Goal: Information Seeking & Learning: Learn about a topic

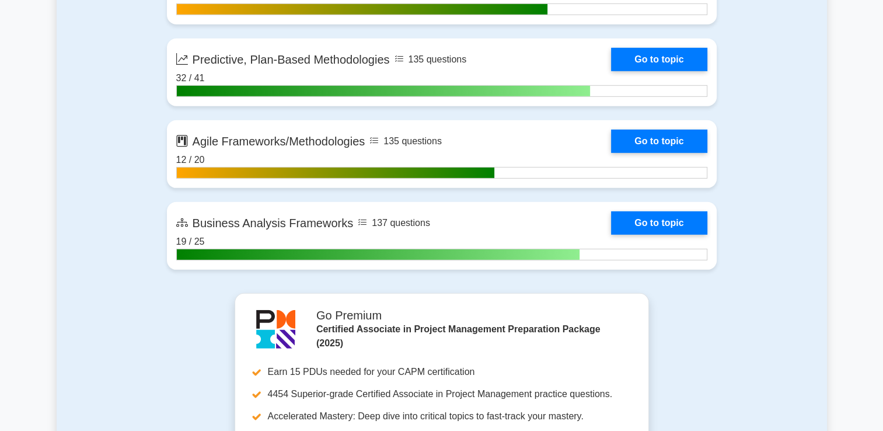
scroll to position [3431, 0]
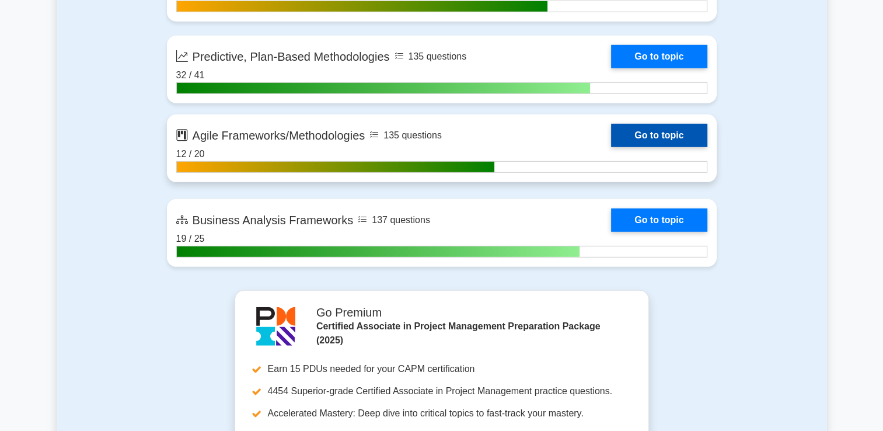
click at [668, 130] on link "Go to topic" at bounding box center [659, 135] width 96 height 23
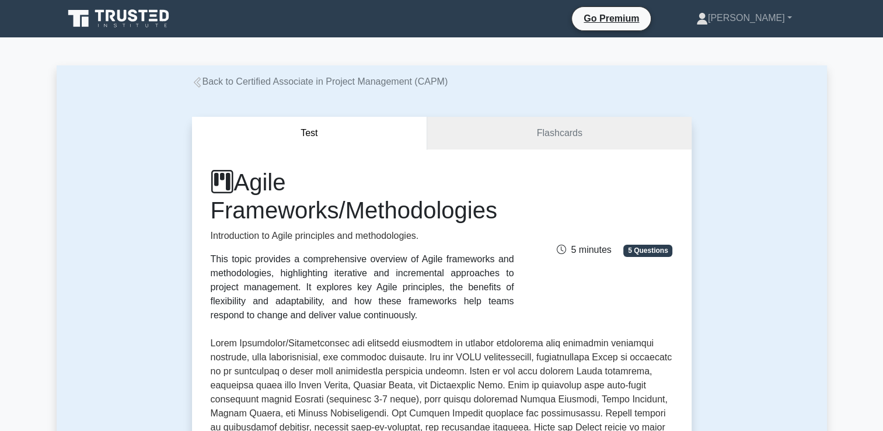
click at [205, 88] on div "Back to Certified Associate in Project Management (CAPM)" at bounding box center [442, 82] width 514 height 14
click at [203, 85] on link "Back to Certified Associate in Project Management (CAPM)" at bounding box center [320, 81] width 256 height 10
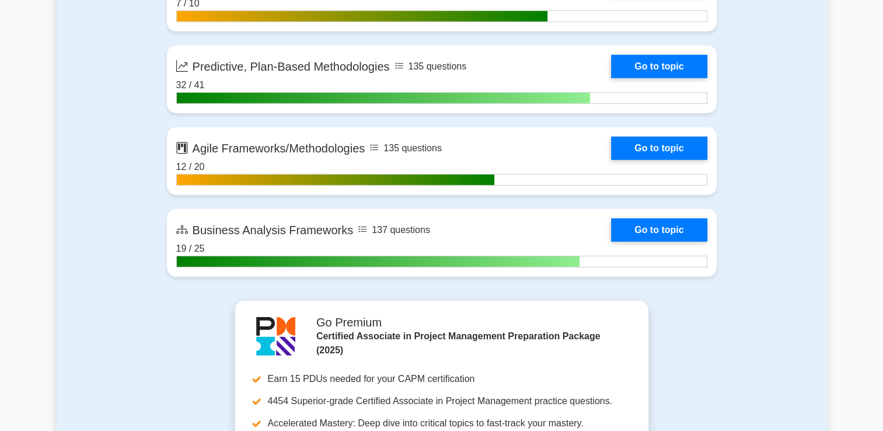
scroll to position [3445, 0]
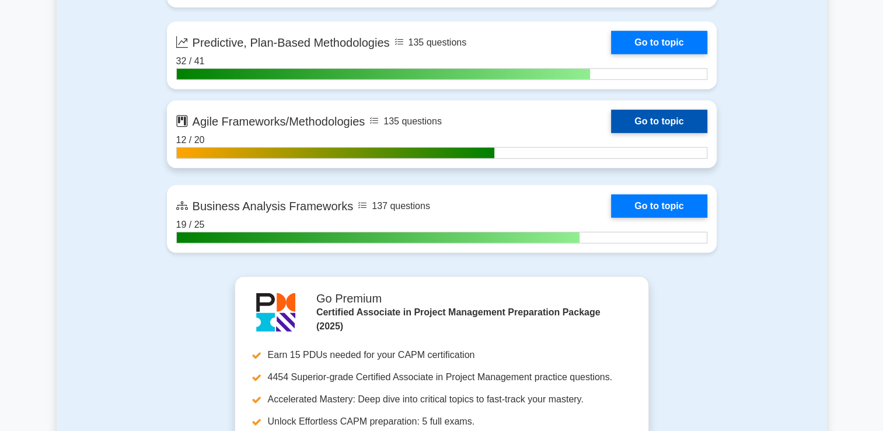
click at [624, 128] on link "Go to topic" at bounding box center [659, 121] width 96 height 23
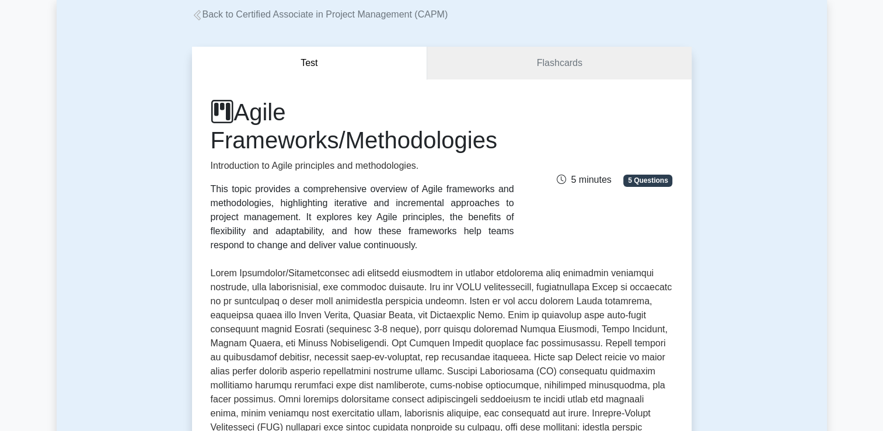
scroll to position [39, 0]
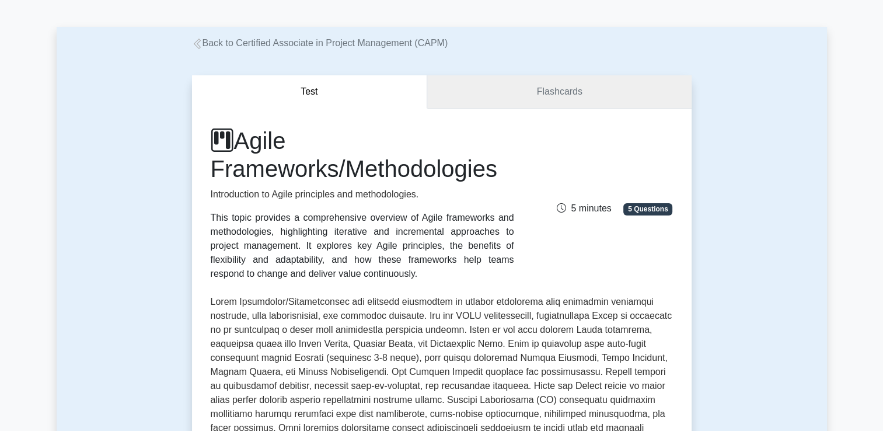
click at [563, 94] on link "Flashcards" at bounding box center [559, 91] width 264 height 33
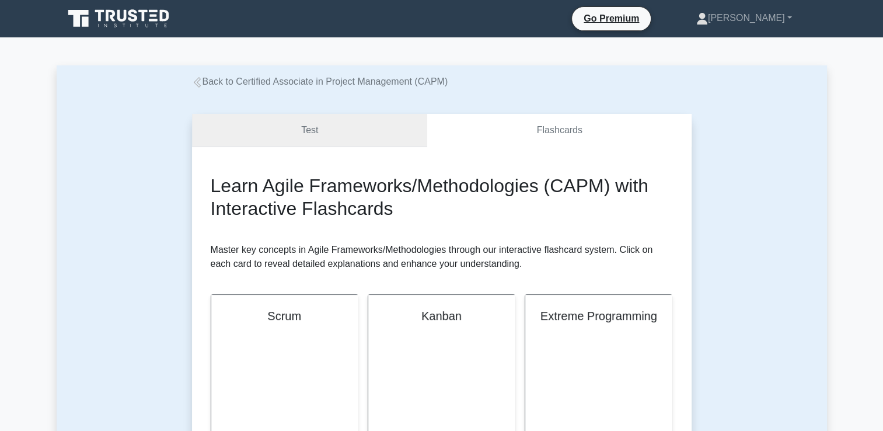
click at [329, 137] on link "Test" at bounding box center [310, 130] width 236 height 33
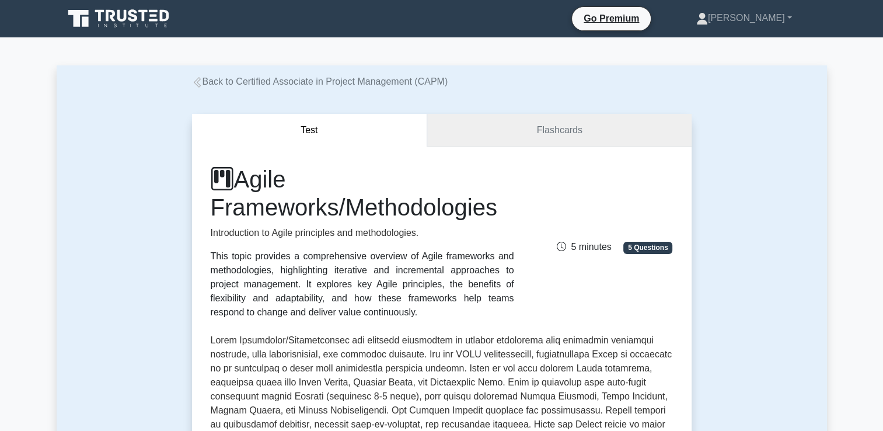
click at [505, 141] on link "Flashcards" at bounding box center [559, 130] width 264 height 33
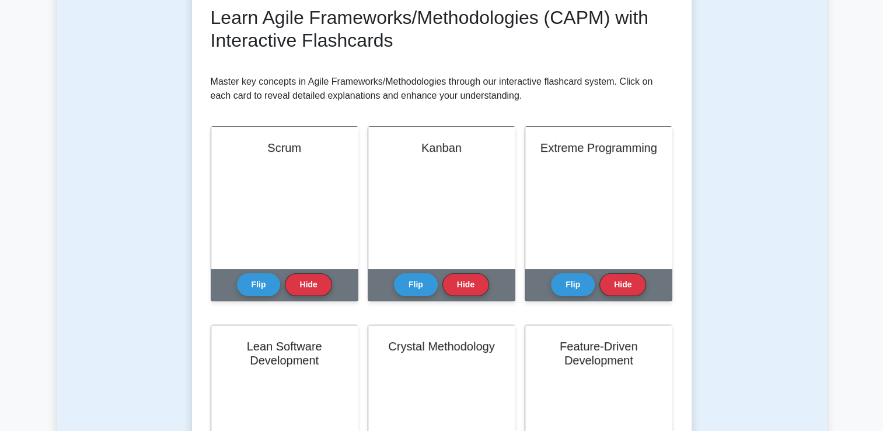
scroll to position [170, 0]
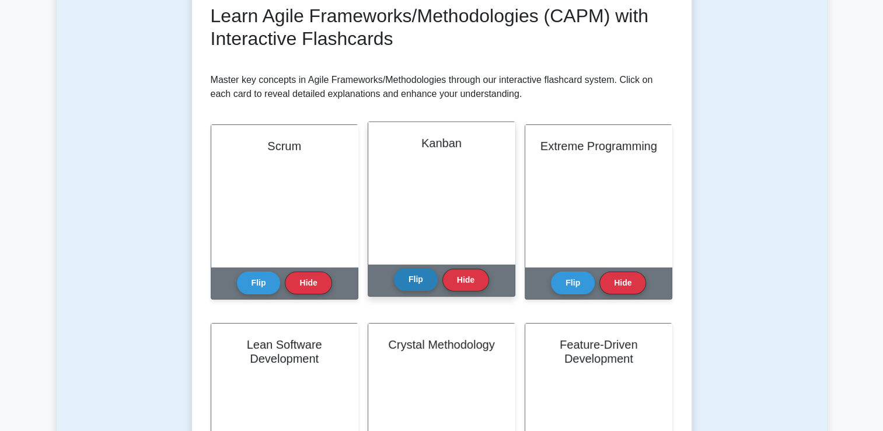
click at [410, 288] on button "Flip" at bounding box center [416, 279] width 44 height 23
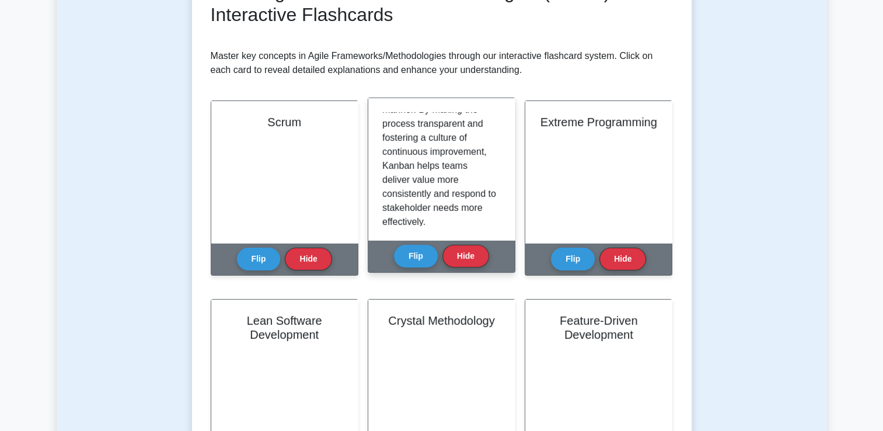
scroll to position [1100, 0]
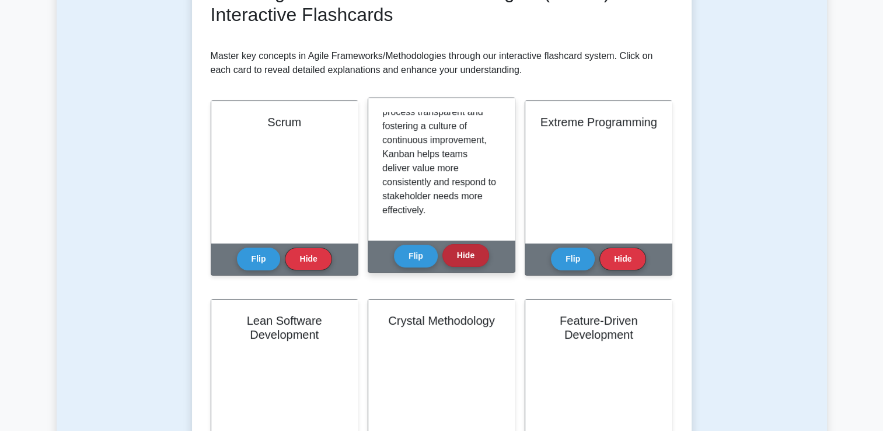
click at [453, 257] on button "Hide" at bounding box center [466, 255] width 47 height 23
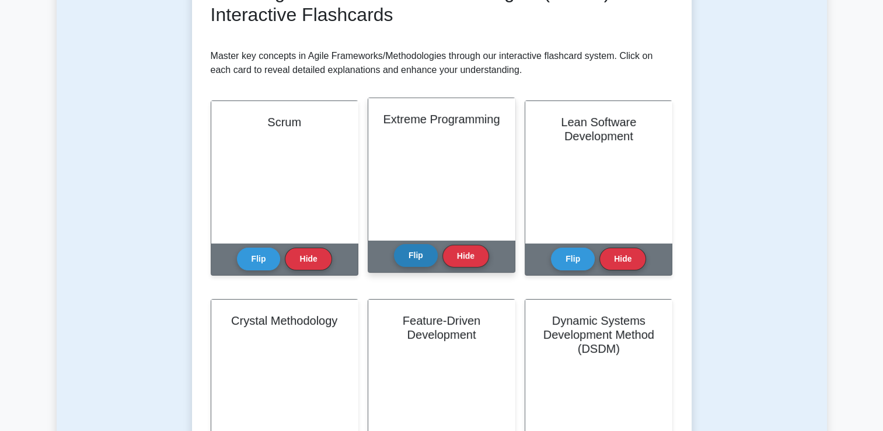
click at [415, 254] on button "Flip" at bounding box center [416, 255] width 44 height 23
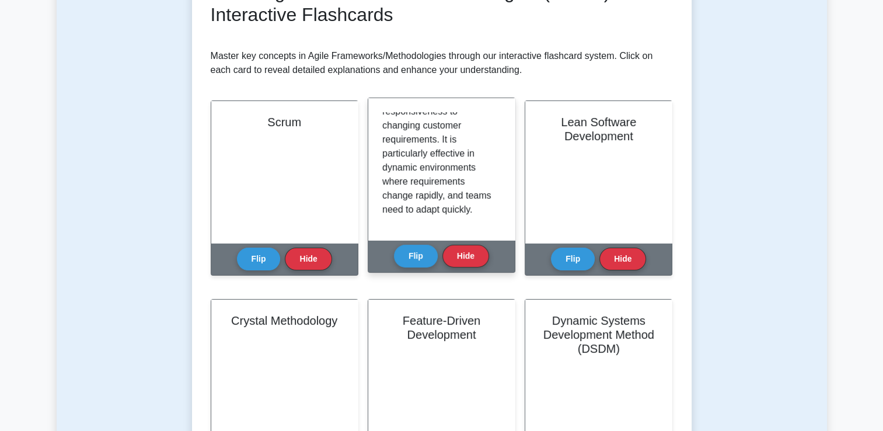
scroll to position [1123, 0]
click at [423, 249] on button "Flip" at bounding box center [416, 255] width 44 height 23
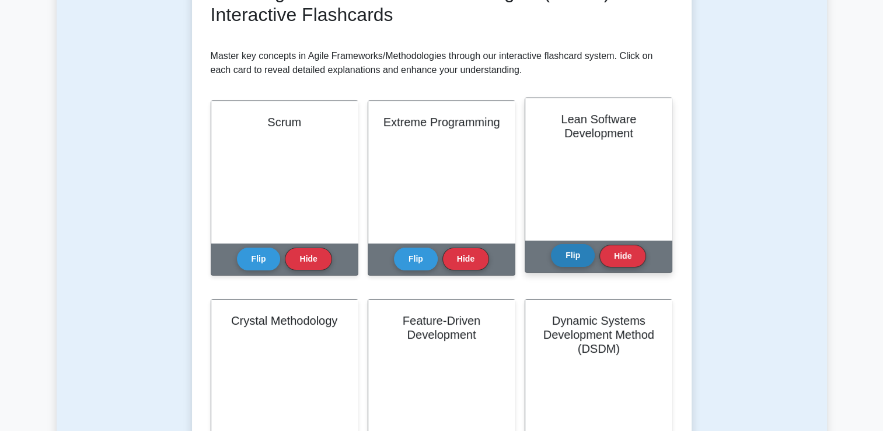
click at [577, 252] on button "Flip" at bounding box center [573, 255] width 44 height 23
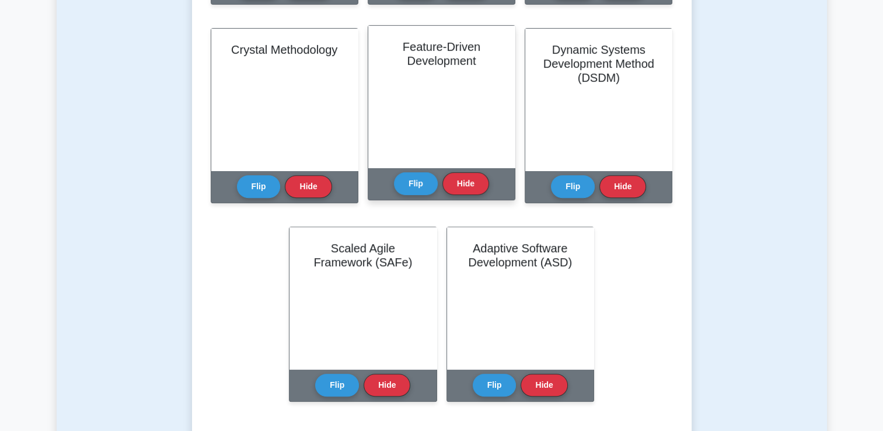
scroll to position [444, 0]
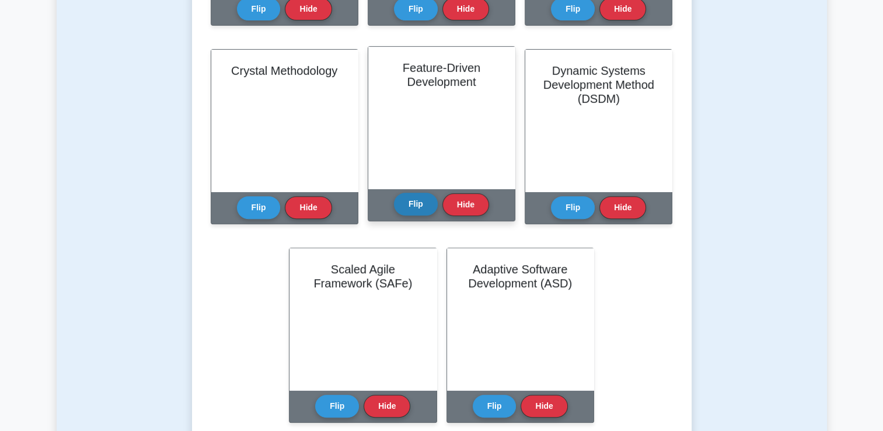
click at [418, 205] on button "Flip" at bounding box center [416, 204] width 44 height 23
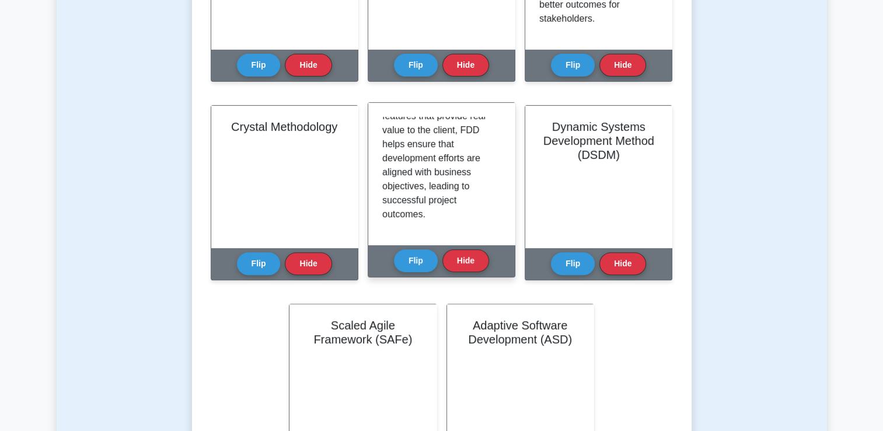
scroll to position [364, 0]
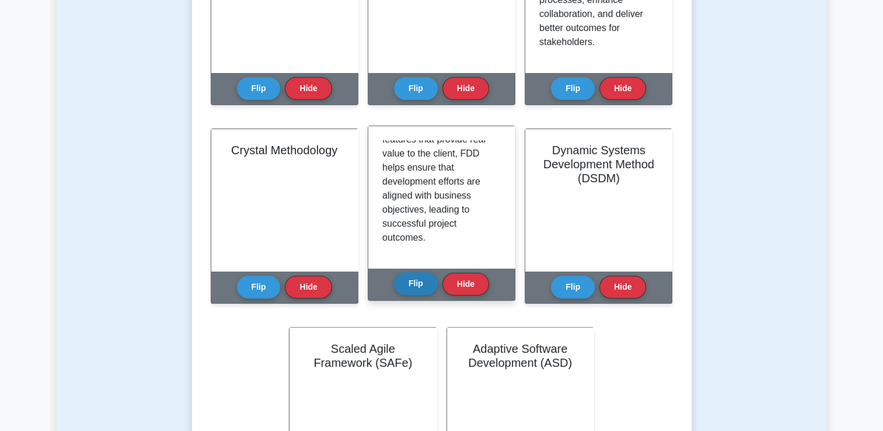
click at [416, 288] on button "Flip" at bounding box center [416, 283] width 44 height 23
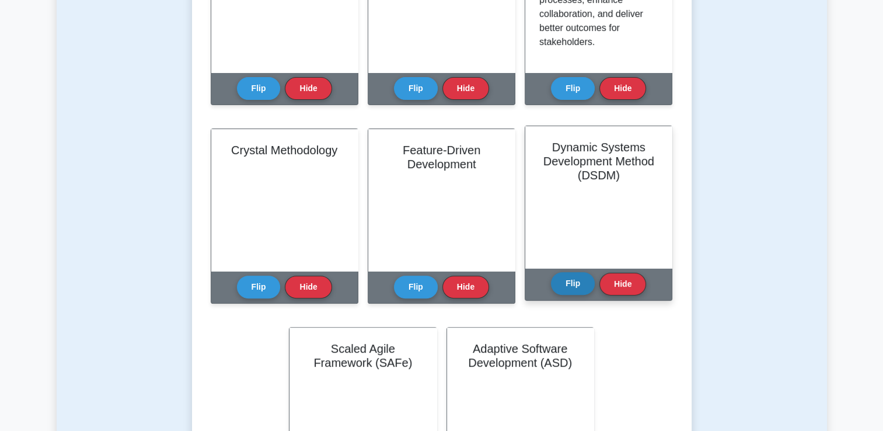
click at [572, 283] on button "Flip" at bounding box center [573, 283] width 44 height 23
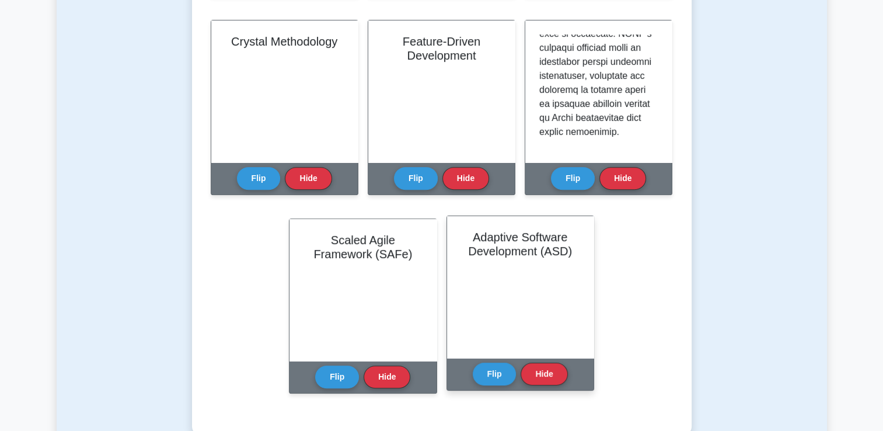
scroll to position [474, 0]
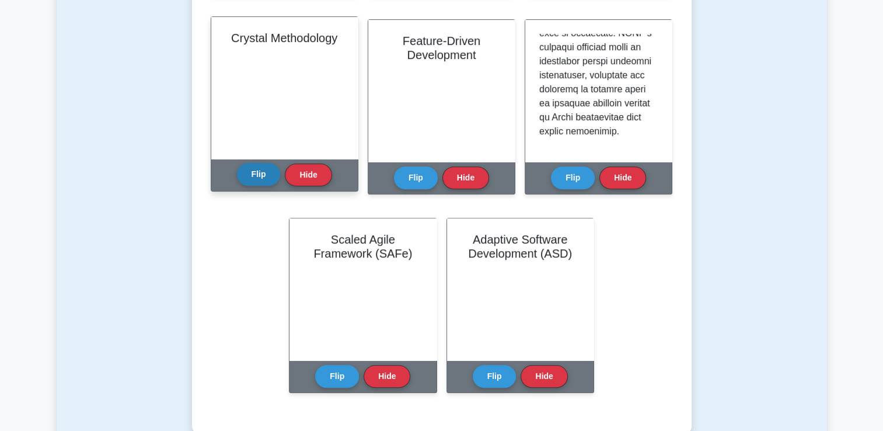
click at [270, 171] on button "Flip" at bounding box center [259, 174] width 44 height 23
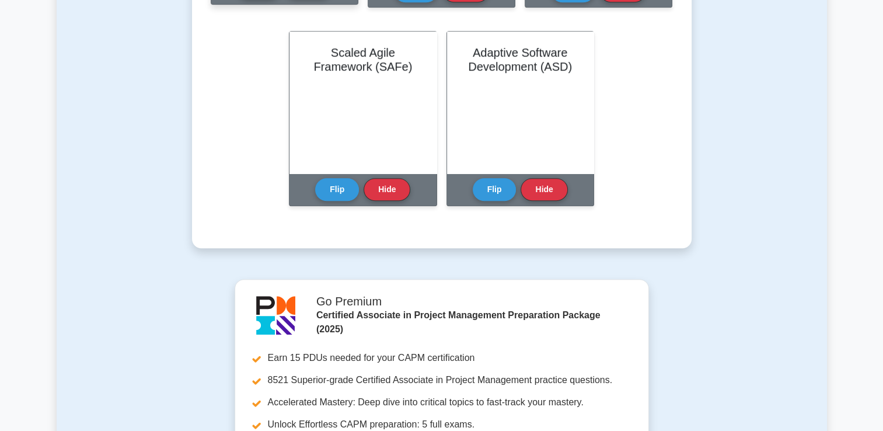
scroll to position [663, 0]
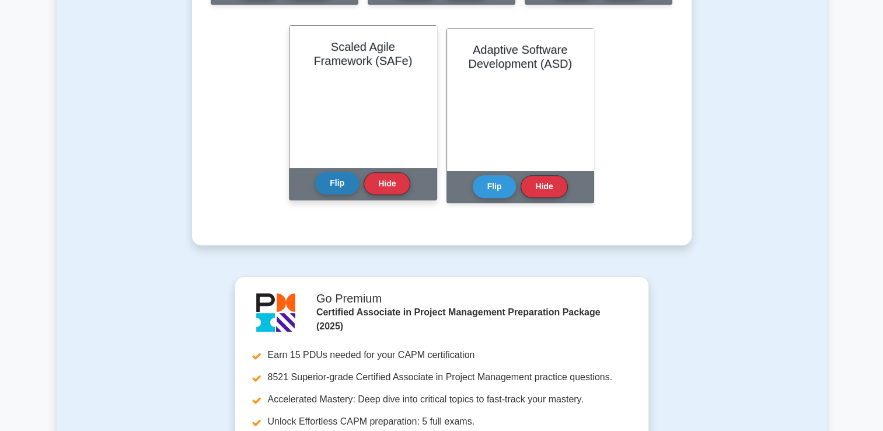
click at [329, 185] on button "Flip" at bounding box center [337, 183] width 44 height 23
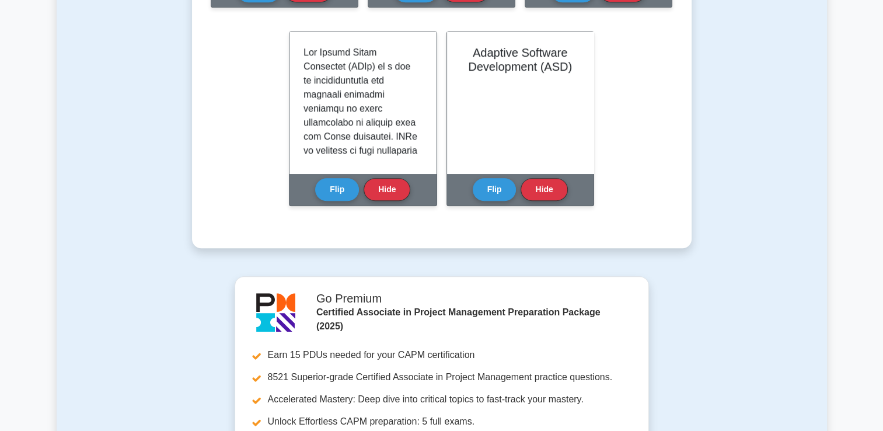
scroll to position [1078, 0]
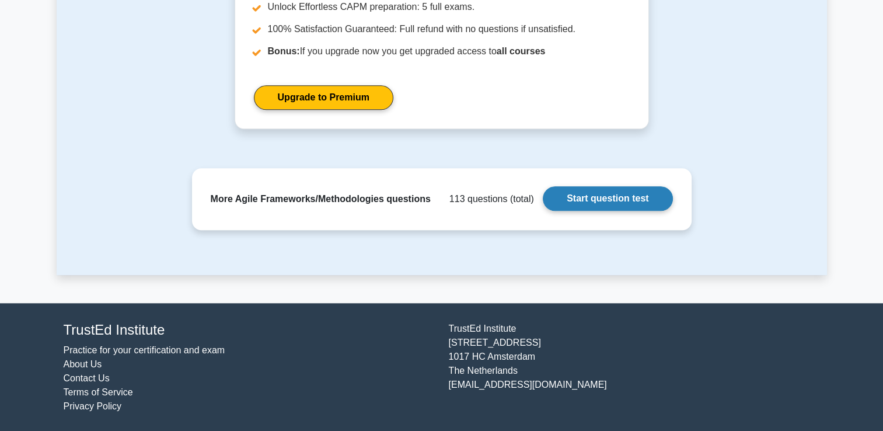
click at [566, 199] on link "Start question test" at bounding box center [608, 198] width 130 height 25
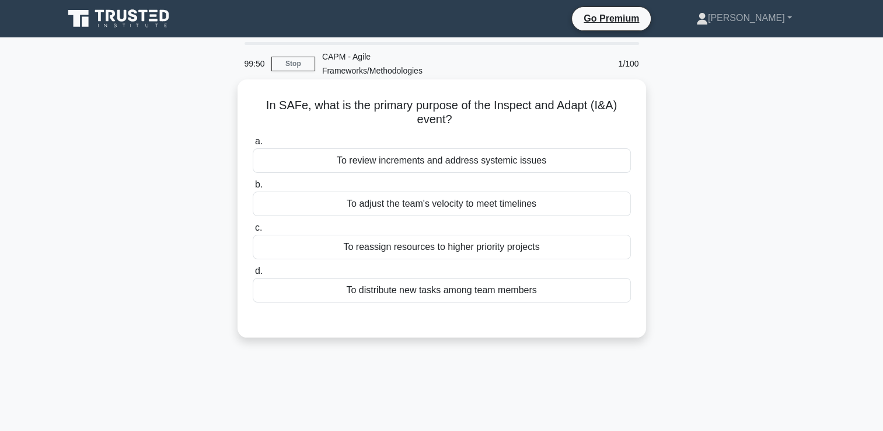
click at [577, 156] on div "To review increments and address systemic issues" at bounding box center [442, 160] width 378 height 25
click at [253, 145] on input "a. To review increments and address systemic issues" at bounding box center [253, 142] width 0 height 8
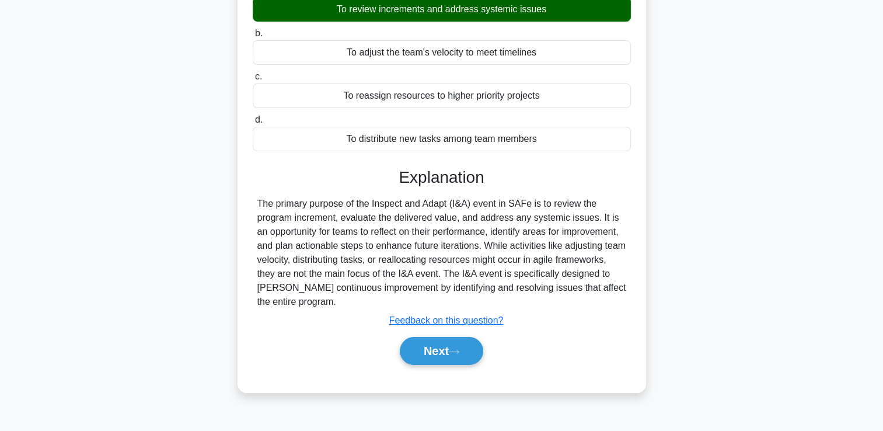
scroll to position [152, 0]
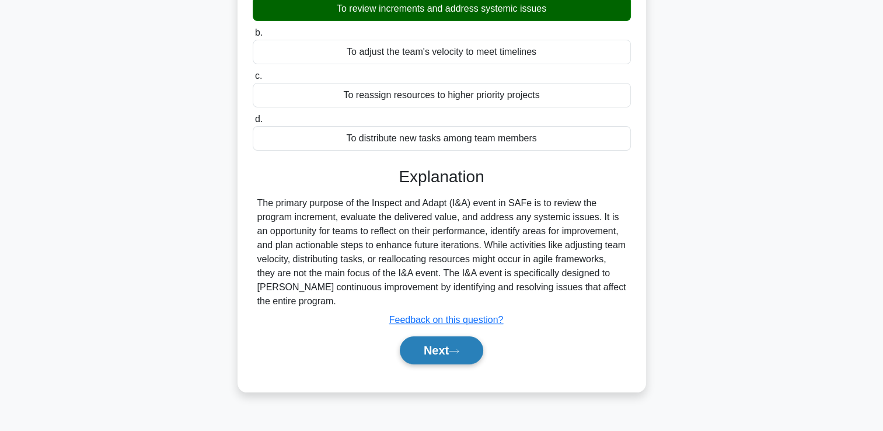
click at [453, 362] on button "Next" at bounding box center [442, 350] width 84 height 28
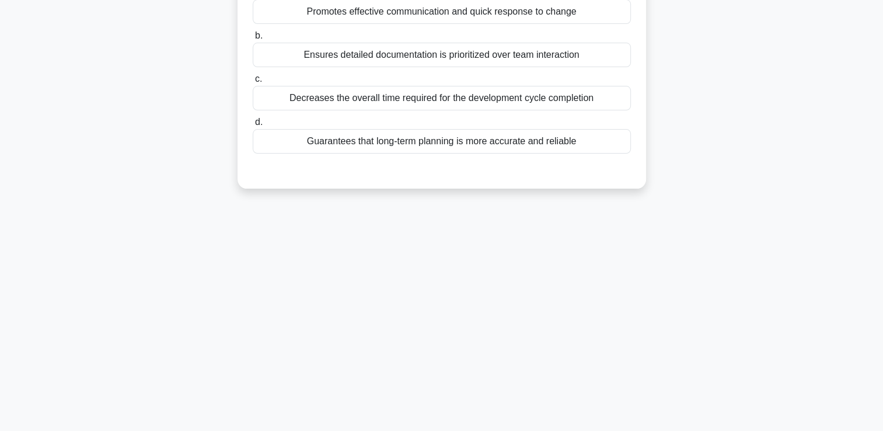
scroll to position [0, 0]
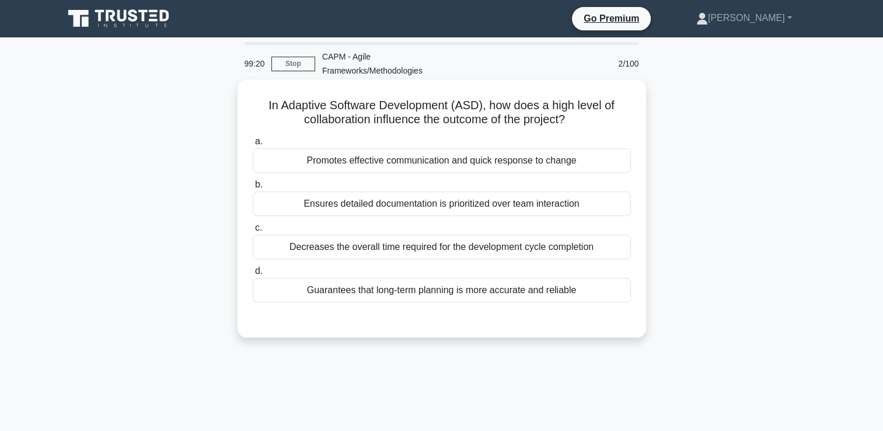
click at [503, 158] on div "Promotes effective communication and quick response to change" at bounding box center [442, 160] width 378 height 25
click at [253, 145] on input "a. Promotes effective communication and quick response to change" at bounding box center [253, 142] width 0 height 8
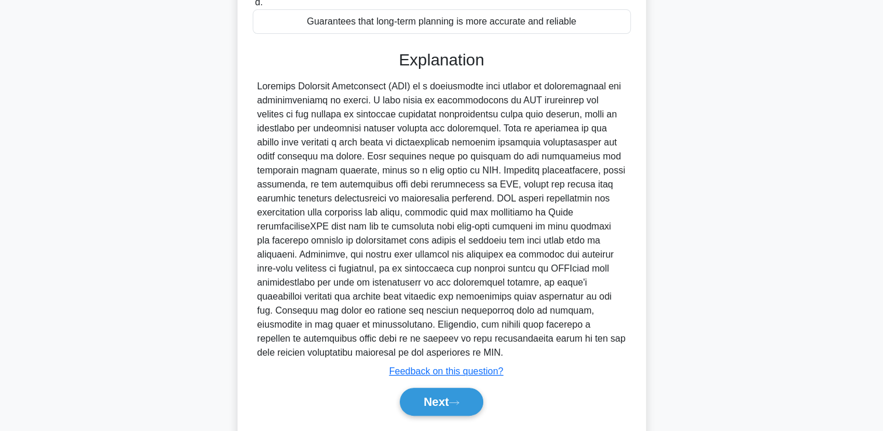
scroll to position [270, 0]
click at [447, 403] on button "Next" at bounding box center [442, 401] width 84 height 28
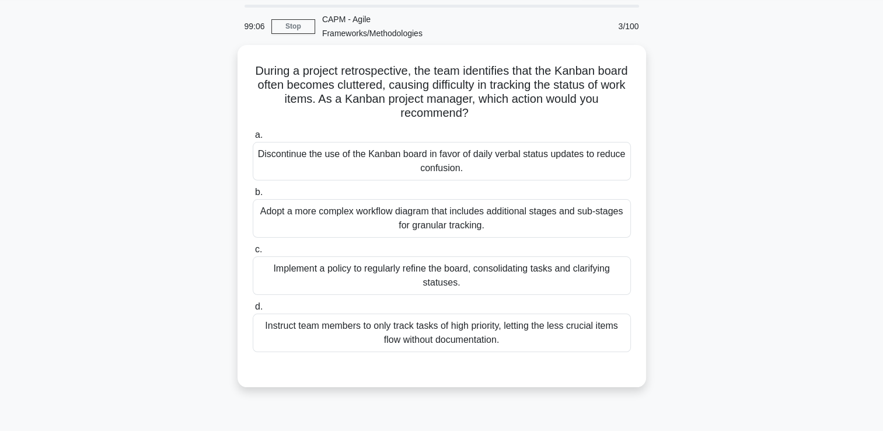
scroll to position [0, 0]
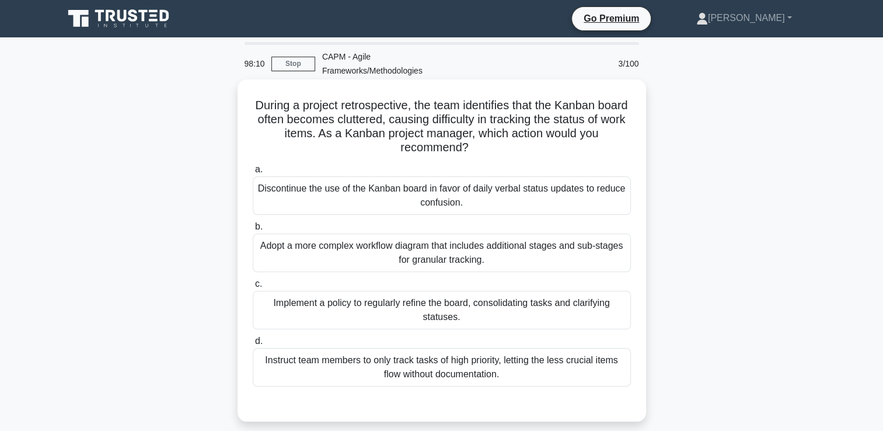
click at [576, 322] on div "Implement a policy to regularly refine the board, consolidating tasks and clari…" at bounding box center [442, 310] width 378 height 39
click at [253, 288] on input "c. Implement a policy to regularly refine the board, consolidating tasks and cl…" at bounding box center [253, 284] width 0 height 8
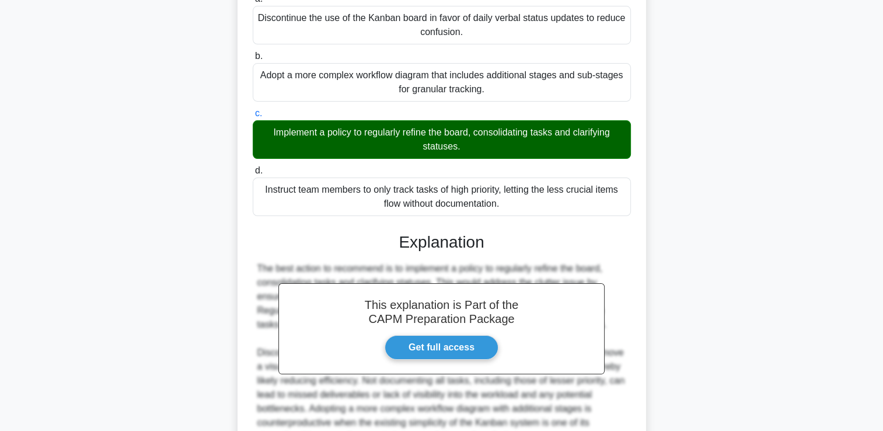
scroll to position [173, 0]
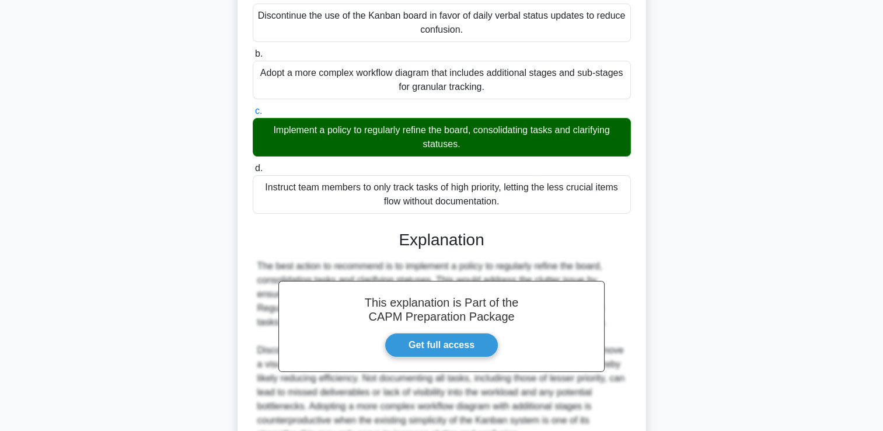
click at [544, 293] on div "This explanation is Part of the CAPM Preparation Package Get full access" at bounding box center [442, 326] width 326 height 91
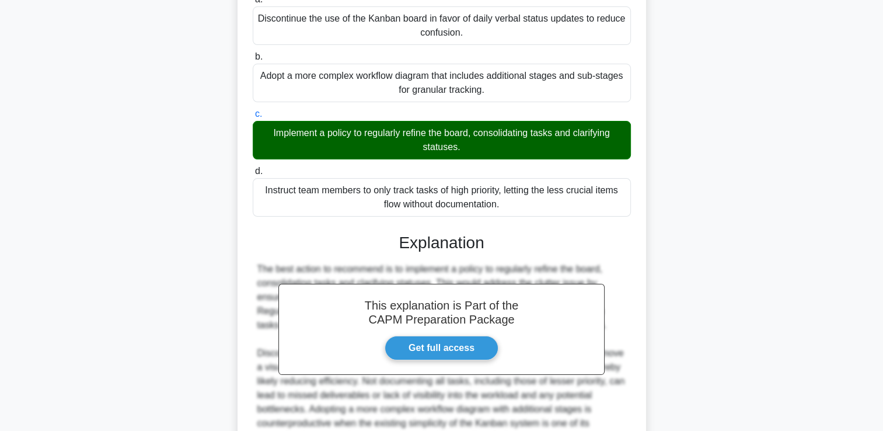
scroll to position [288, 0]
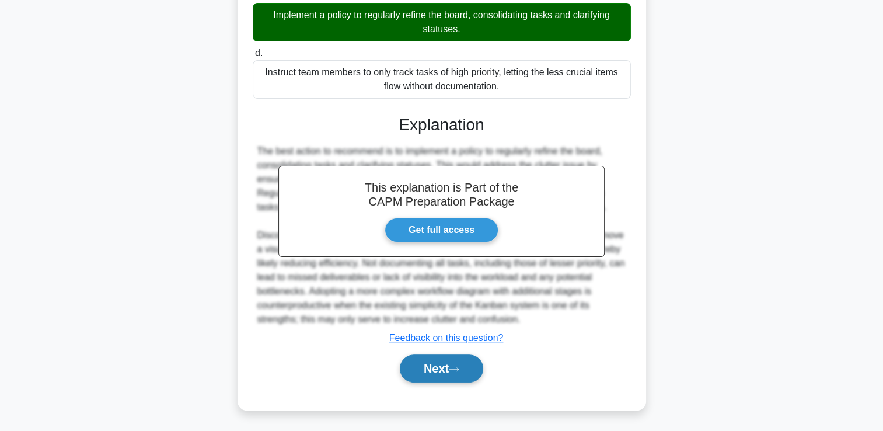
click at [465, 374] on button "Next" at bounding box center [442, 368] width 84 height 28
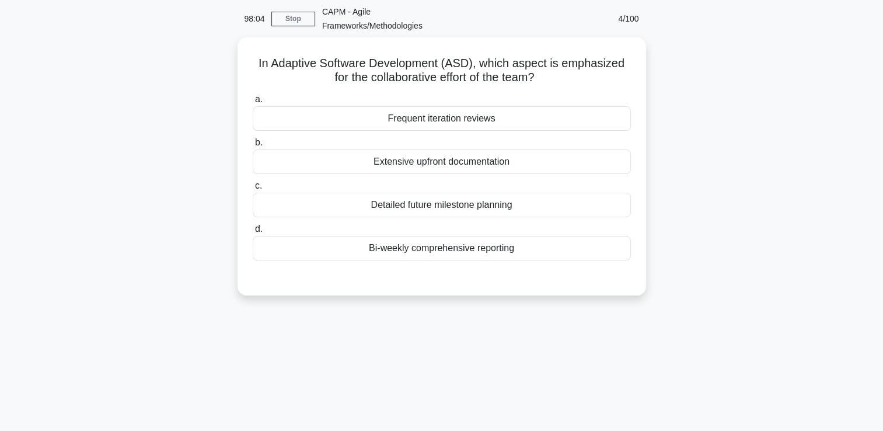
scroll to position [0, 0]
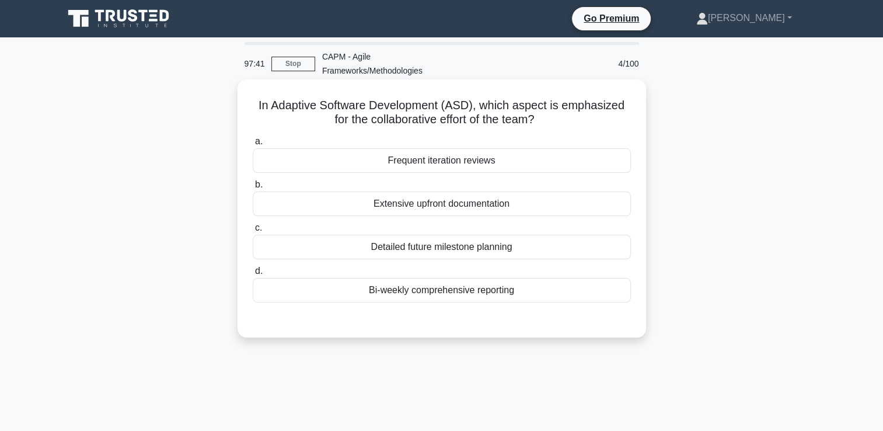
click at [540, 162] on div "Frequent iteration reviews" at bounding box center [442, 160] width 378 height 25
click at [253, 145] on input "a. Frequent iteration reviews" at bounding box center [253, 142] width 0 height 8
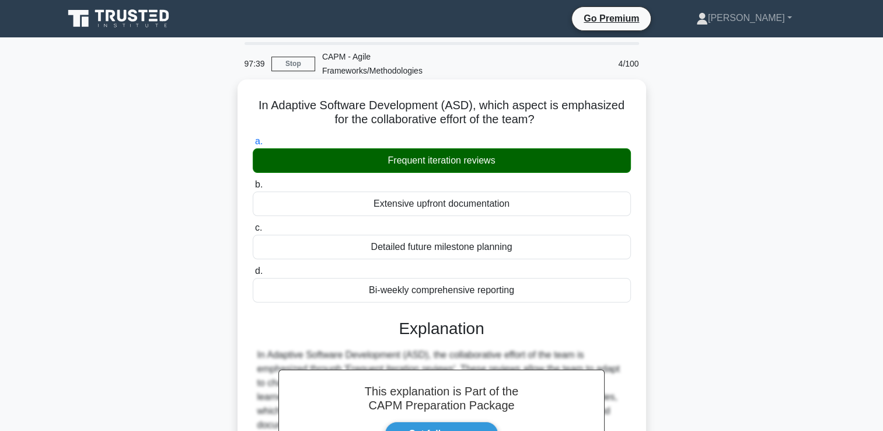
scroll to position [218, 0]
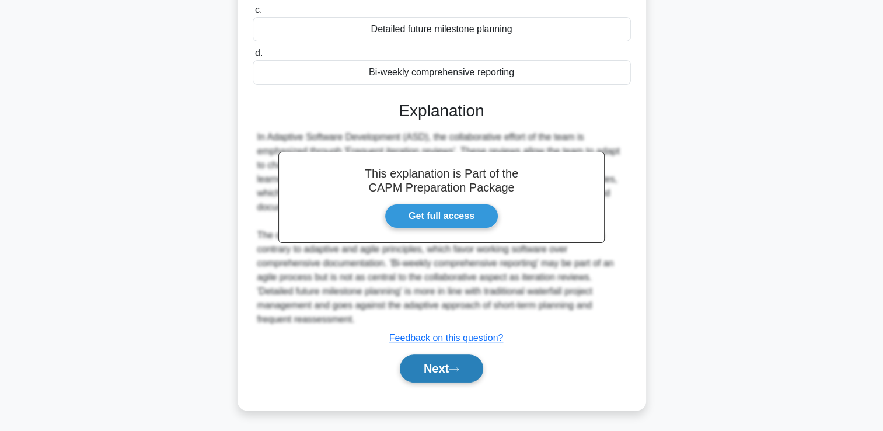
click at [447, 367] on button "Next" at bounding box center [442, 368] width 84 height 28
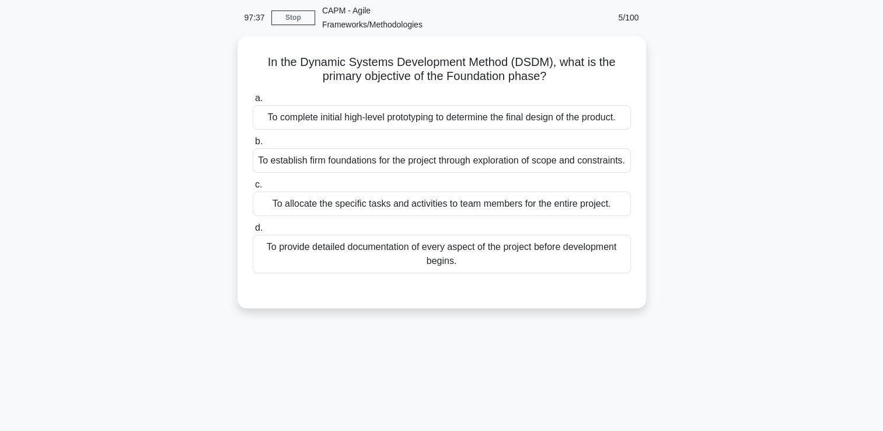
scroll to position [43, 0]
click at [481, 125] on div "To complete initial high-level prototyping to determine the final design of the…" at bounding box center [442, 117] width 378 height 25
click at [253, 102] on input "a. To complete initial high-level prototyping to determine the final design of …" at bounding box center [253, 99] width 0 height 8
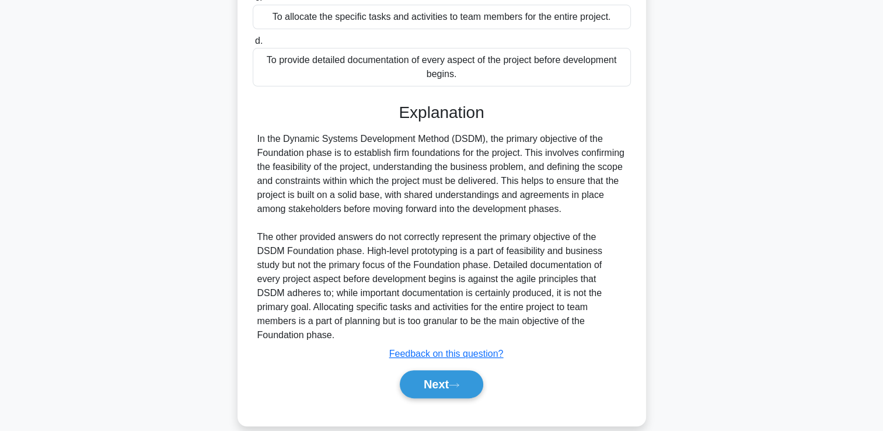
scroll to position [261, 0]
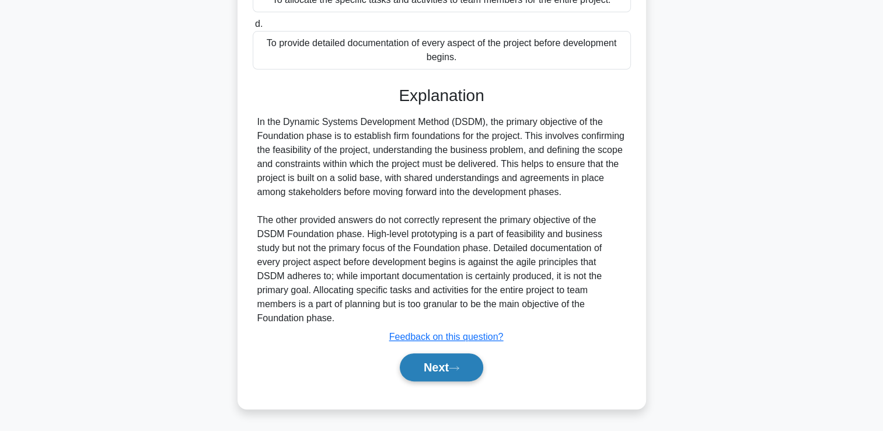
click at [483, 370] on button "Next" at bounding box center [442, 367] width 84 height 28
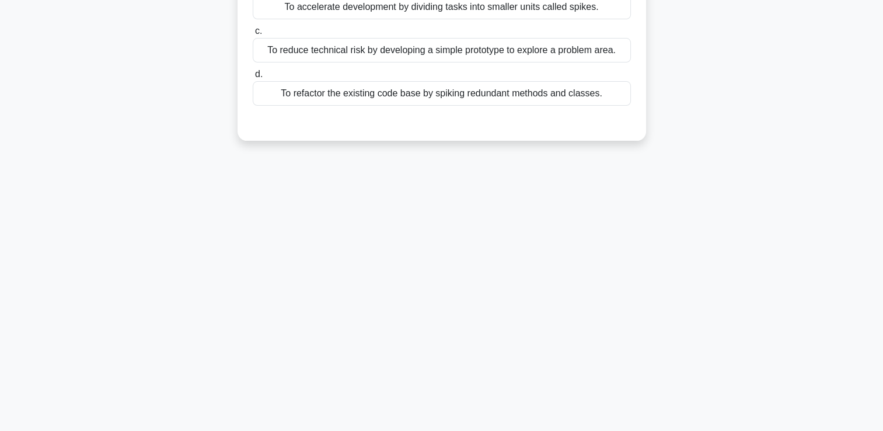
scroll to position [0, 0]
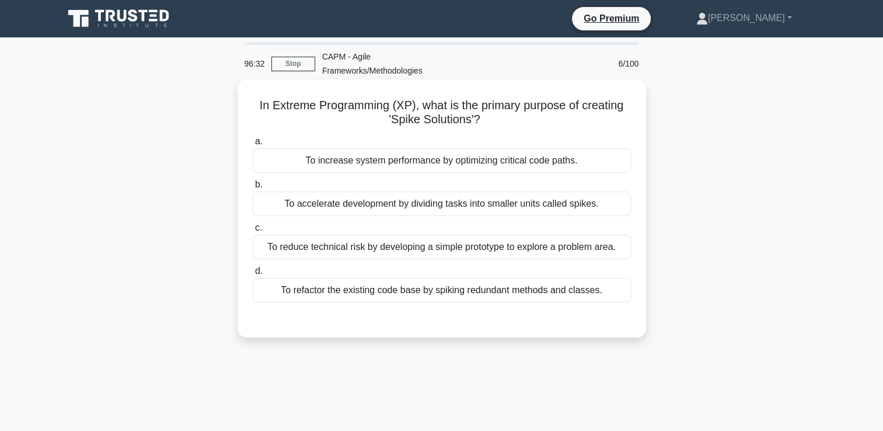
click at [573, 206] on div "To accelerate development by dividing tasks into smaller units called spikes." at bounding box center [442, 204] width 378 height 25
click at [253, 189] on input "b. To accelerate development by dividing tasks into smaller units called spikes." at bounding box center [253, 185] width 0 height 8
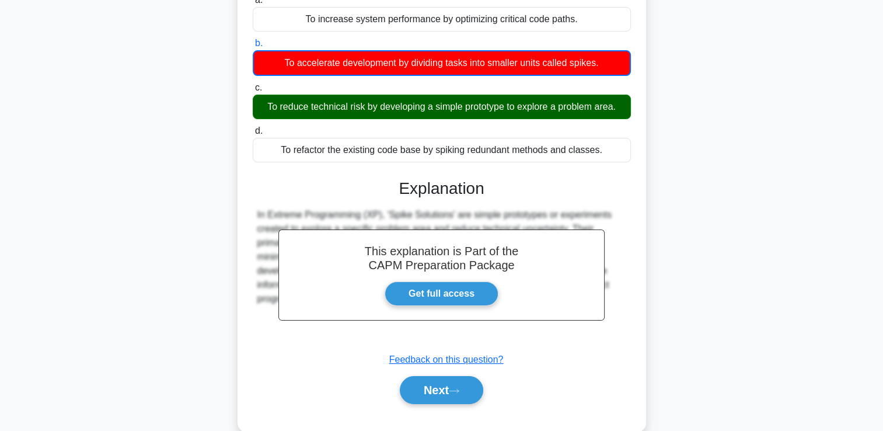
scroll to position [200, 0]
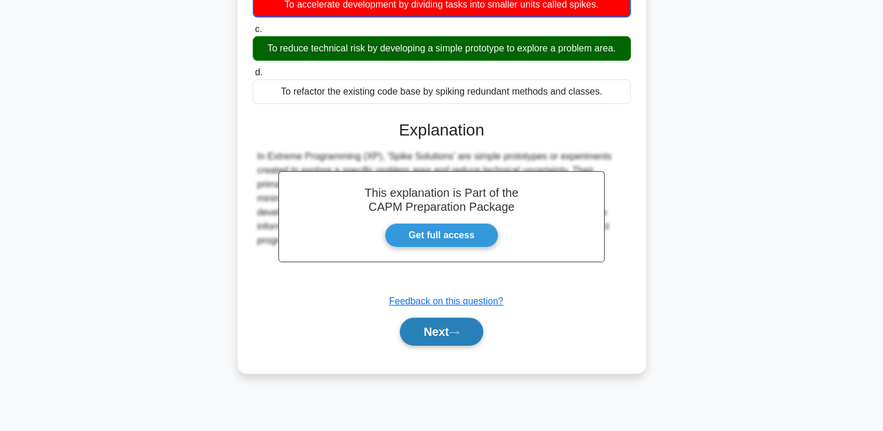
click at [474, 328] on button "Next" at bounding box center [442, 332] width 84 height 28
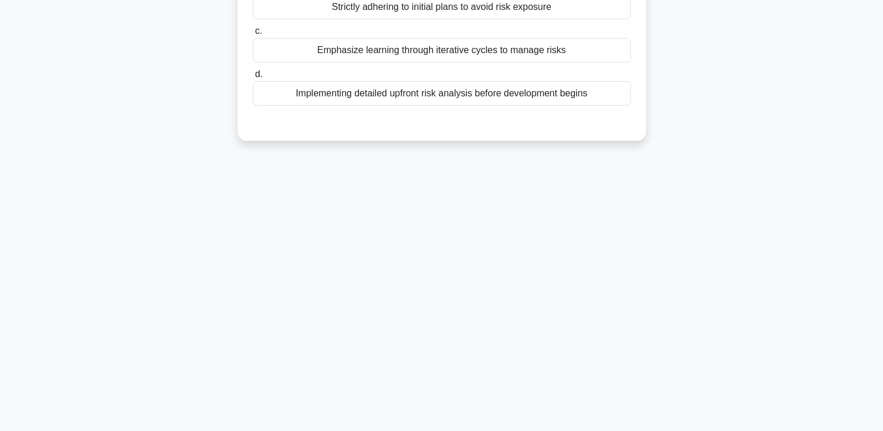
scroll to position [0, 0]
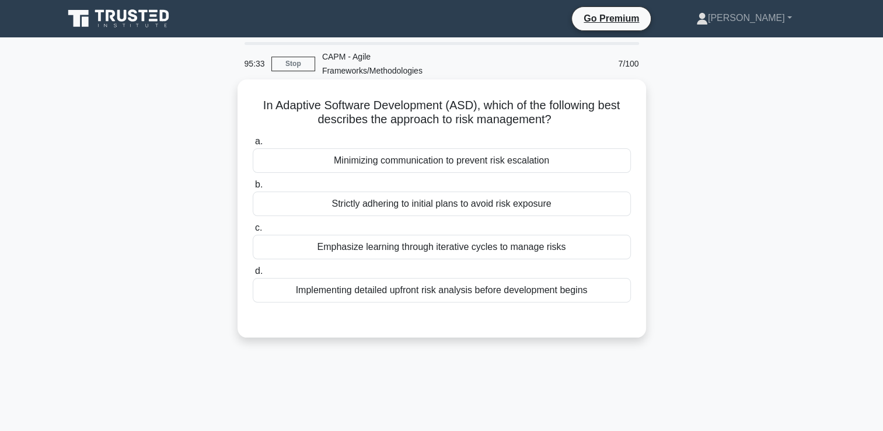
click at [524, 245] on div "Emphasize learning through iterative cycles to manage risks" at bounding box center [442, 247] width 378 height 25
click at [253, 232] on input "c. Emphasize learning through iterative cycles to manage risks" at bounding box center [253, 228] width 0 height 8
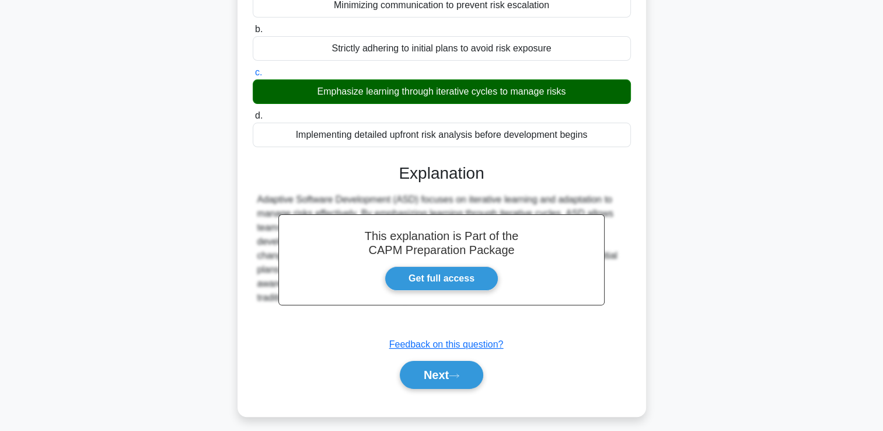
scroll to position [200, 0]
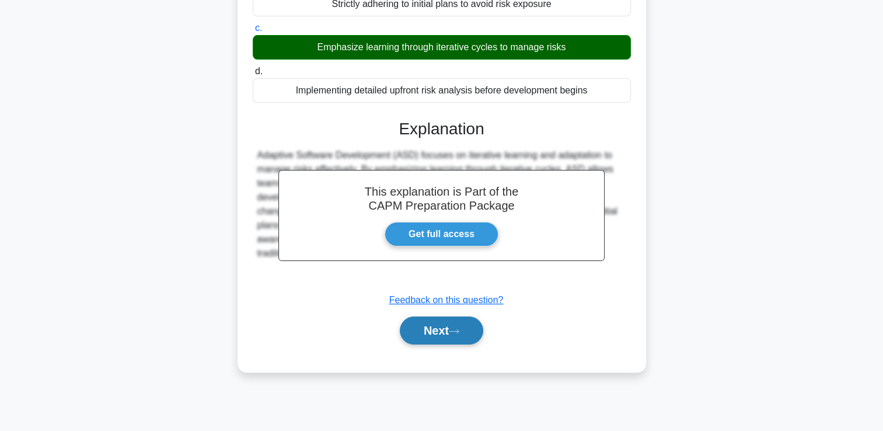
click at [469, 335] on button "Next" at bounding box center [442, 330] width 84 height 28
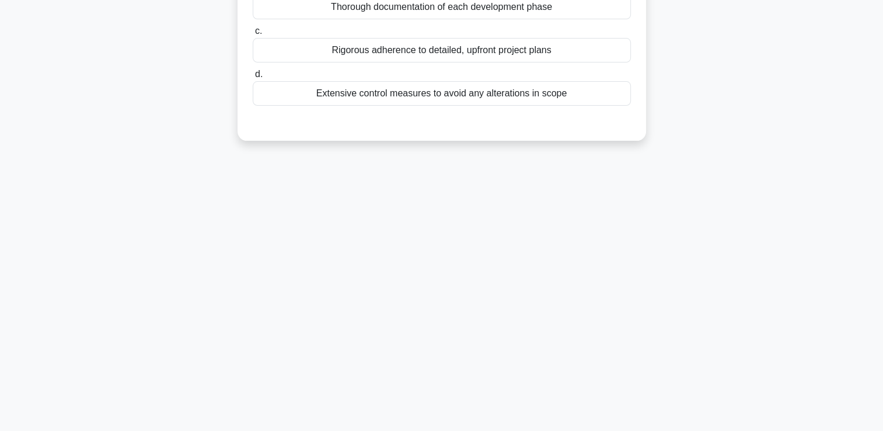
scroll to position [0, 0]
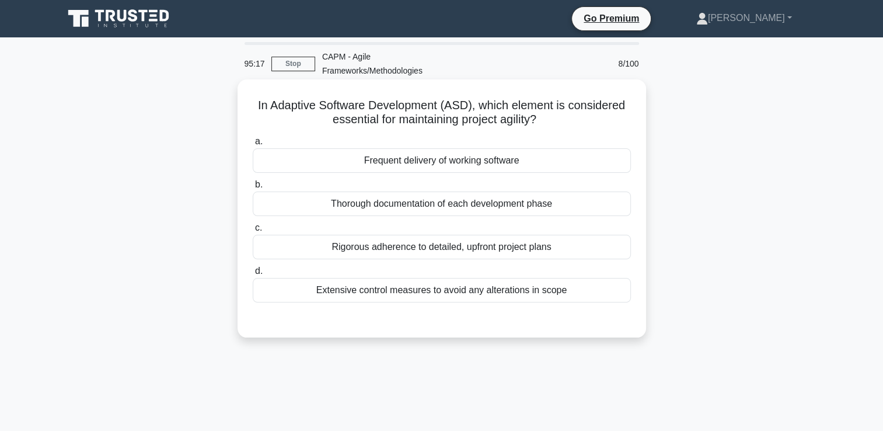
click at [471, 159] on div "Frequent delivery of working software" at bounding box center [442, 160] width 378 height 25
click at [253, 145] on input "a. Frequent delivery of working software" at bounding box center [253, 142] width 0 height 8
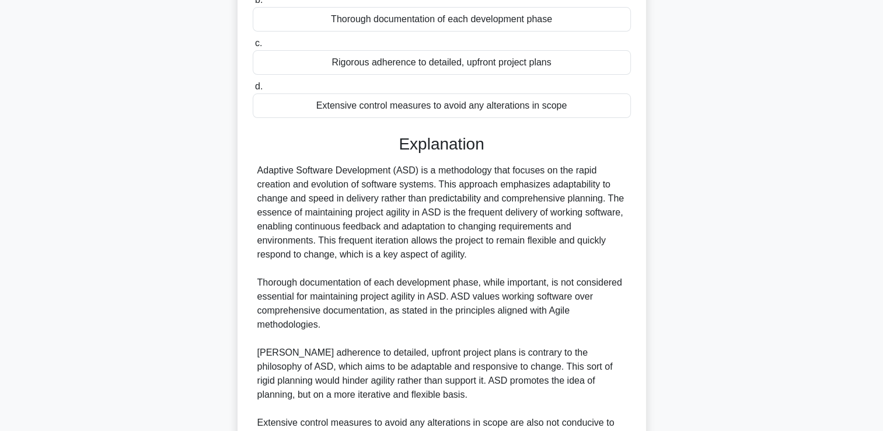
scroll to position [316, 0]
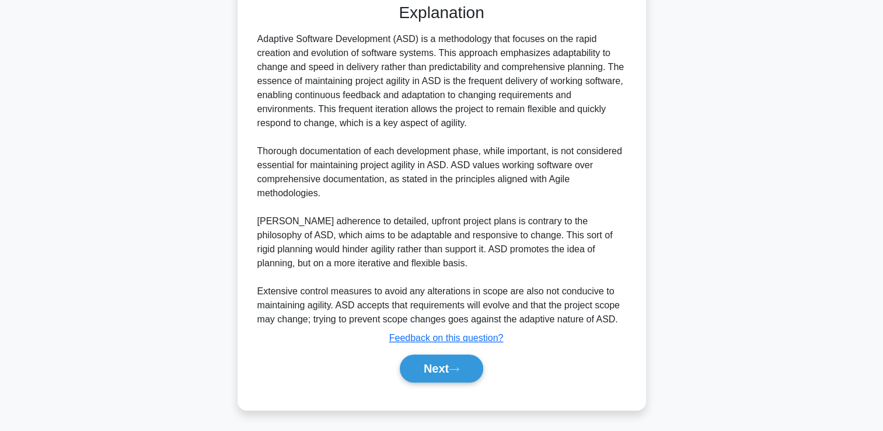
click at [453, 385] on div "Next" at bounding box center [442, 368] width 378 height 37
click at [460, 371] on icon at bounding box center [454, 369] width 11 height 6
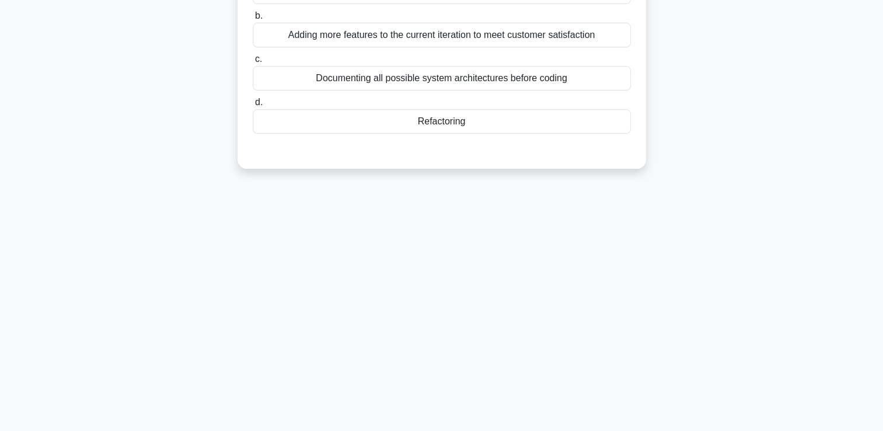
scroll to position [0, 0]
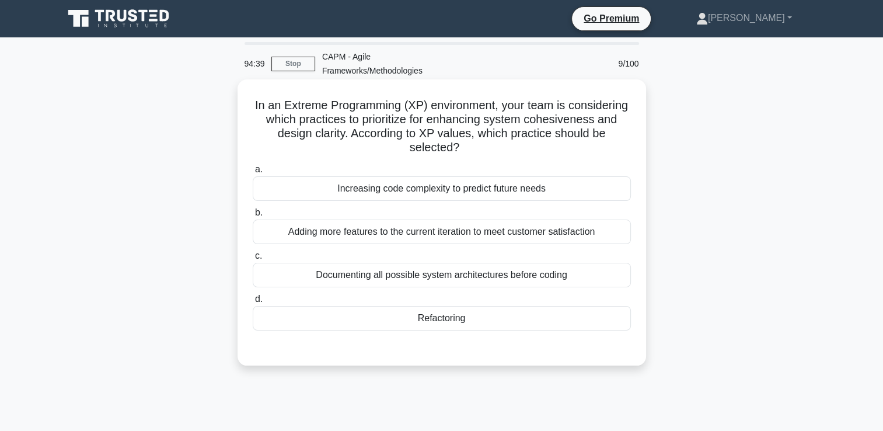
click at [473, 321] on div "Refactoring" at bounding box center [442, 318] width 378 height 25
click at [253, 303] on input "d. Refactoring" at bounding box center [253, 299] width 0 height 8
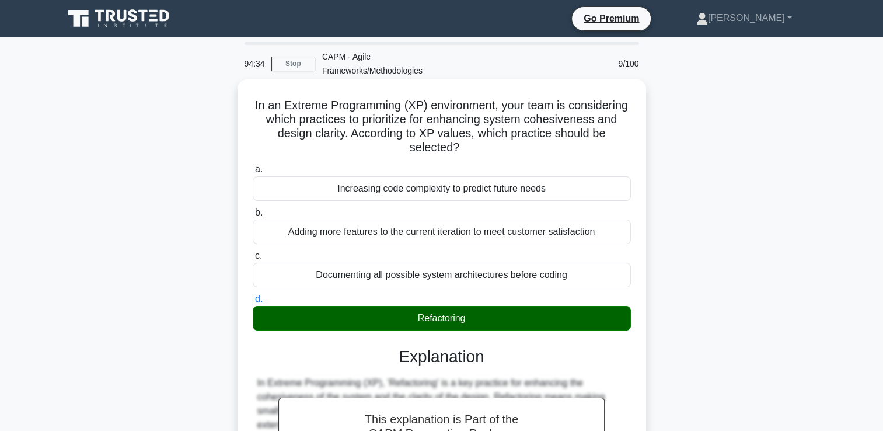
click at [489, 134] on h5 "In an Extreme Programming (XP) environment, your team is considering which prac…" at bounding box center [442, 126] width 381 height 57
drag, startPoint x: 495, startPoint y: 154, endPoint x: 262, endPoint y: 85, distance: 243.0
click at [262, 85] on div "In an Extreme Programming (XP) environment, your team is considering which prac…" at bounding box center [441, 360] width 399 height 553
copy h5 "In an Extreme Programming (XP) environment, your team is considering which prac…"
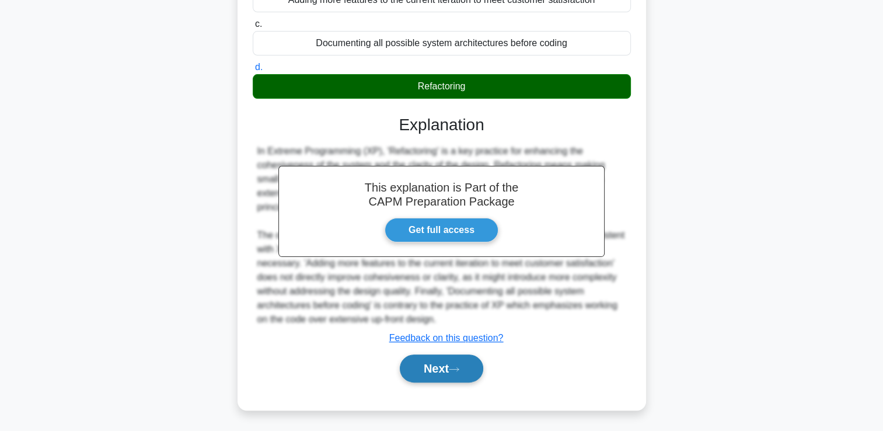
click at [432, 361] on button "Next" at bounding box center [442, 368] width 84 height 28
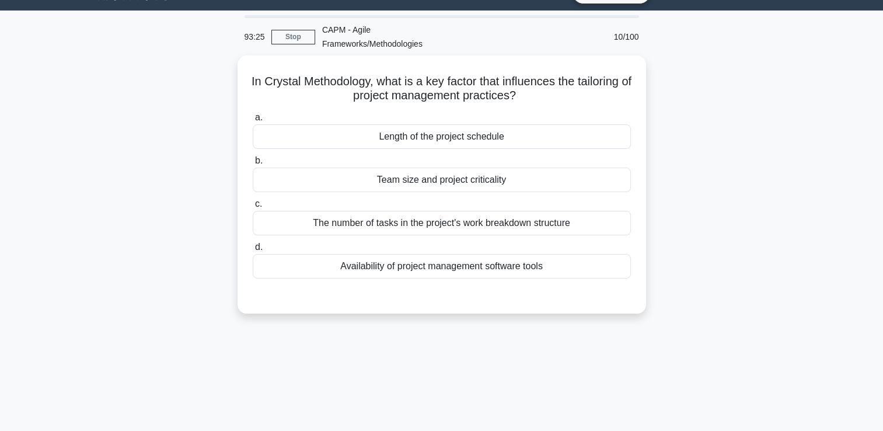
scroll to position [0, 0]
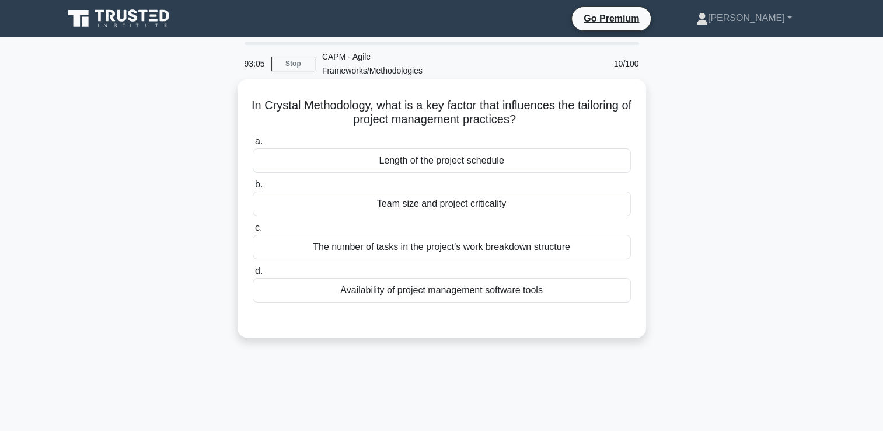
click at [464, 210] on div "Team size and project criticality" at bounding box center [442, 204] width 378 height 25
click at [253, 189] on input "b. Team size and project criticality" at bounding box center [253, 185] width 0 height 8
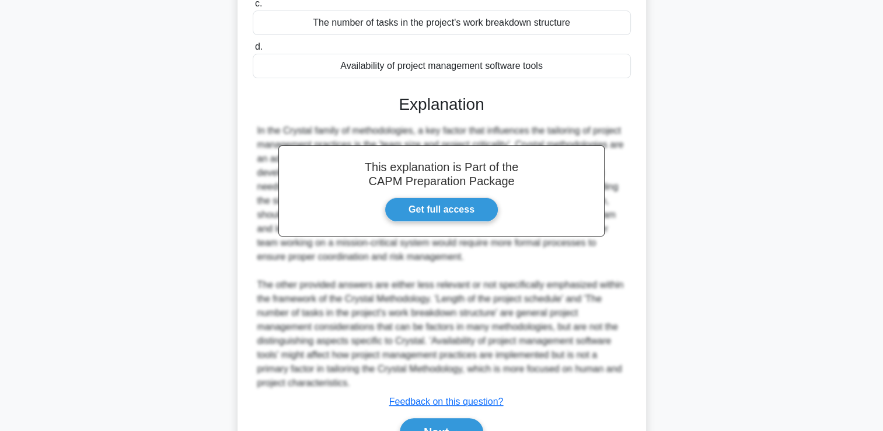
scroll to position [253, 0]
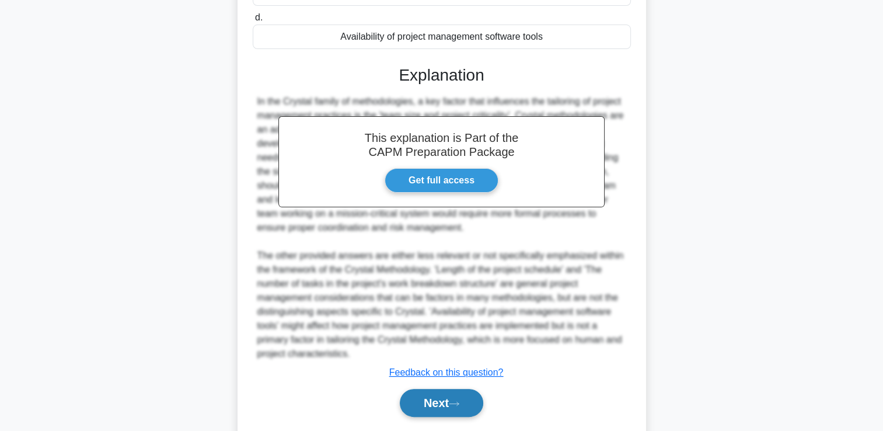
click at [430, 410] on button "Next" at bounding box center [442, 403] width 84 height 28
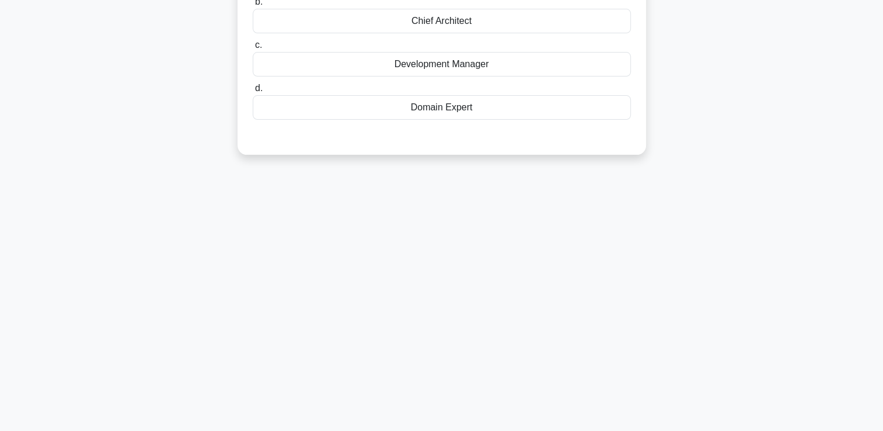
scroll to position [0, 0]
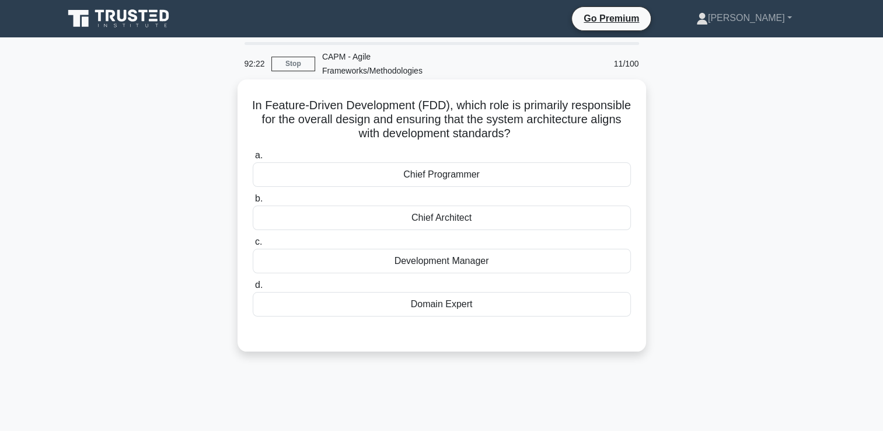
click at [443, 221] on div "Chief Architect" at bounding box center [442, 218] width 378 height 25
click at [253, 203] on input "b. Chief Architect" at bounding box center [253, 199] width 0 height 8
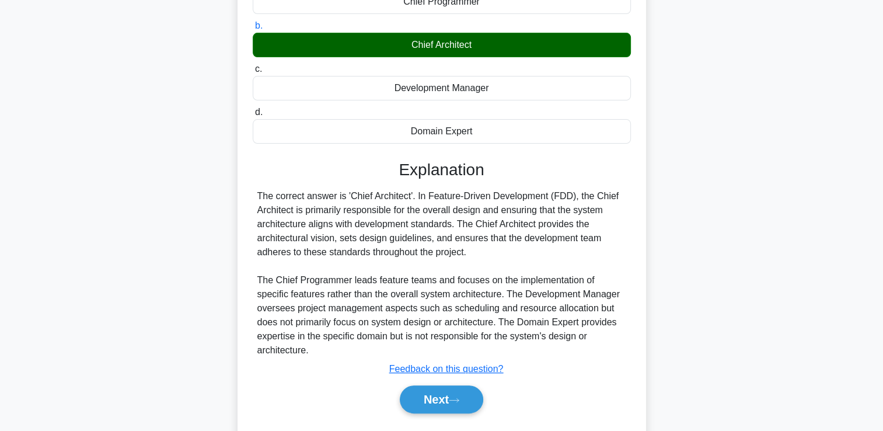
scroll to position [200, 0]
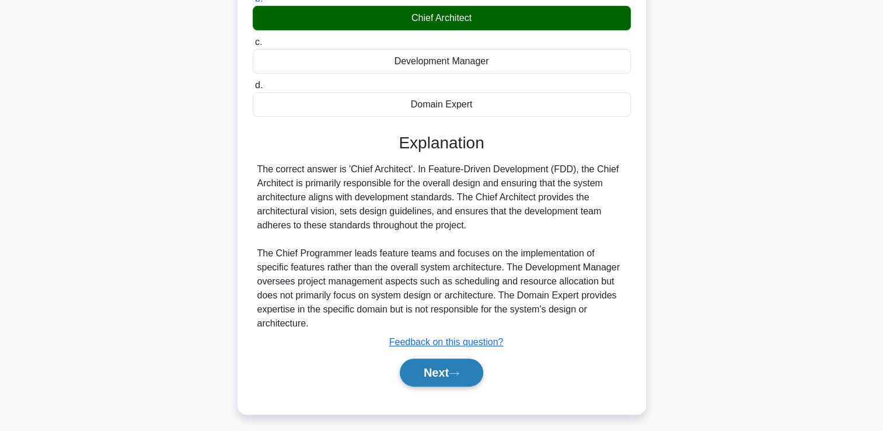
click at [433, 363] on button "Next" at bounding box center [442, 373] width 84 height 28
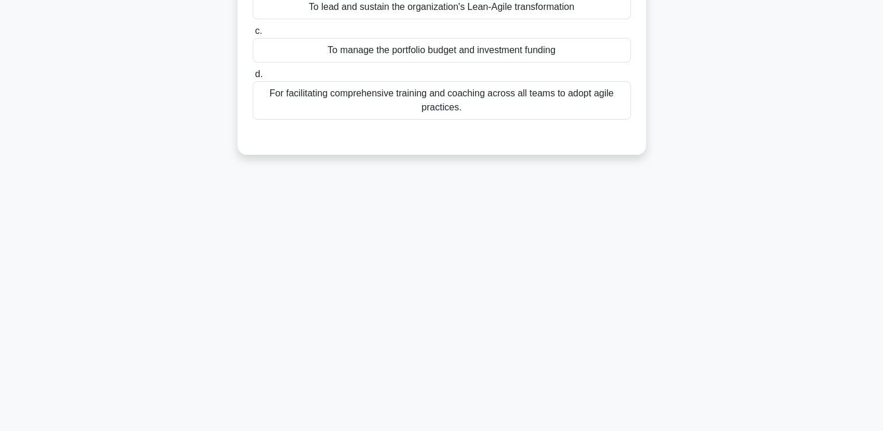
scroll to position [0, 0]
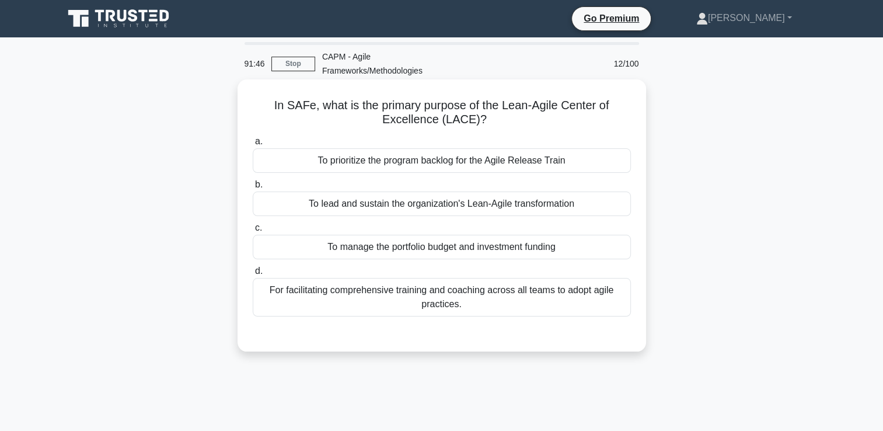
click at [479, 204] on div "To lead and sustain the organization's Lean-Agile transformation" at bounding box center [442, 204] width 378 height 25
click at [253, 189] on input "b. To lead and sustain the organization's Lean-Agile transformation" at bounding box center [253, 185] width 0 height 8
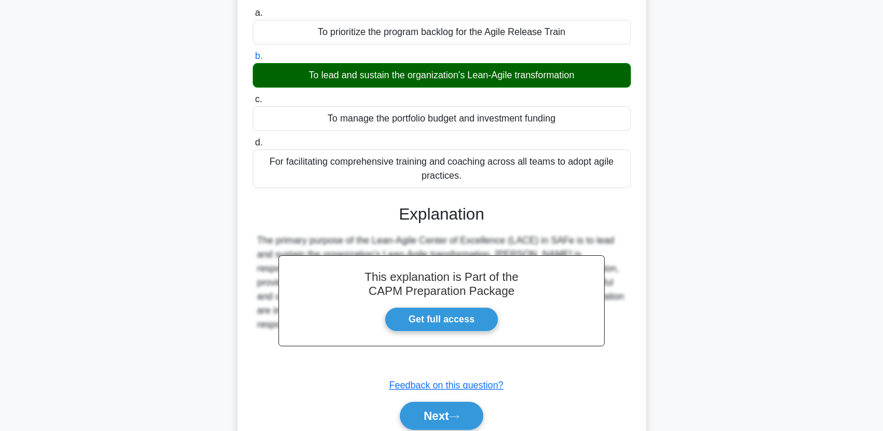
scroll to position [200, 0]
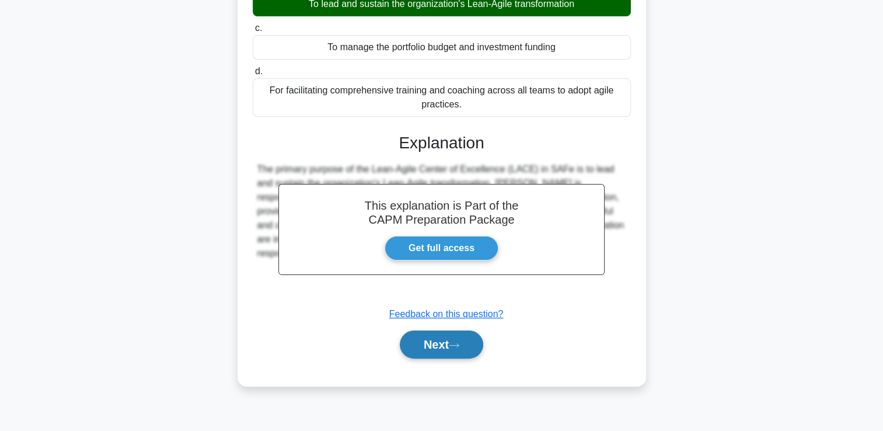
click at [432, 345] on button "Next" at bounding box center [442, 344] width 84 height 28
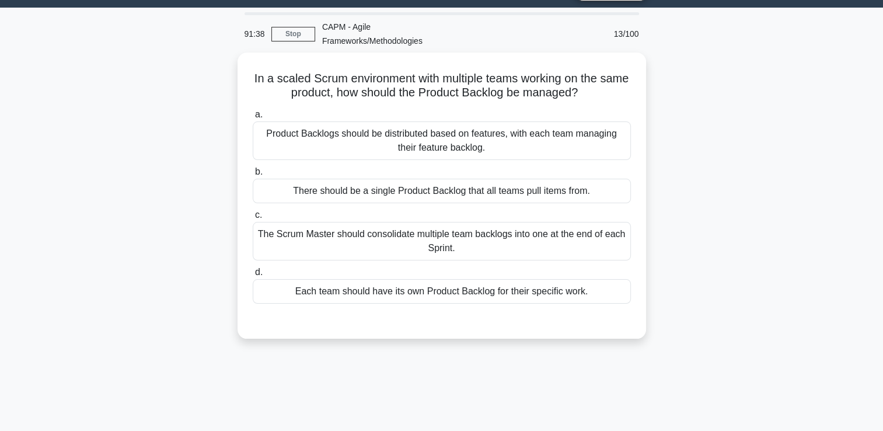
scroll to position [0, 0]
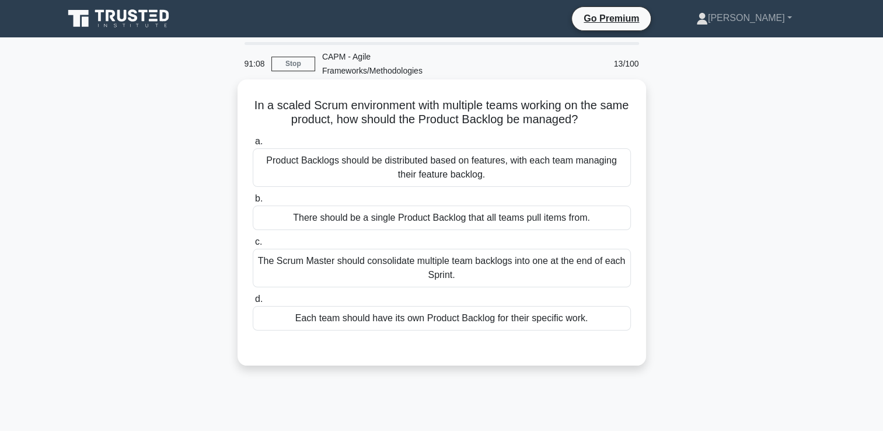
click at [444, 218] on div "There should be a single Product Backlog that all teams pull items from." at bounding box center [442, 218] width 378 height 25
click at [253, 203] on input "b. There should be a single Product Backlog that all teams pull items from." at bounding box center [253, 199] width 0 height 8
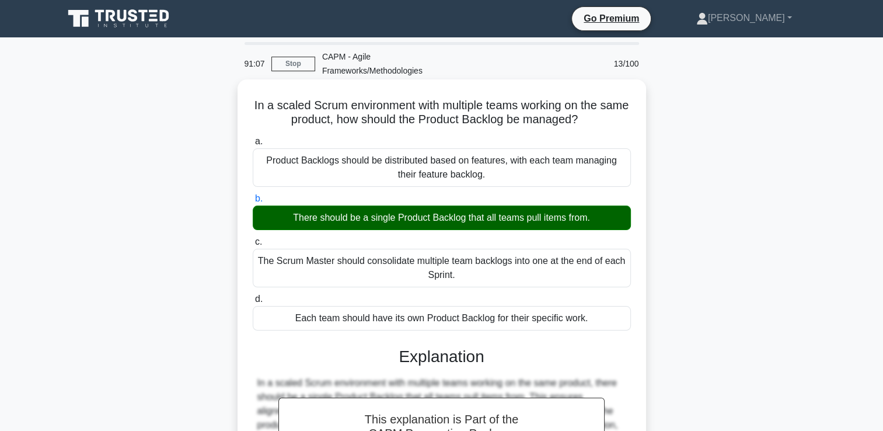
scroll to position [200, 0]
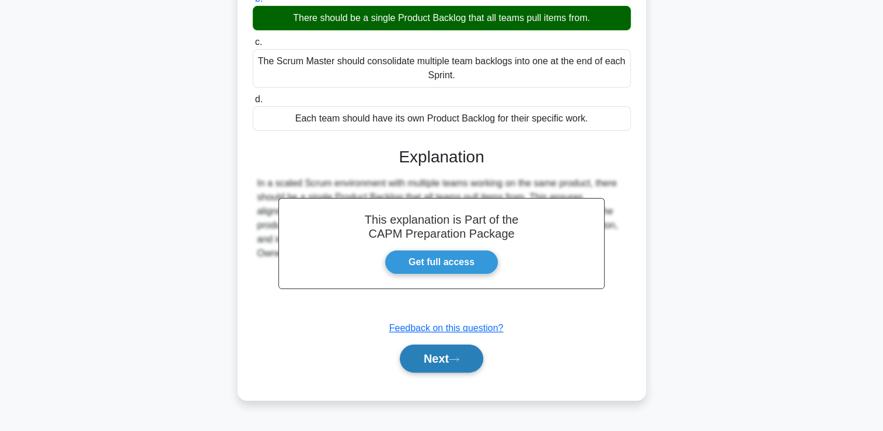
click at [437, 359] on button "Next" at bounding box center [442, 359] width 84 height 28
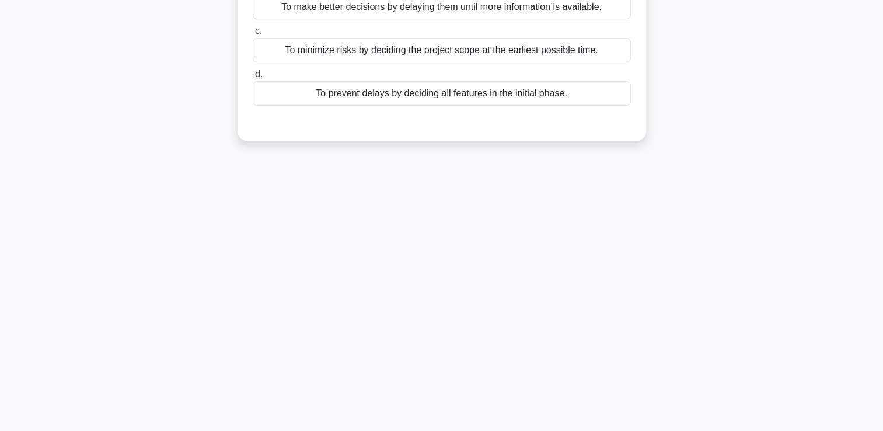
scroll to position [0, 0]
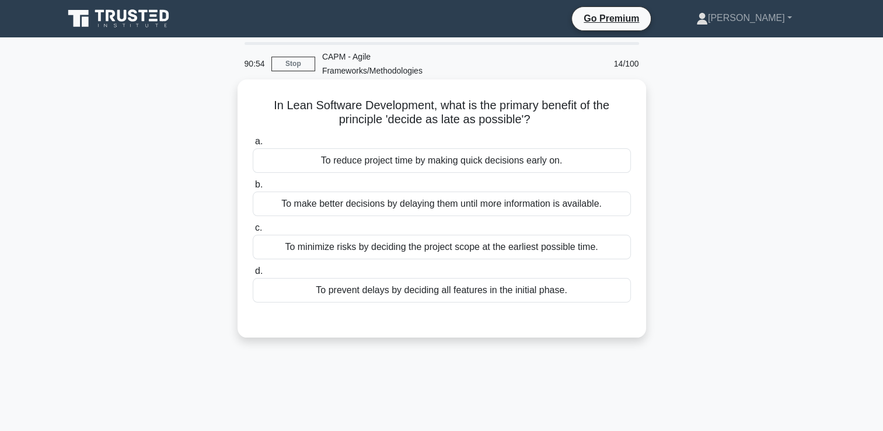
click at [575, 202] on div "To make better decisions by delaying them until more information is available." at bounding box center [442, 204] width 378 height 25
click at [253, 189] on input "b. To make better decisions by delaying them until more information is availabl…" at bounding box center [253, 185] width 0 height 8
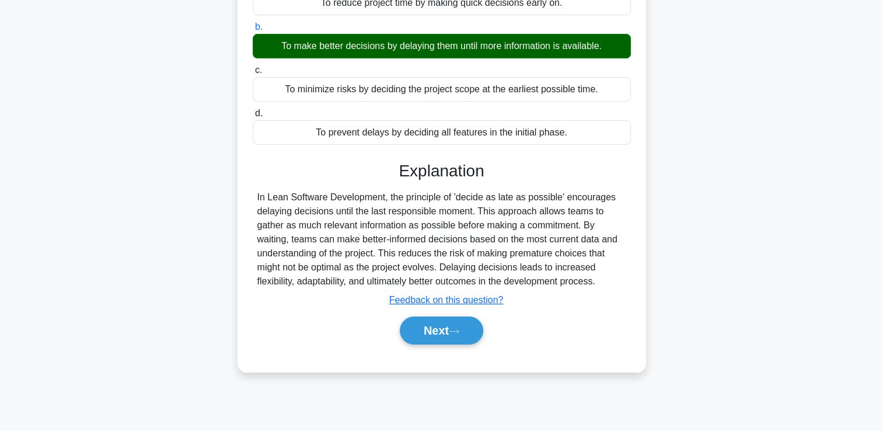
scroll to position [200, 0]
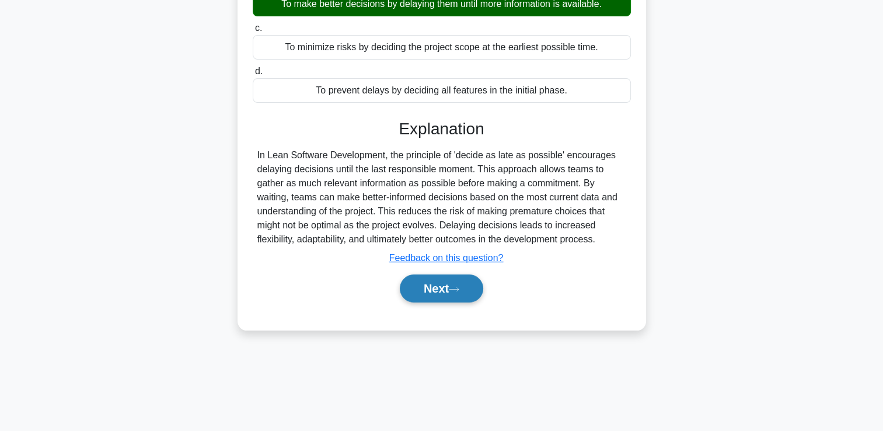
click at [455, 295] on button "Next" at bounding box center [442, 288] width 84 height 28
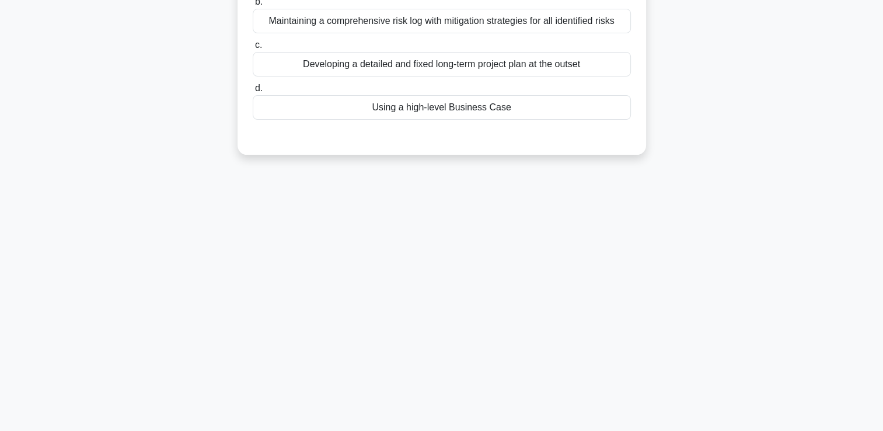
scroll to position [0, 0]
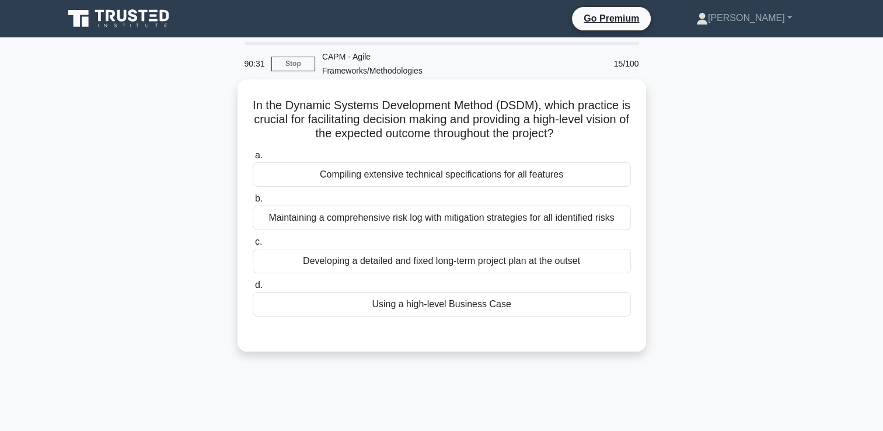
click at [410, 305] on div "Using a high-level Business Case" at bounding box center [442, 304] width 378 height 25
click at [253, 289] on input "d. Using a high-level Business Case" at bounding box center [253, 285] width 0 height 8
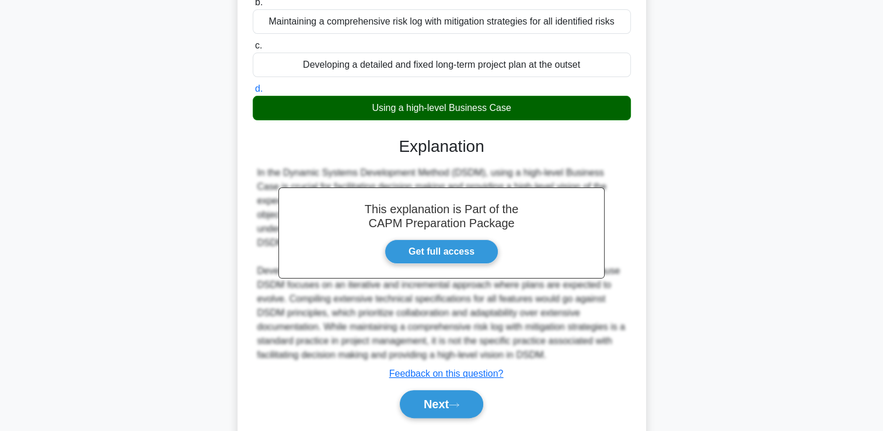
scroll to position [219, 0]
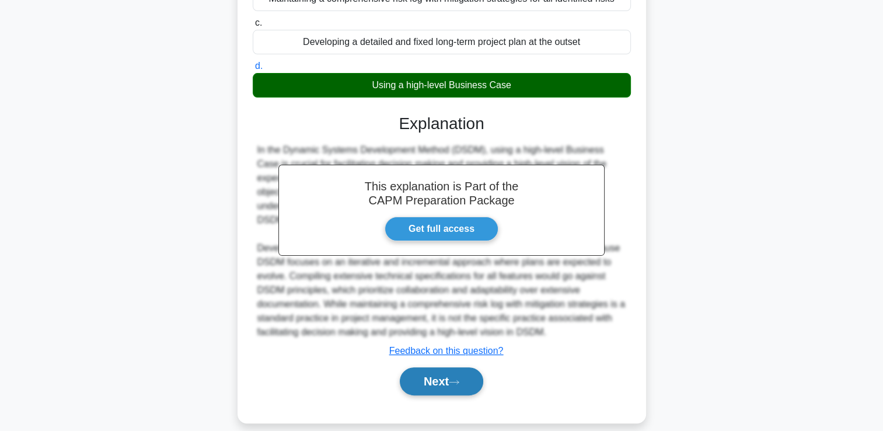
click at [426, 391] on button "Next" at bounding box center [442, 381] width 84 height 28
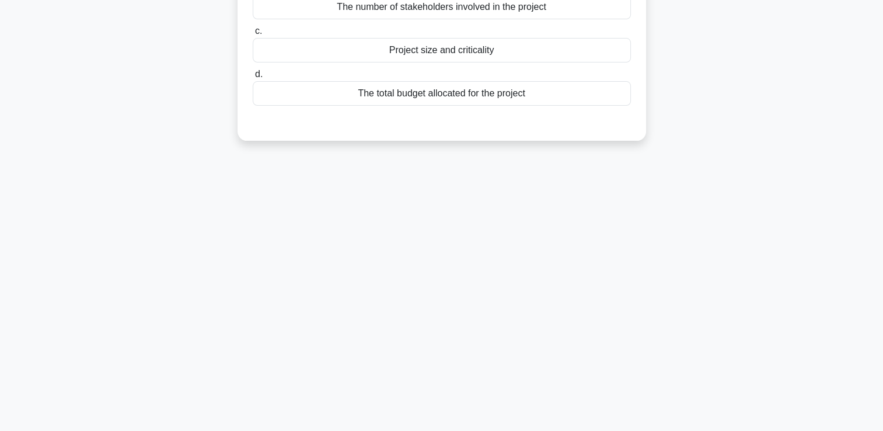
scroll to position [0, 0]
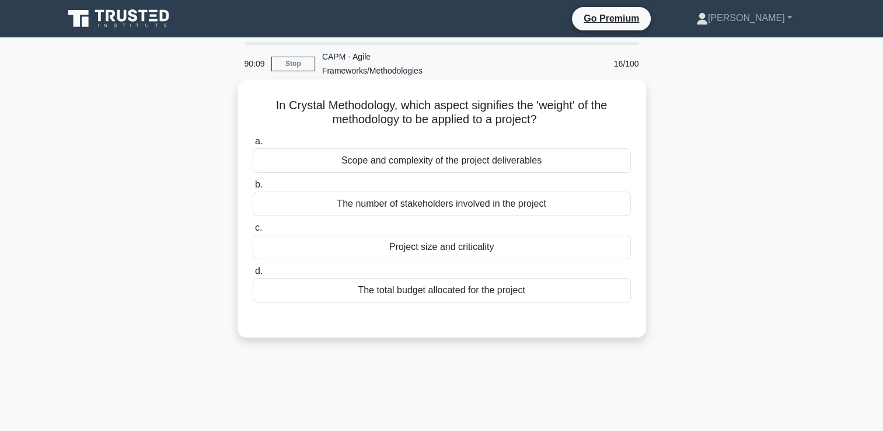
click at [503, 158] on div "Scope and complexity of the project deliverables" at bounding box center [442, 160] width 378 height 25
click at [253, 145] on input "a. Scope and complexity of the project deliverables" at bounding box center [253, 142] width 0 height 8
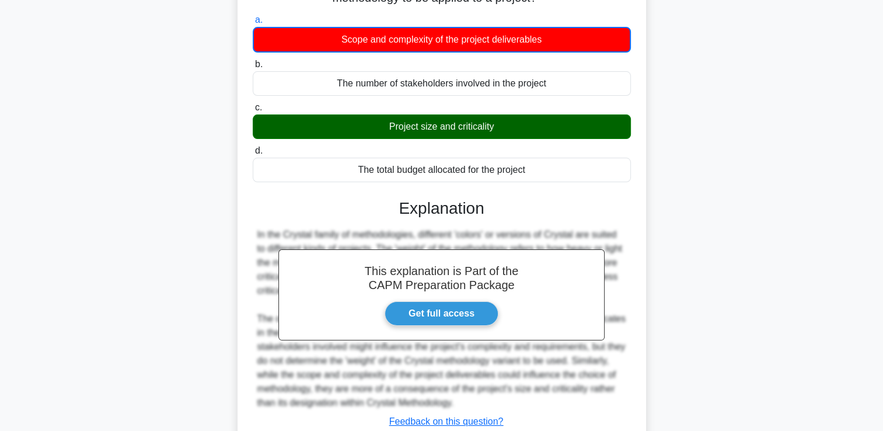
scroll to position [205, 0]
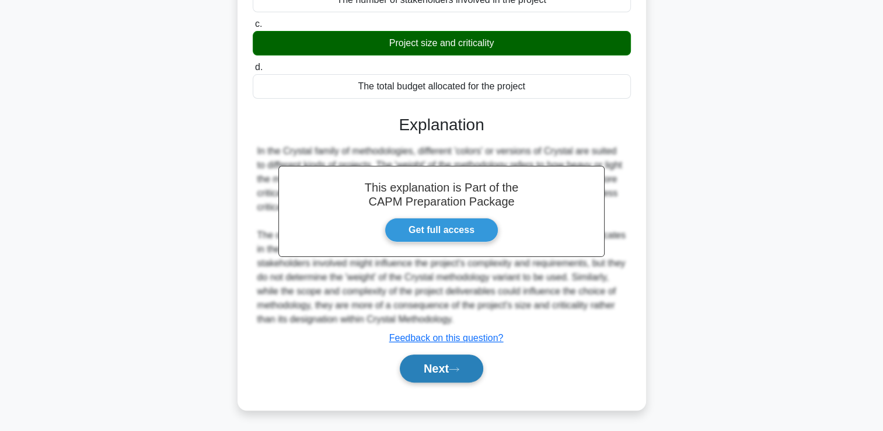
click at [447, 366] on button "Next" at bounding box center [442, 368] width 84 height 28
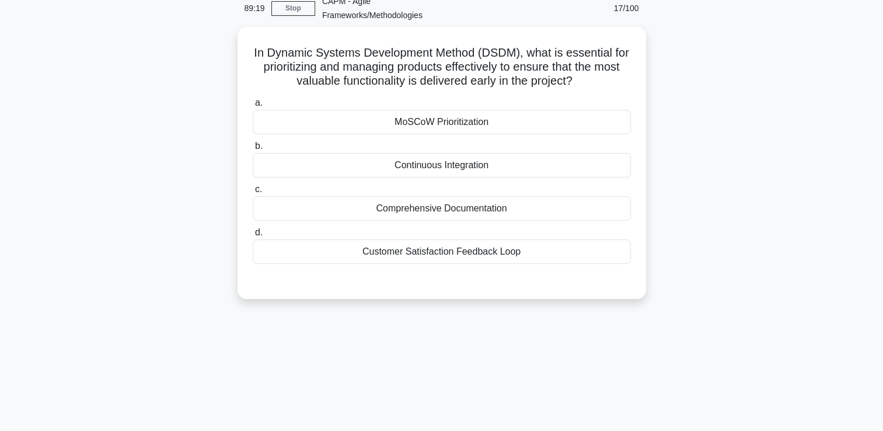
scroll to position [0, 0]
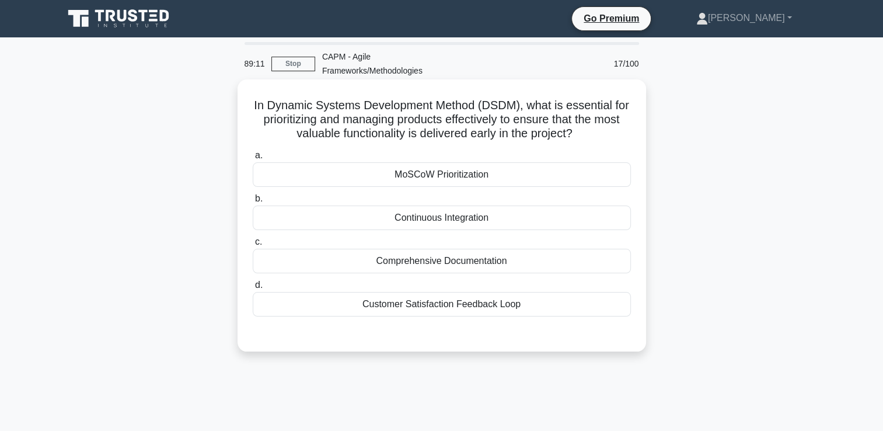
click at [489, 174] on div "MoSCoW Prioritization" at bounding box center [442, 174] width 378 height 25
click at [253, 159] on input "a. MoSCoW Prioritization" at bounding box center [253, 156] width 0 height 8
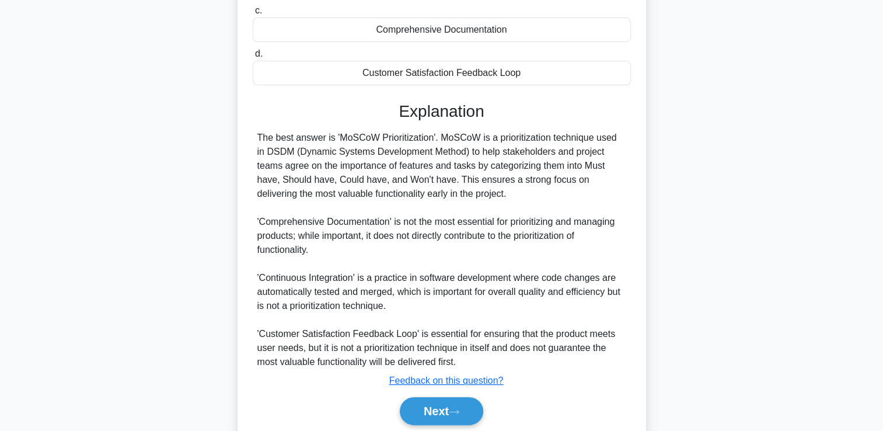
scroll to position [274, 0]
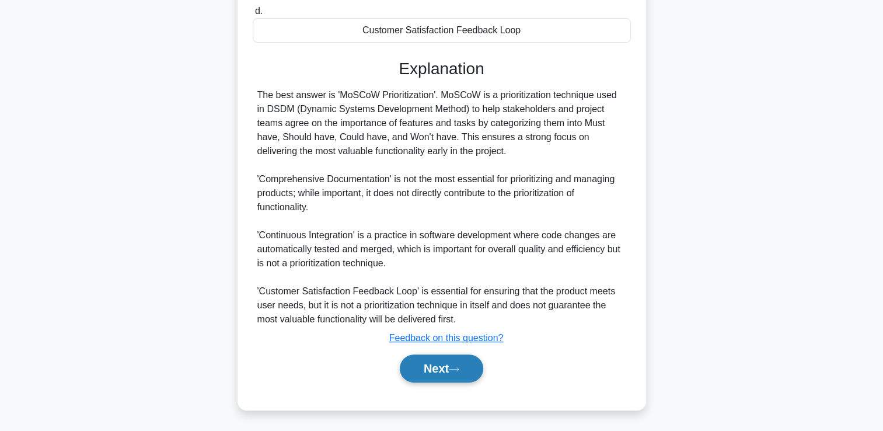
click at [450, 363] on button "Next" at bounding box center [442, 368] width 84 height 28
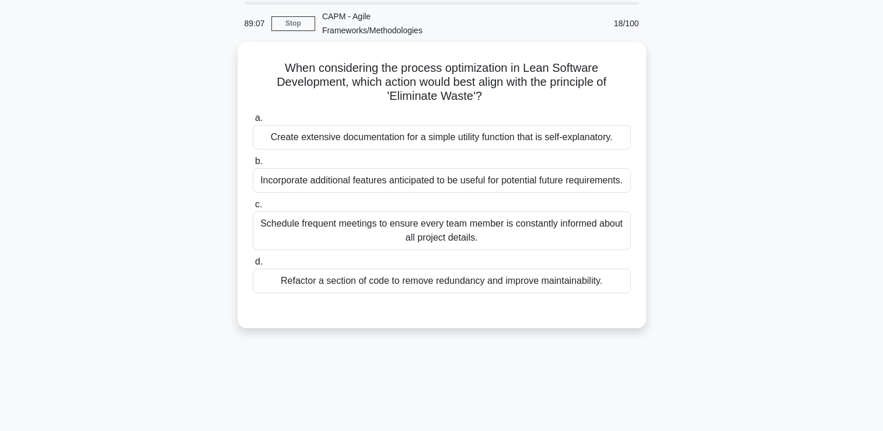
scroll to position [0, 0]
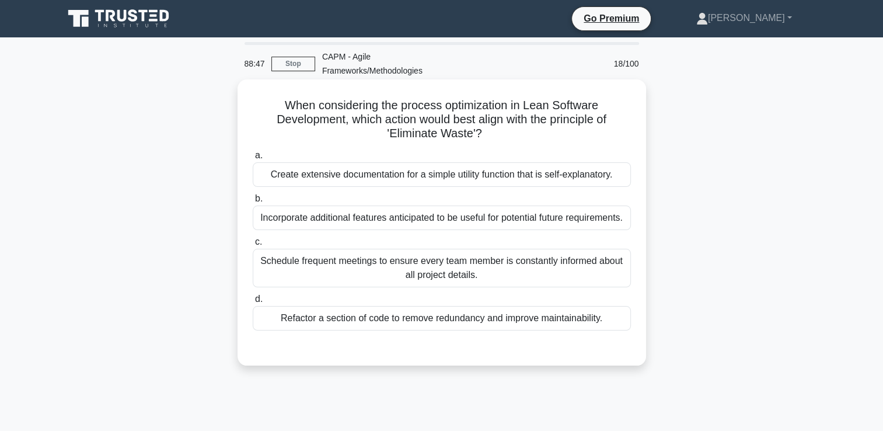
click at [469, 321] on div "Refactor a section of code to remove redundancy and improve maintainability." at bounding box center [442, 318] width 378 height 25
click at [253, 303] on input "d. Refactor a section of code to remove redundancy and improve maintainability." at bounding box center [253, 299] width 0 height 8
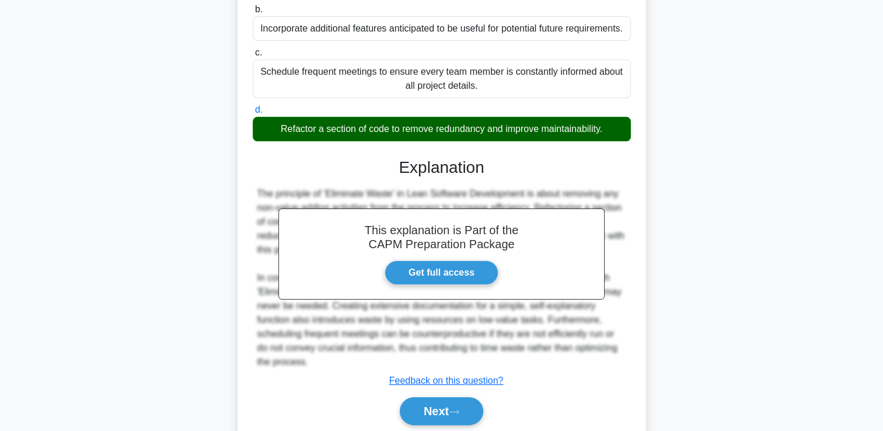
scroll to position [232, 0]
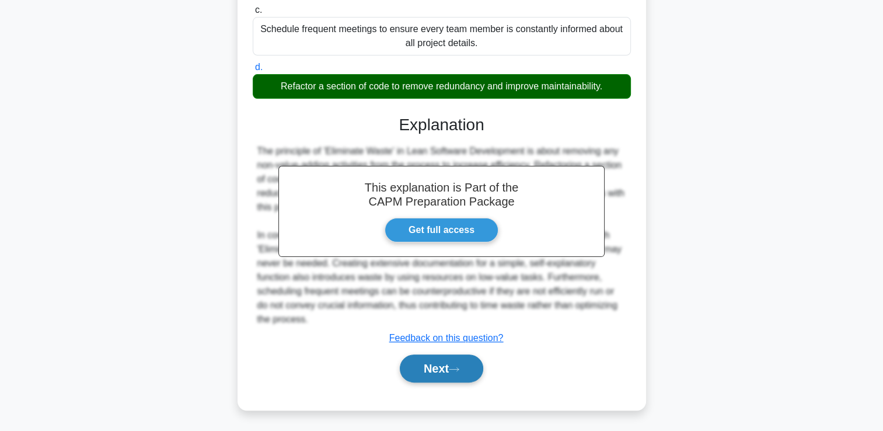
click at [453, 366] on button "Next" at bounding box center [442, 368] width 84 height 28
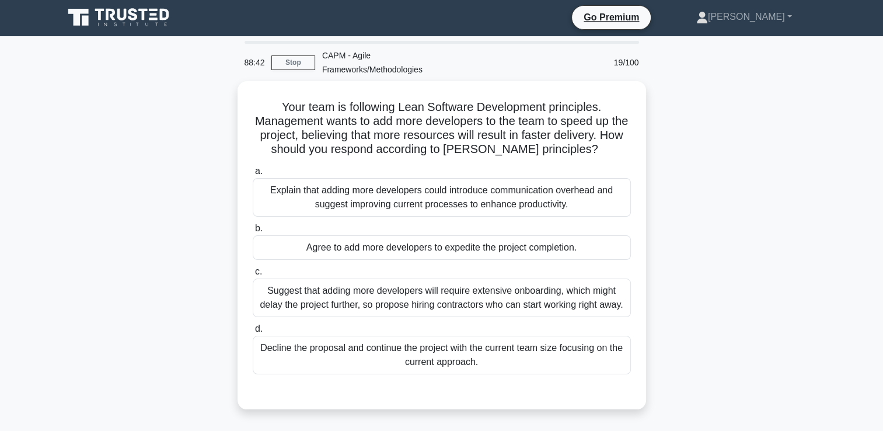
scroll to position [0, 0]
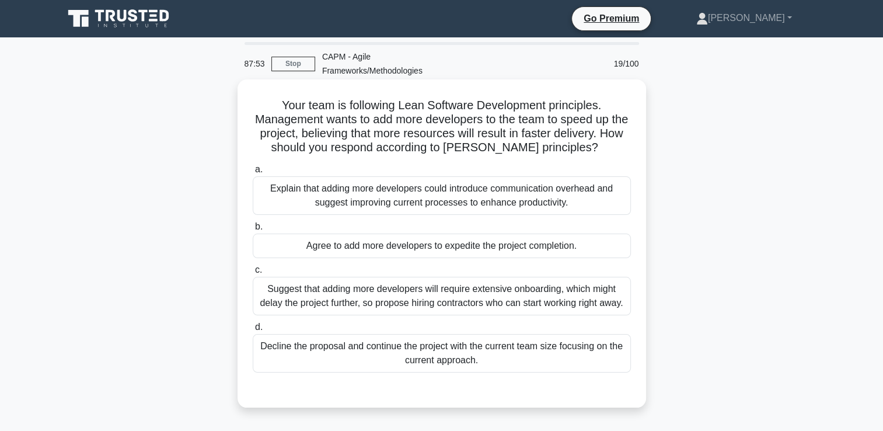
click at [593, 204] on div "Explain that adding more developers could introduce communication overhead and …" at bounding box center [442, 195] width 378 height 39
click at [253, 173] on input "a. Explain that adding more developers could introduce communication overhead a…" at bounding box center [253, 170] width 0 height 8
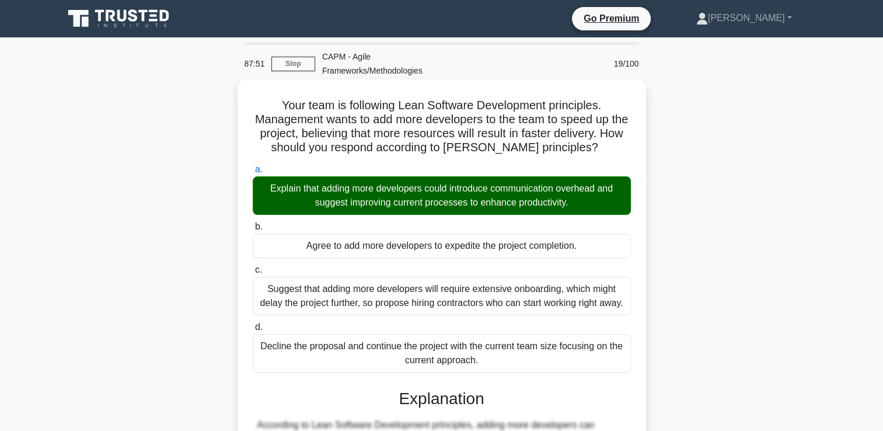
scroll to position [232, 0]
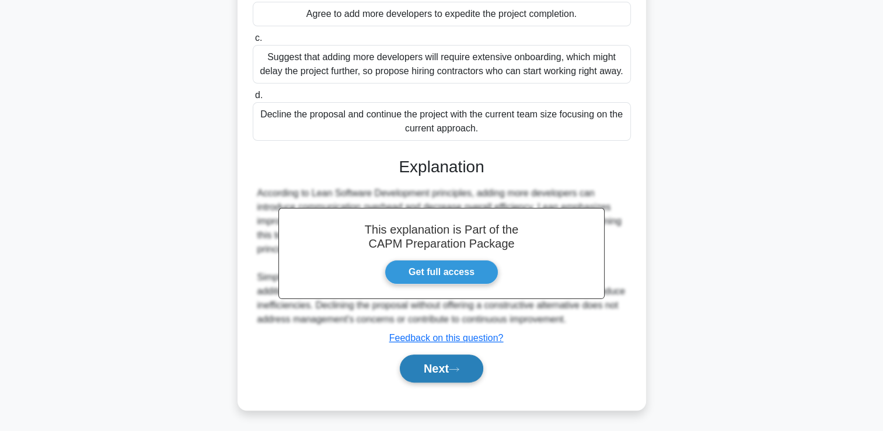
click at [438, 356] on button "Next" at bounding box center [442, 368] width 84 height 28
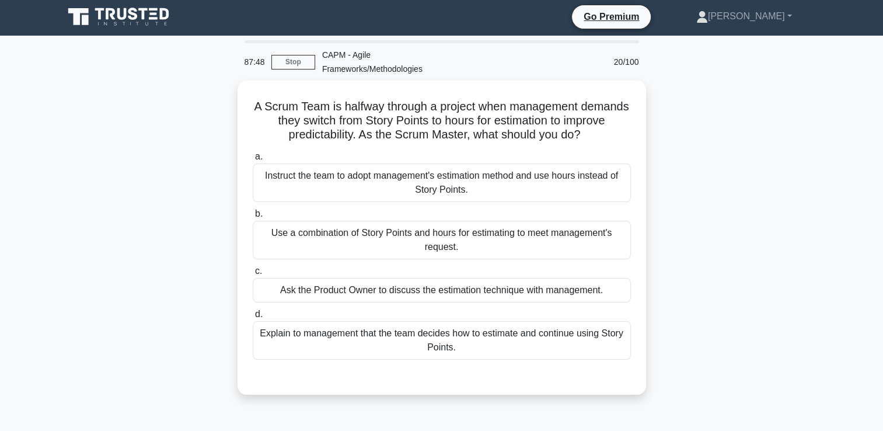
scroll to position [0, 0]
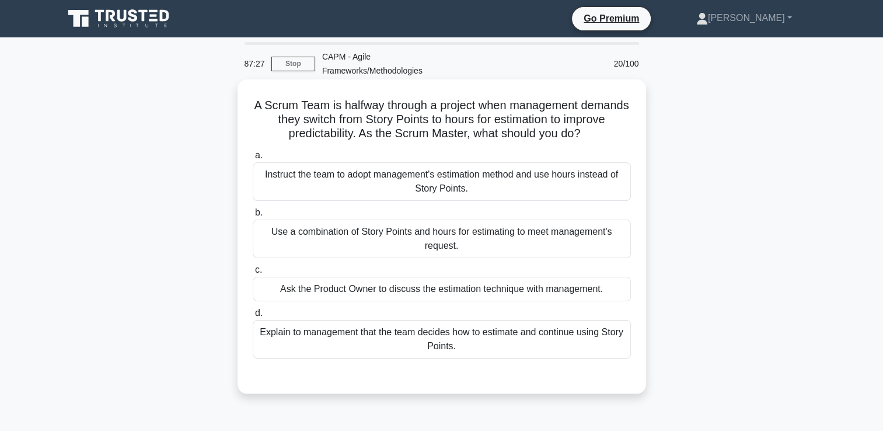
click at [439, 333] on div "Explain to management that the team decides how to estimate and continue using …" at bounding box center [442, 339] width 378 height 39
click at [253, 317] on input "d. Explain to management that the team decides how to estimate and continue usi…" at bounding box center [253, 313] width 0 height 8
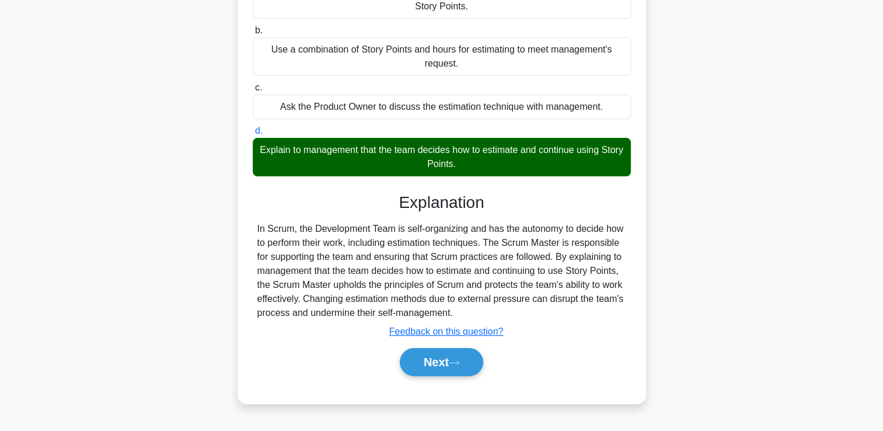
scroll to position [182, 0]
click at [434, 357] on button "Next" at bounding box center [442, 362] width 84 height 28
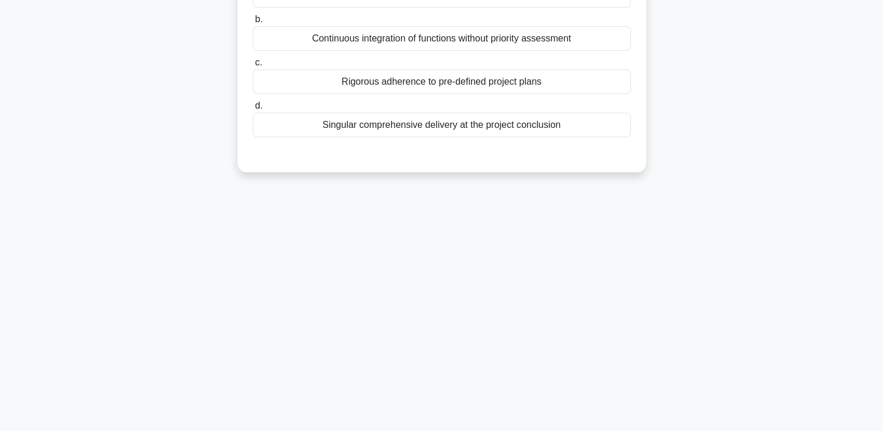
scroll to position [0, 0]
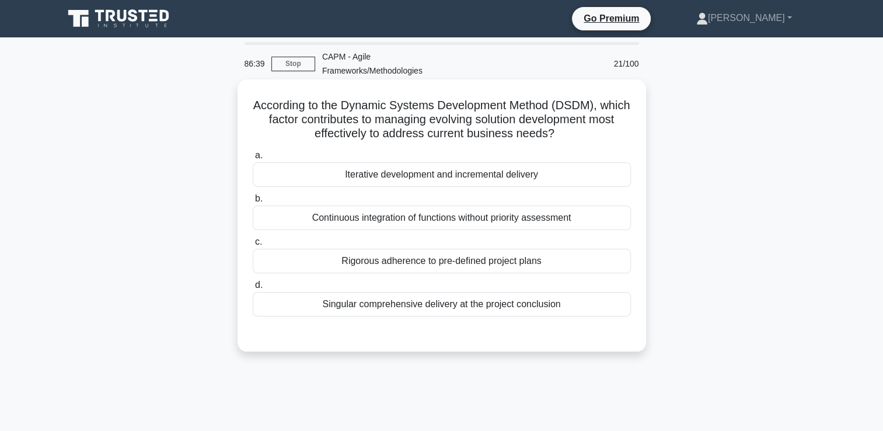
click at [437, 168] on div "Iterative development and incremental delivery" at bounding box center [442, 174] width 378 height 25
click at [253, 159] on input "a. Iterative development and incremental delivery" at bounding box center [253, 156] width 0 height 8
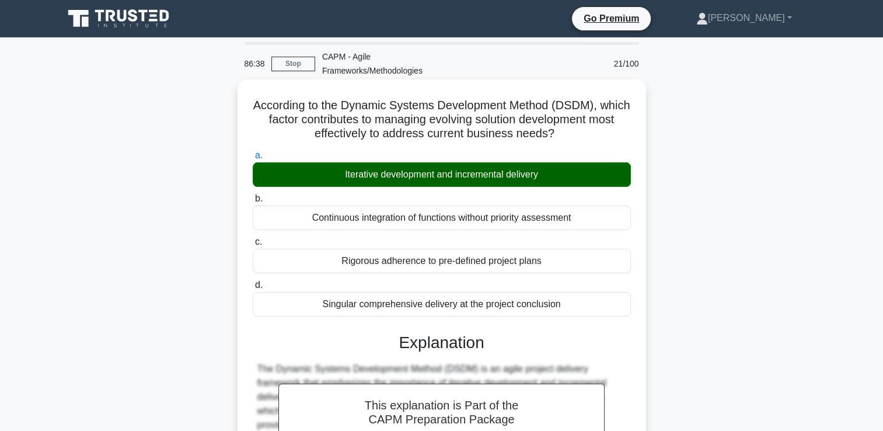
scroll to position [218, 0]
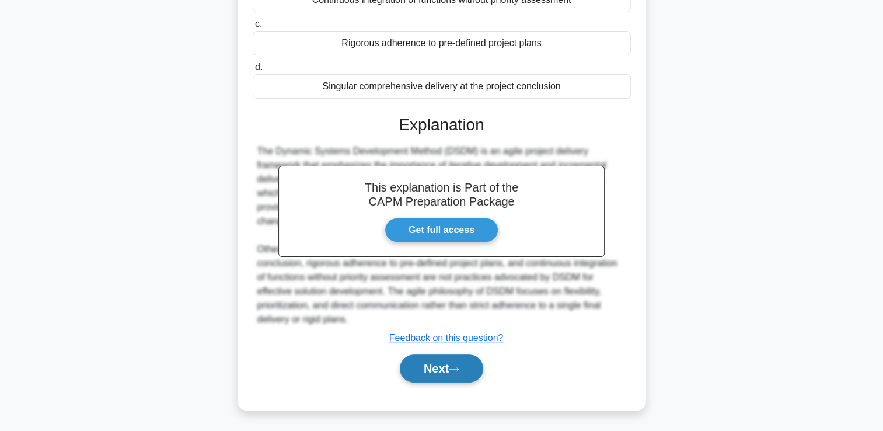
click at [426, 359] on button "Next" at bounding box center [442, 368] width 84 height 28
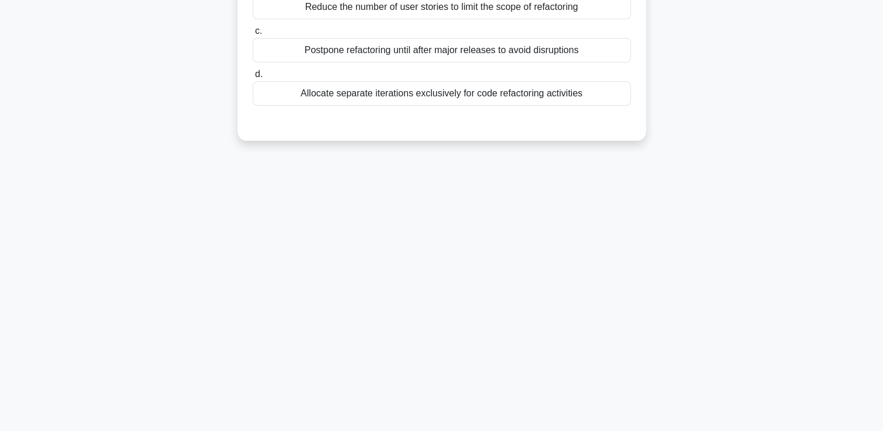
scroll to position [0, 0]
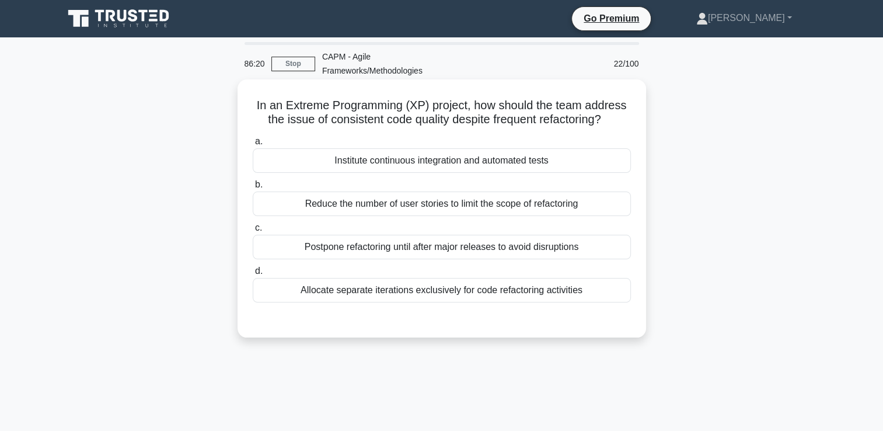
click at [489, 165] on div "Institute continuous integration and automated tests" at bounding box center [442, 160] width 378 height 25
click at [253, 145] on input "a. Institute continuous integration and automated tests" at bounding box center [253, 142] width 0 height 8
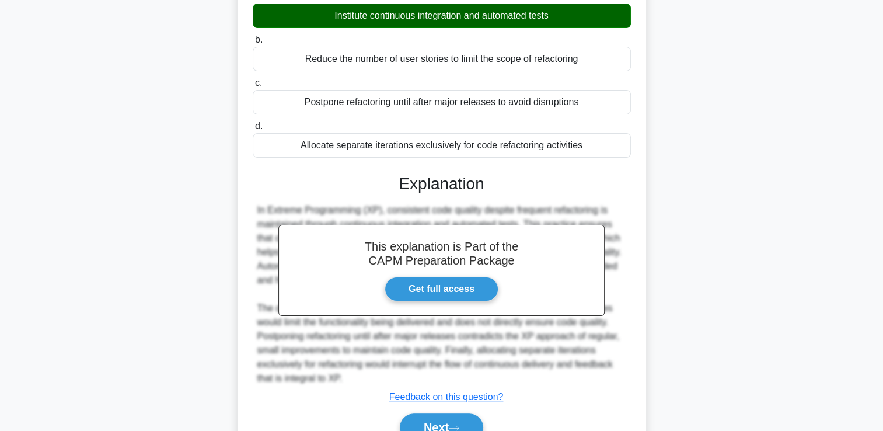
scroll to position [204, 0]
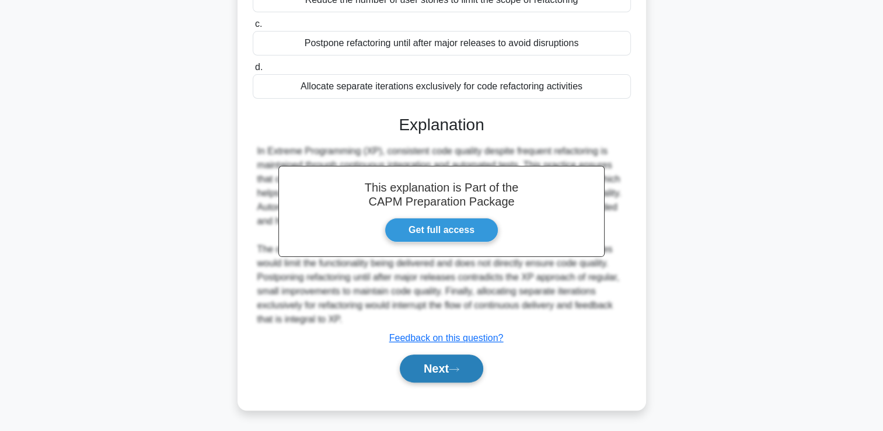
click at [423, 368] on button "Next" at bounding box center [442, 368] width 84 height 28
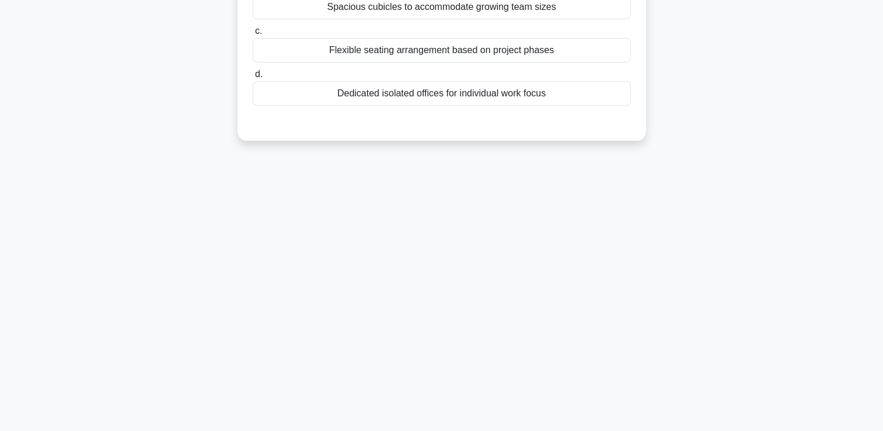
scroll to position [0, 0]
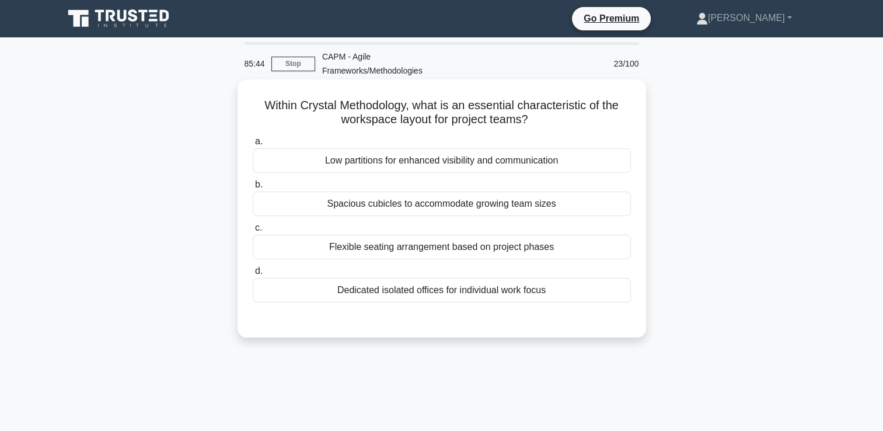
click at [431, 165] on div "Low partitions for enhanced visibility and communication" at bounding box center [442, 160] width 378 height 25
click at [253, 145] on input "a. Low partitions for enhanced visibility and communication" at bounding box center [253, 142] width 0 height 8
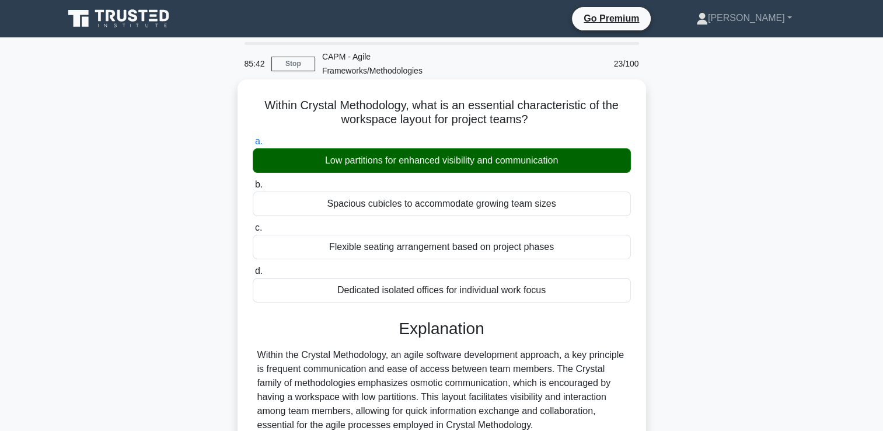
scroll to position [232, 0]
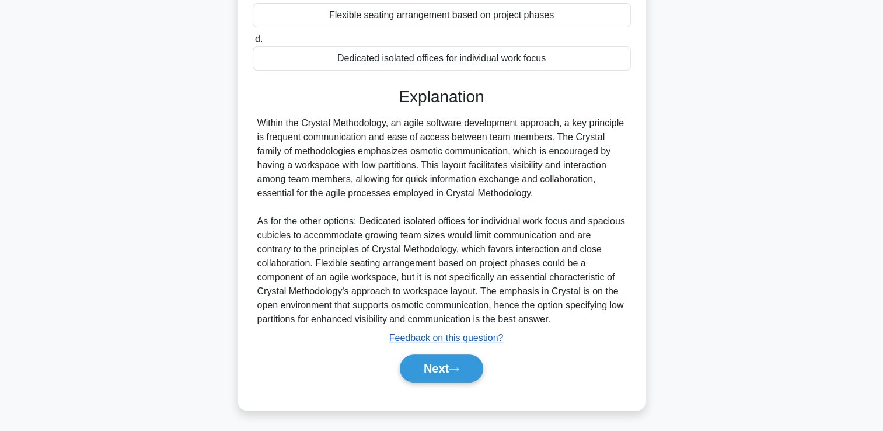
click at [429, 338] on u "Feedback on this question?" at bounding box center [446, 338] width 114 height 10
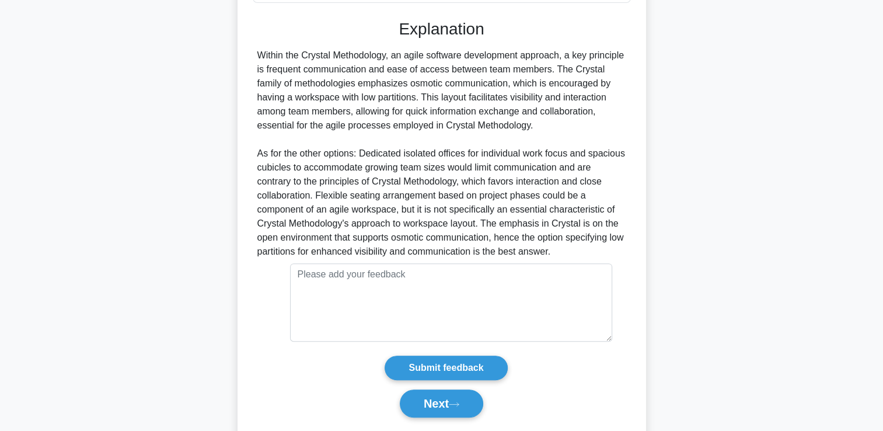
scroll to position [301, 0]
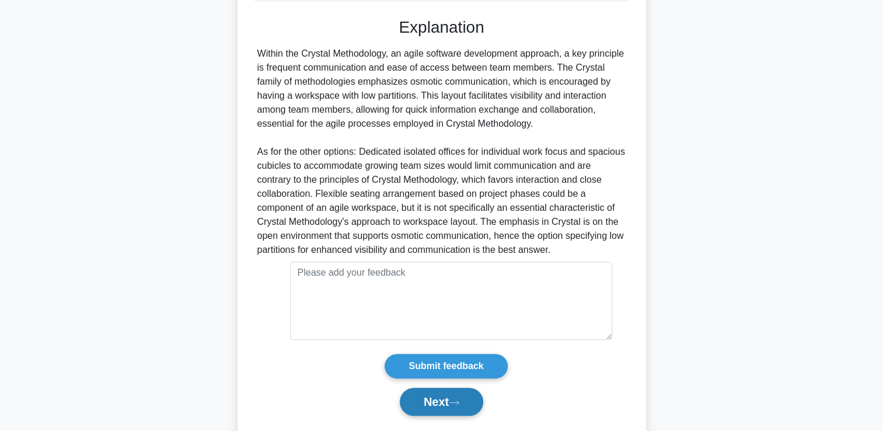
click at [430, 402] on button "Next" at bounding box center [442, 402] width 84 height 28
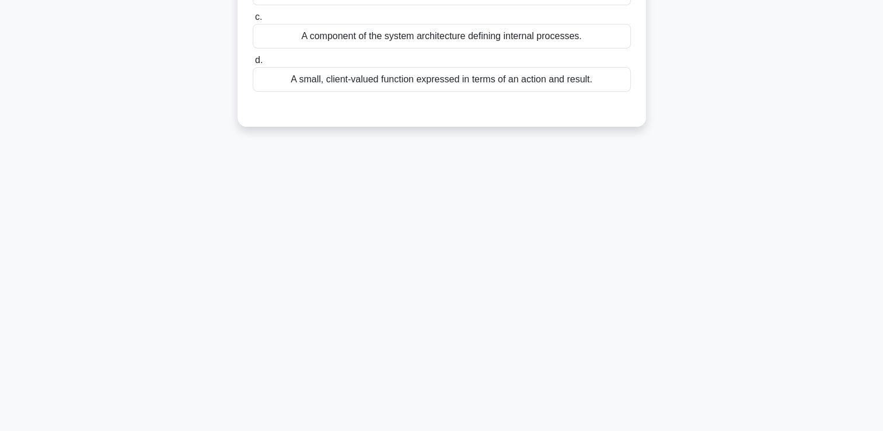
scroll to position [0, 0]
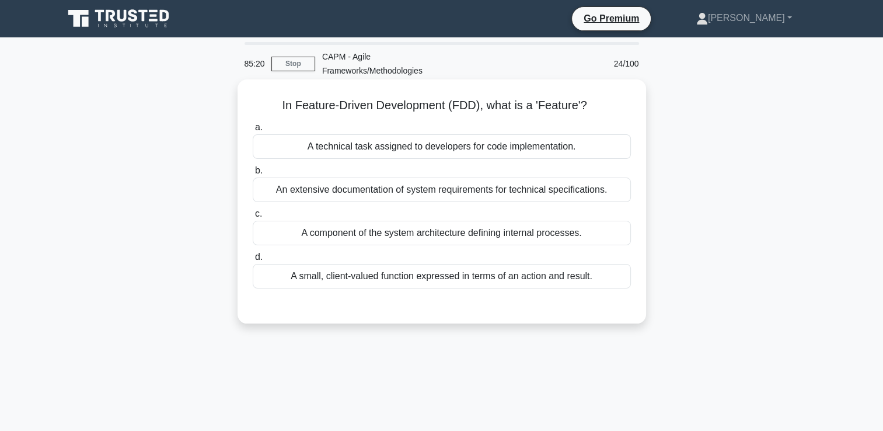
click at [451, 286] on div "A small, client-valued function expressed in terms of an action and result." at bounding box center [442, 276] width 378 height 25
click at [253, 261] on input "d. A small, client-valued function expressed in terms of an action and result." at bounding box center [253, 257] width 0 height 8
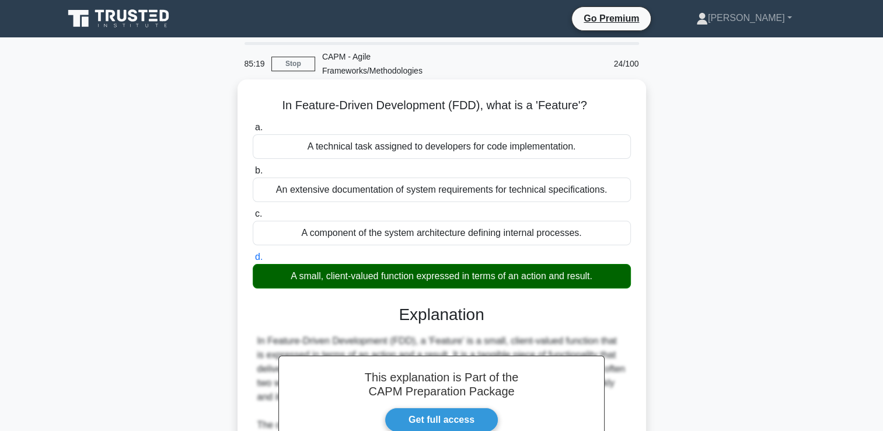
scroll to position [200, 0]
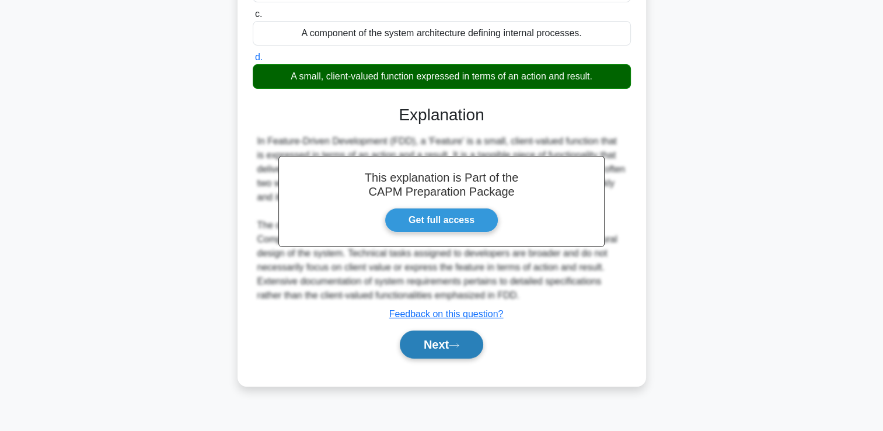
click at [439, 339] on button "Next" at bounding box center [442, 344] width 84 height 28
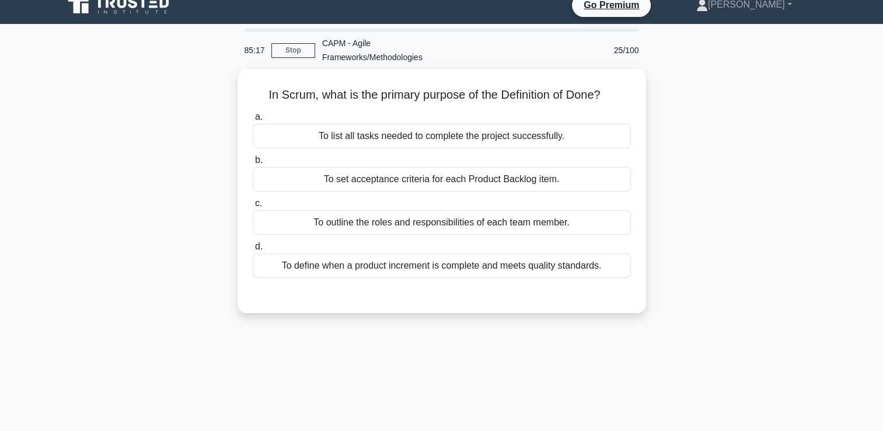
scroll to position [0, 0]
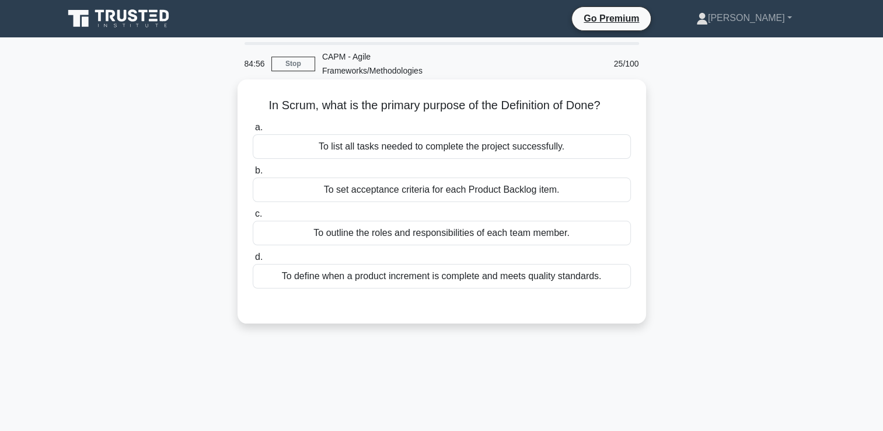
click at [458, 189] on div "To set acceptance criteria for each Product Backlog item." at bounding box center [442, 190] width 378 height 25
click at [253, 175] on input "b. To set acceptance criteria for each Product Backlog item." at bounding box center [253, 171] width 0 height 8
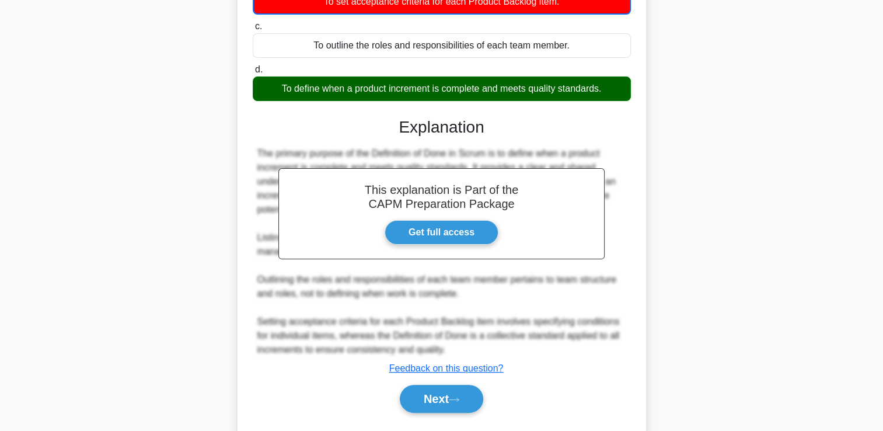
scroll to position [219, 0]
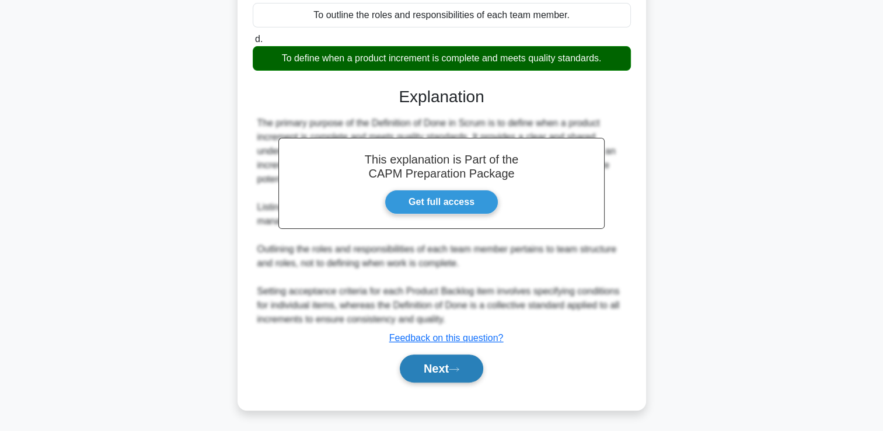
click at [448, 366] on button "Next" at bounding box center [442, 368] width 84 height 28
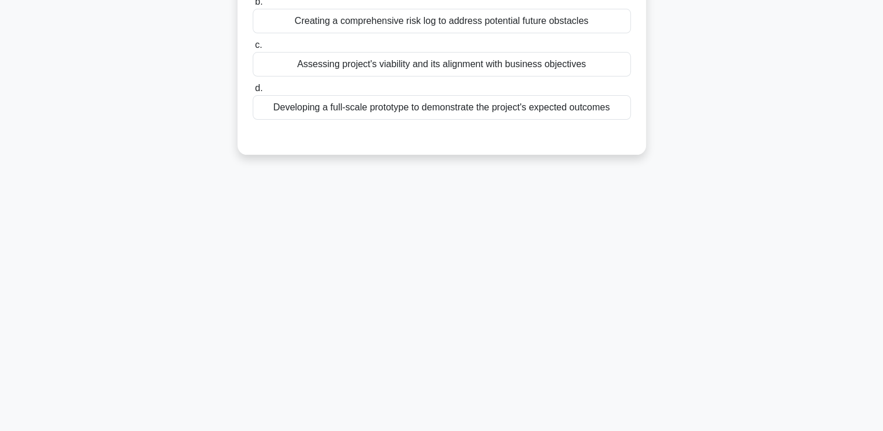
scroll to position [0, 0]
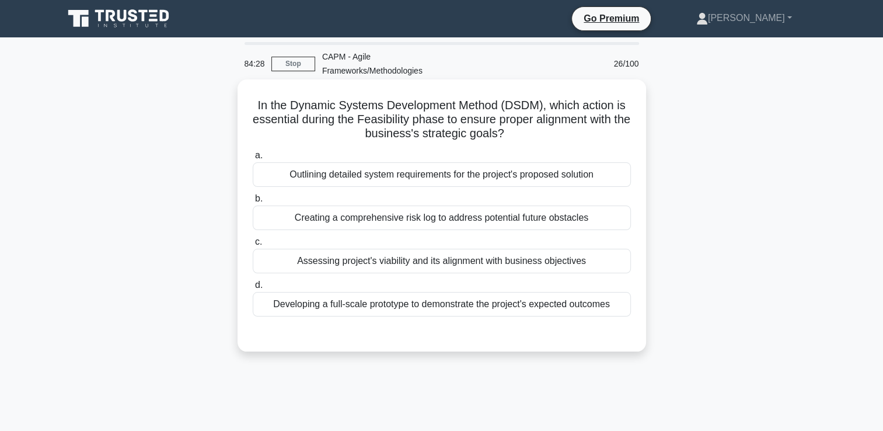
click at [559, 262] on div "Assessing project's viability and its alignment with business objectives" at bounding box center [442, 261] width 378 height 25
click at [253, 246] on input "c. Assessing project's viability and its alignment with business objectives" at bounding box center [253, 242] width 0 height 8
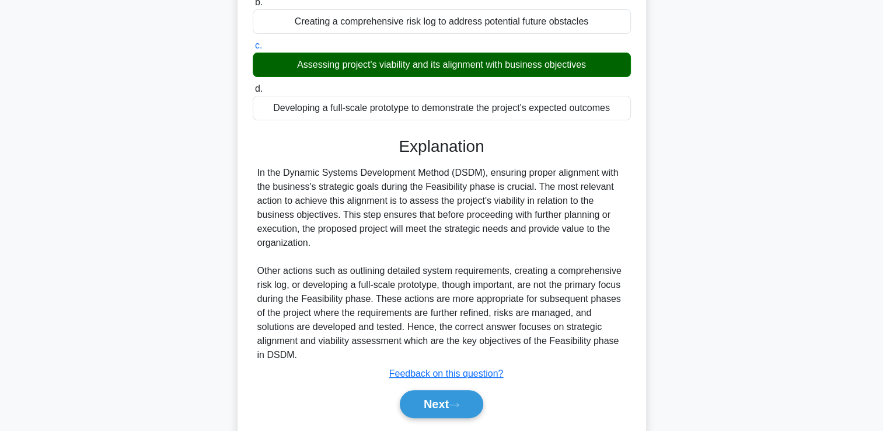
scroll to position [232, 0]
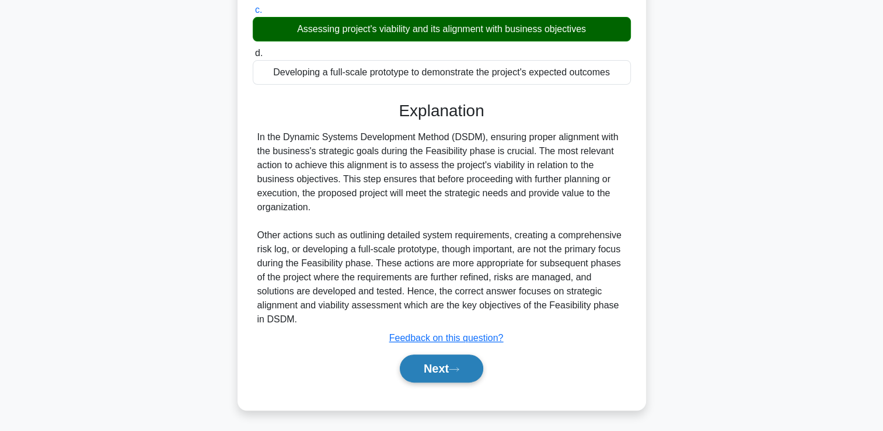
click at [458, 364] on button "Next" at bounding box center [442, 368] width 84 height 28
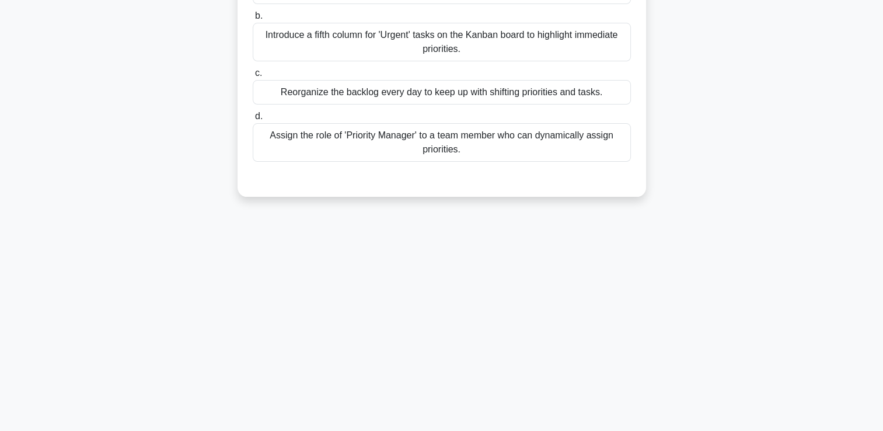
scroll to position [0, 0]
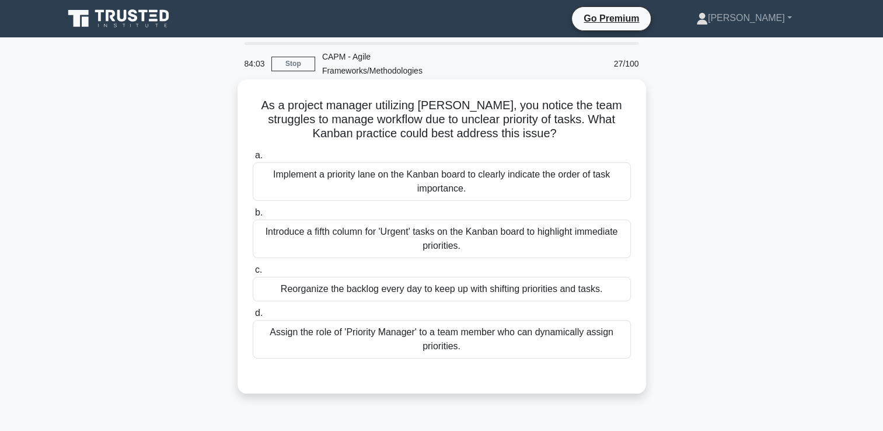
click at [502, 182] on div "Implement a priority lane on the Kanban board to clearly indicate the order of …" at bounding box center [442, 181] width 378 height 39
click at [253, 159] on input "a. Implement a priority lane on the Kanban board to clearly indicate the order …" at bounding box center [253, 156] width 0 height 8
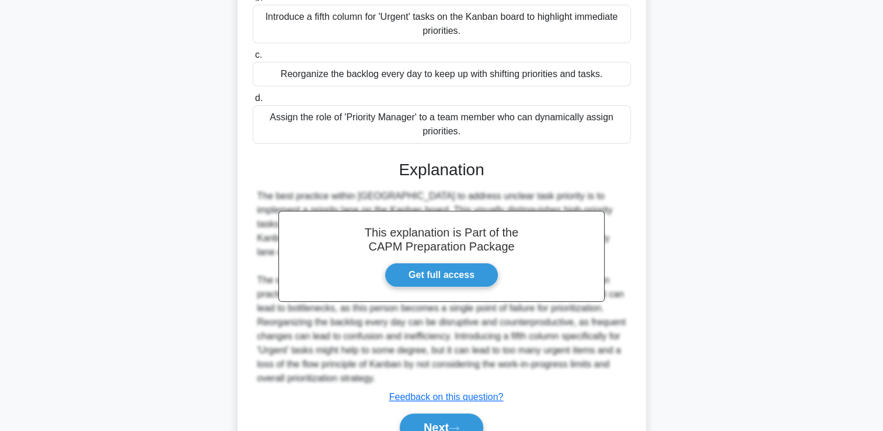
scroll to position [274, 0]
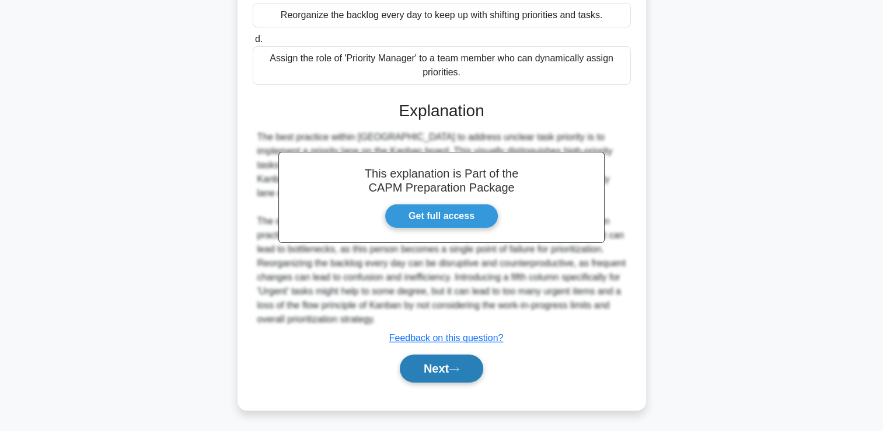
click at [469, 373] on button "Next" at bounding box center [442, 368] width 84 height 28
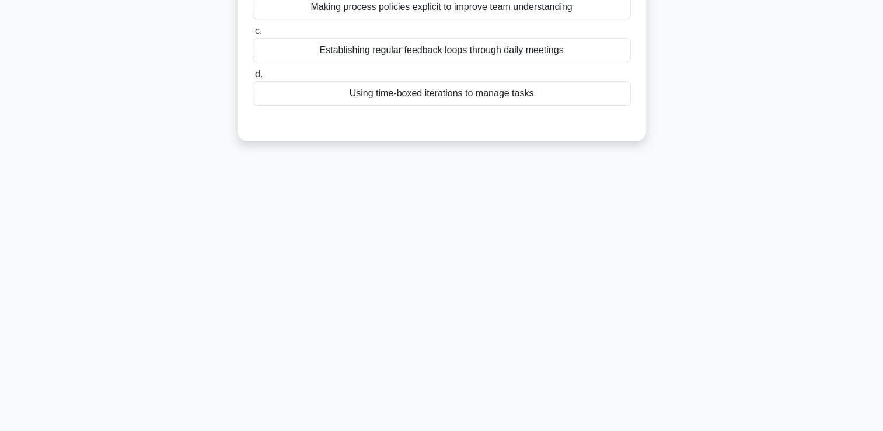
scroll to position [0, 0]
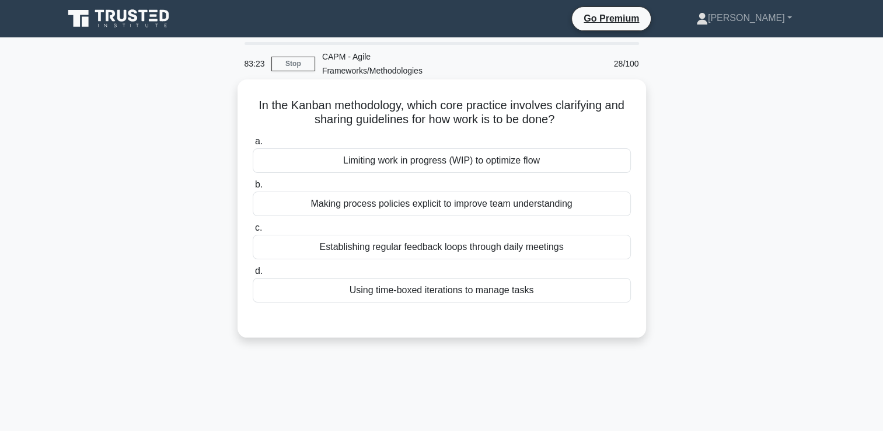
click at [508, 208] on div "Making process policies explicit to improve team understanding" at bounding box center [442, 204] width 378 height 25
click at [253, 189] on input "b. Making process policies explicit to improve team understanding" at bounding box center [253, 185] width 0 height 8
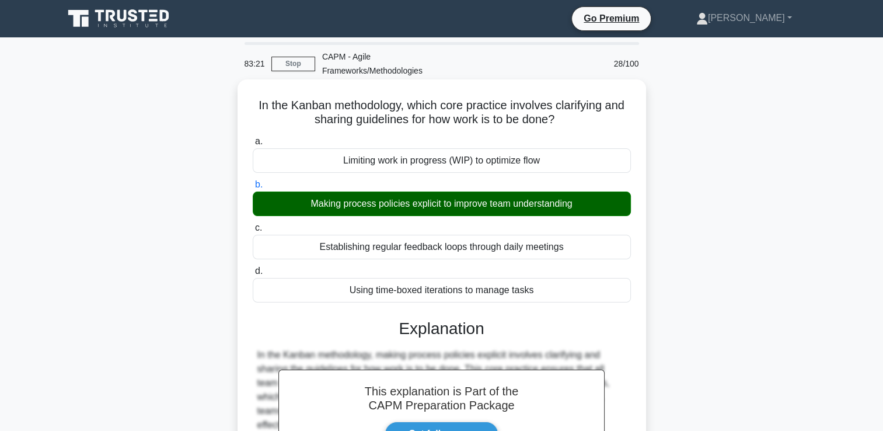
scroll to position [200, 0]
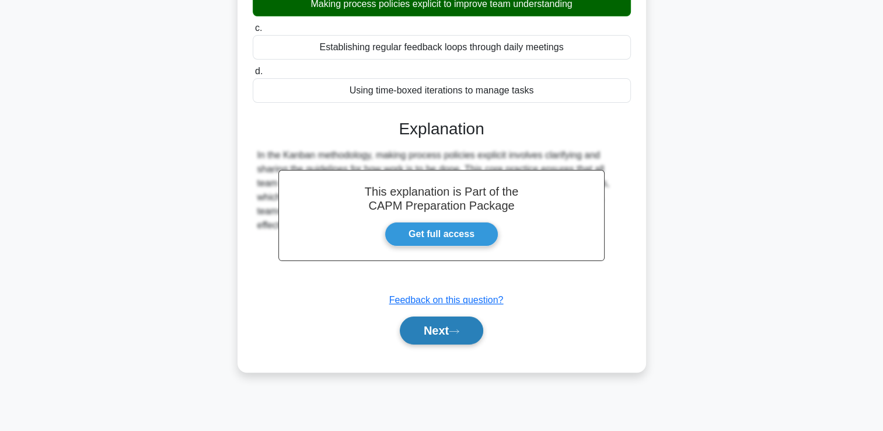
click at [454, 335] on button "Next" at bounding box center [442, 330] width 84 height 28
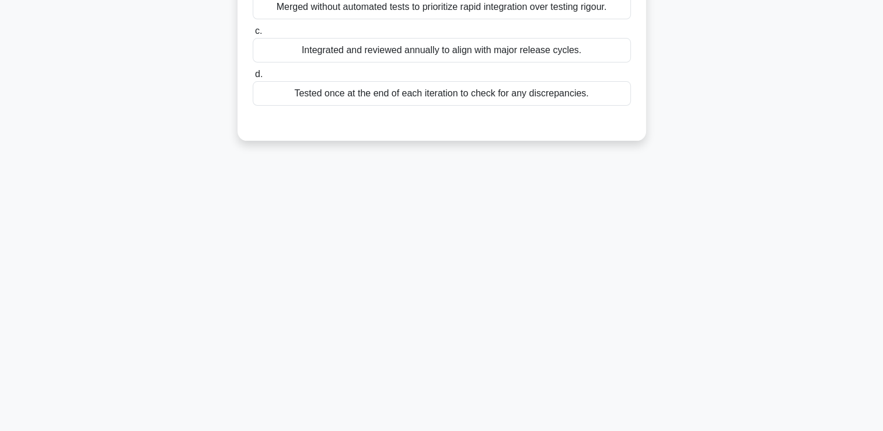
scroll to position [0, 0]
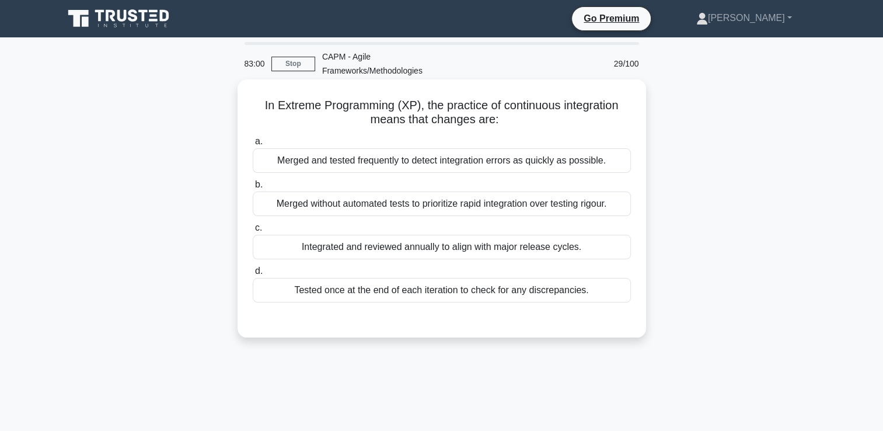
click at [466, 163] on div "Merged and tested frequently to detect integration errors as quickly as possibl…" at bounding box center [442, 160] width 378 height 25
click at [253, 145] on input "a. Merged and tested frequently to detect integration errors as quickly as poss…" at bounding box center [253, 142] width 0 height 8
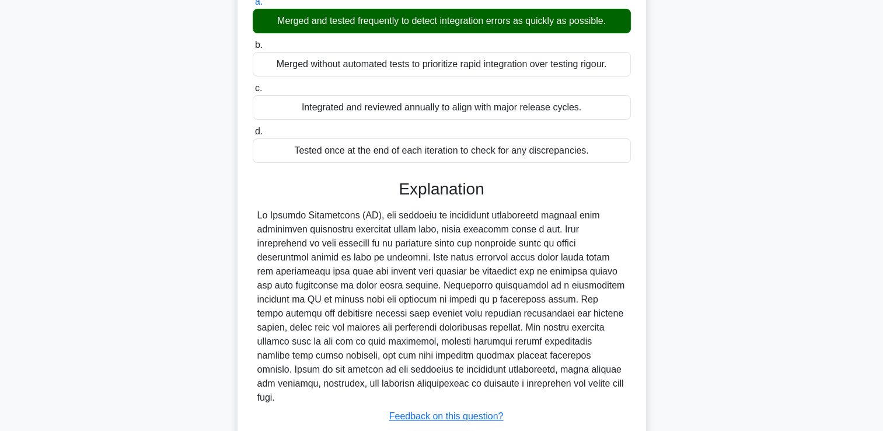
scroll to position [204, 0]
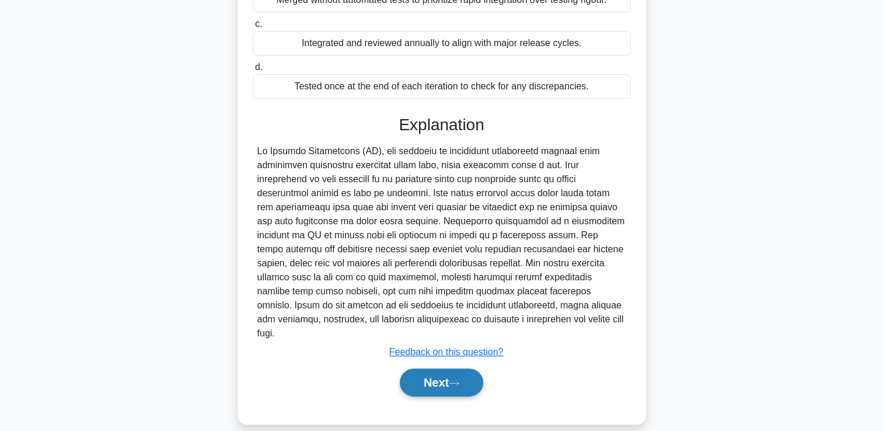
click at [460, 368] on button "Next" at bounding box center [442, 382] width 84 height 28
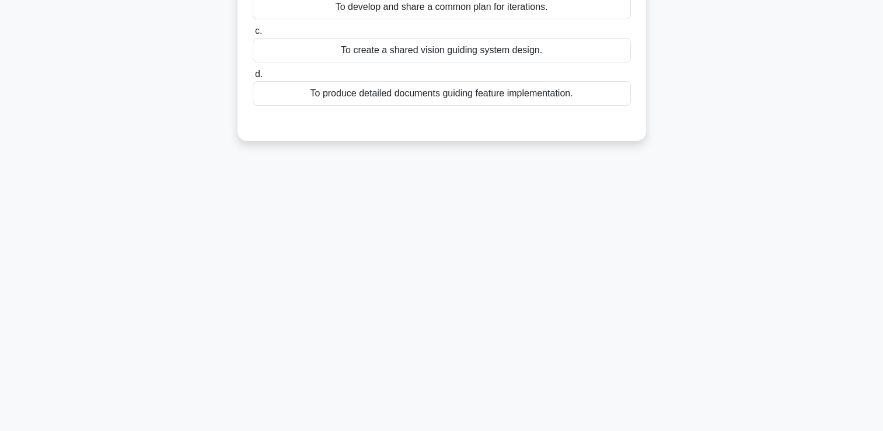
scroll to position [0, 0]
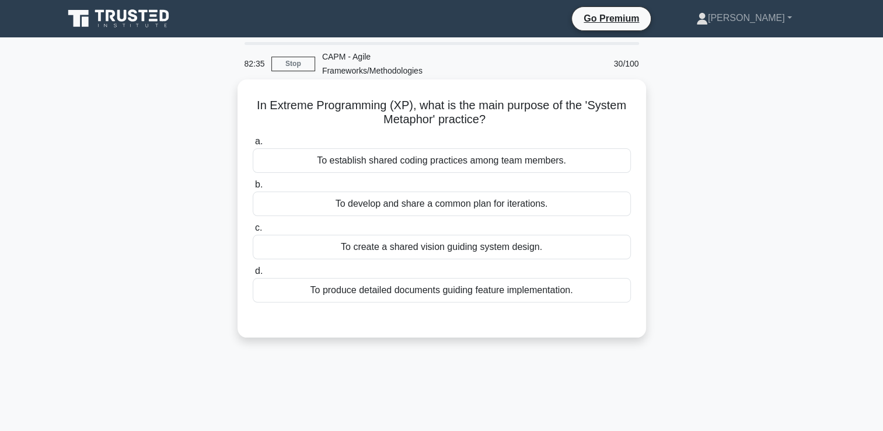
click at [479, 245] on div "To create a shared vision guiding system design." at bounding box center [442, 247] width 378 height 25
click at [253, 232] on input "c. To create a shared vision guiding system design." at bounding box center [253, 228] width 0 height 8
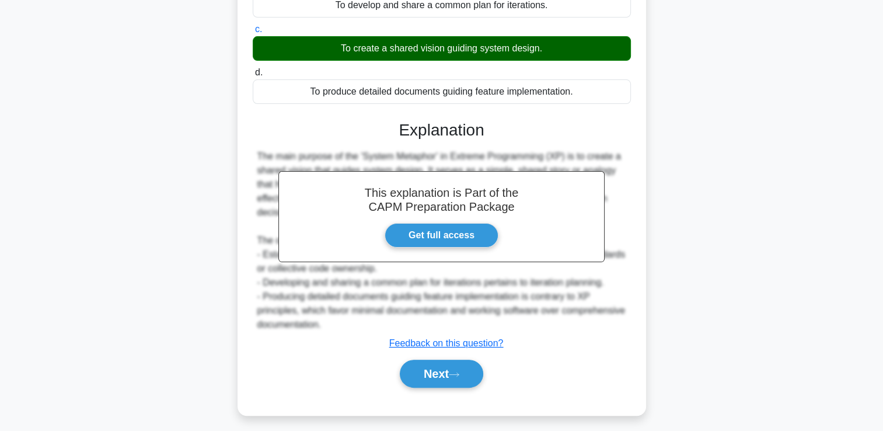
scroll to position [204, 0]
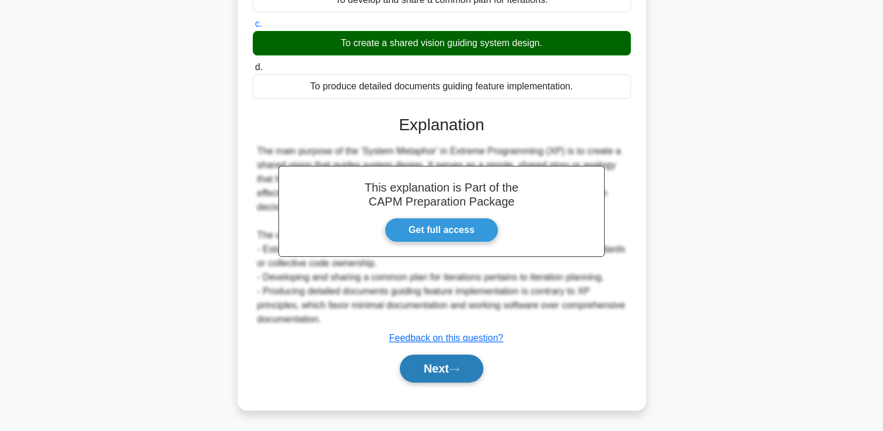
click at [444, 360] on button "Next" at bounding box center [442, 368] width 84 height 28
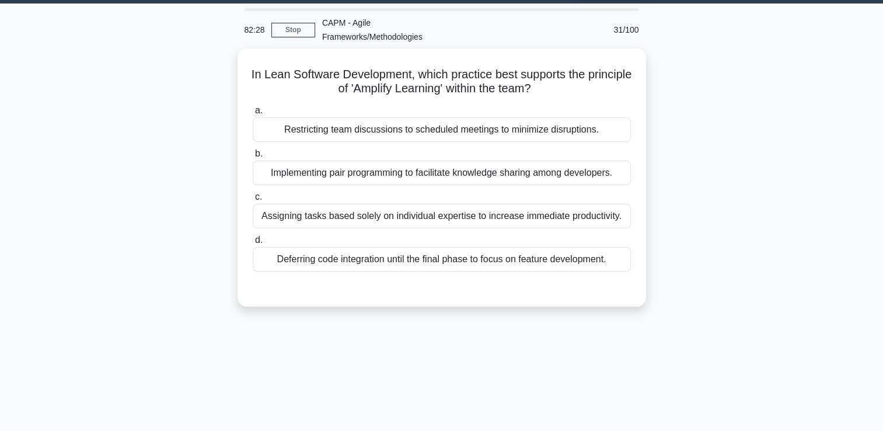
scroll to position [0, 0]
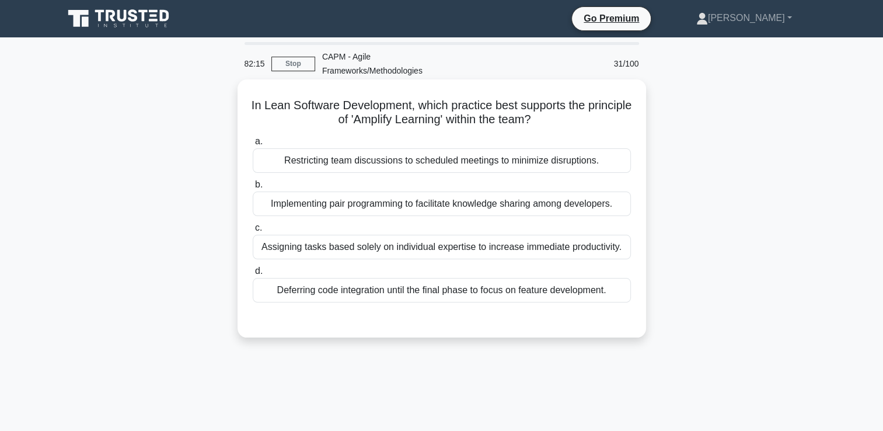
click at [434, 212] on div "Implementing pair programming to facilitate knowledge sharing among developers." at bounding box center [442, 204] width 378 height 25
click at [253, 189] on input "b. Implementing pair programming to facilitate knowledge sharing among develope…" at bounding box center [253, 185] width 0 height 8
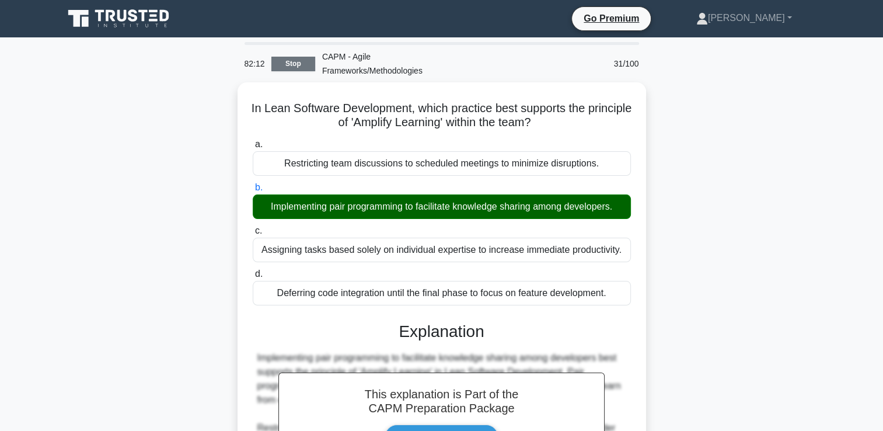
click at [302, 57] on link "Stop" at bounding box center [294, 64] width 44 height 15
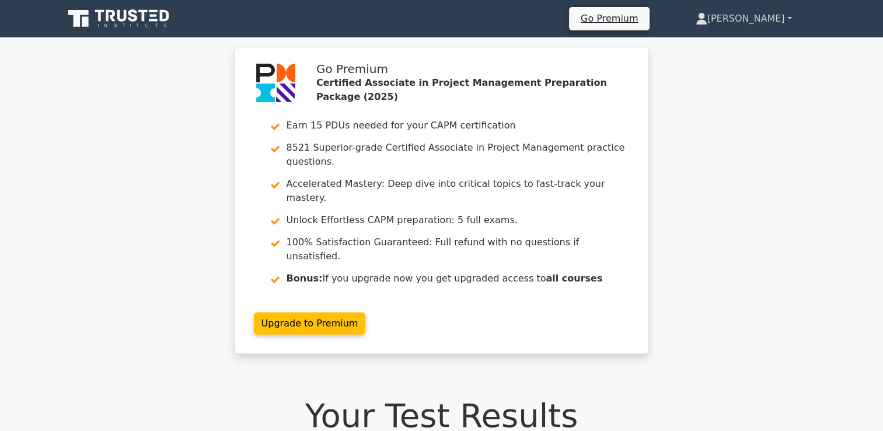
click at [784, 19] on link "[PERSON_NAME]" at bounding box center [744, 18] width 152 height 23
click at [755, 49] on link "Profile" at bounding box center [715, 46] width 92 height 19
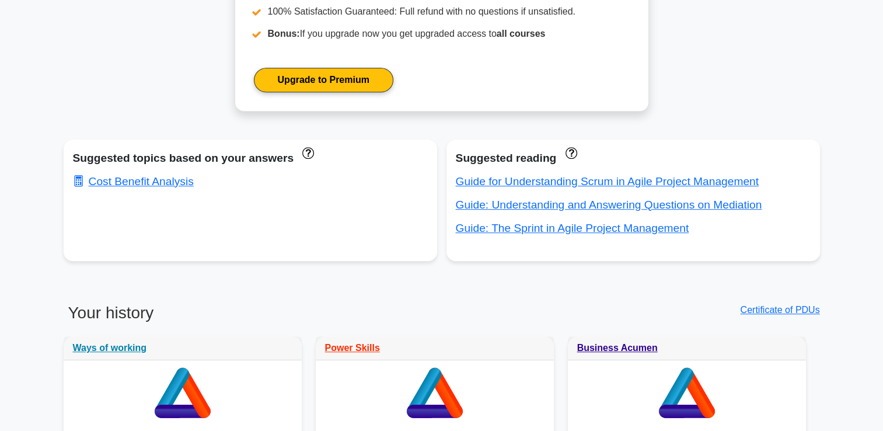
scroll to position [625, 0]
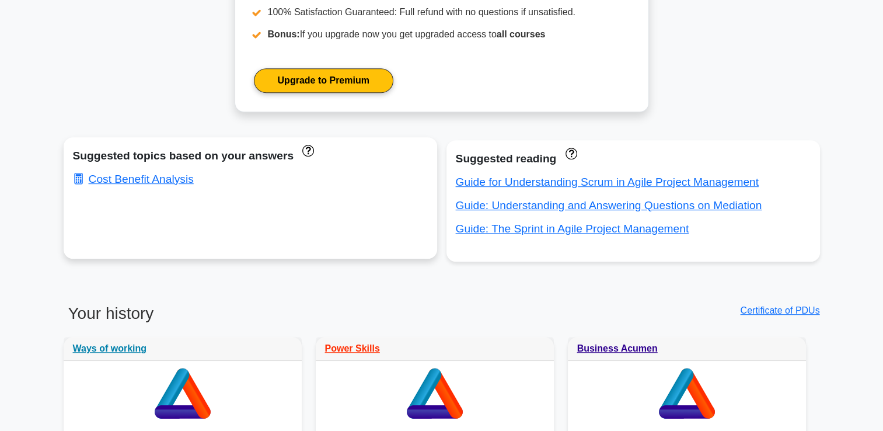
click at [93, 186] on div "Cost Benefit Analysis" at bounding box center [250, 179] width 355 height 19
click at [93, 182] on link "Cost Benefit Analysis" at bounding box center [133, 179] width 121 height 12
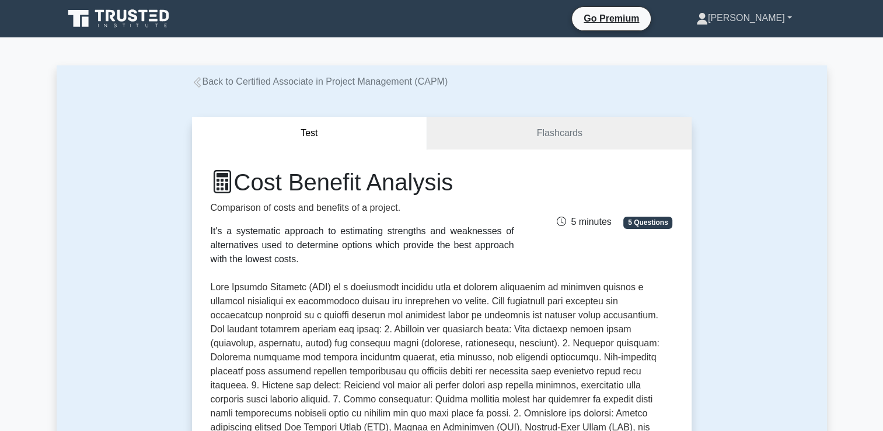
click at [778, 23] on link "[PERSON_NAME]" at bounding box center [745, 17] width 152 height 23
click at [757, 41] on link "Profile" at bounding box center [715, 45] width 92 height 19
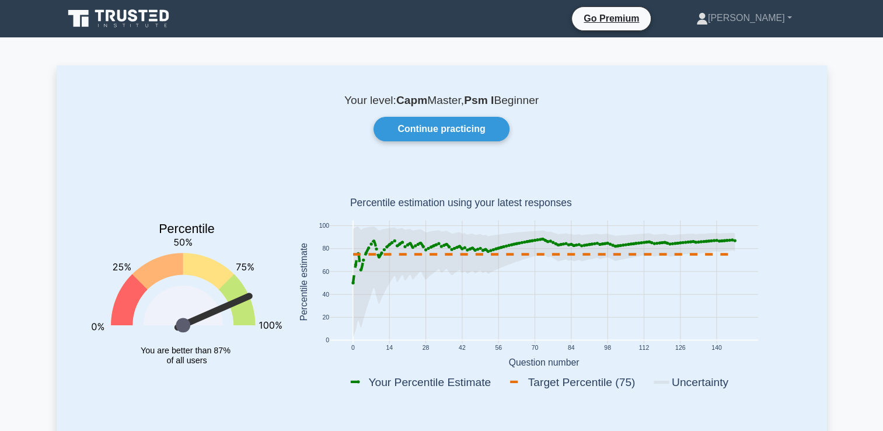
click at [92, 21] on icon at bounding box center [120, 19] width 112 height 22
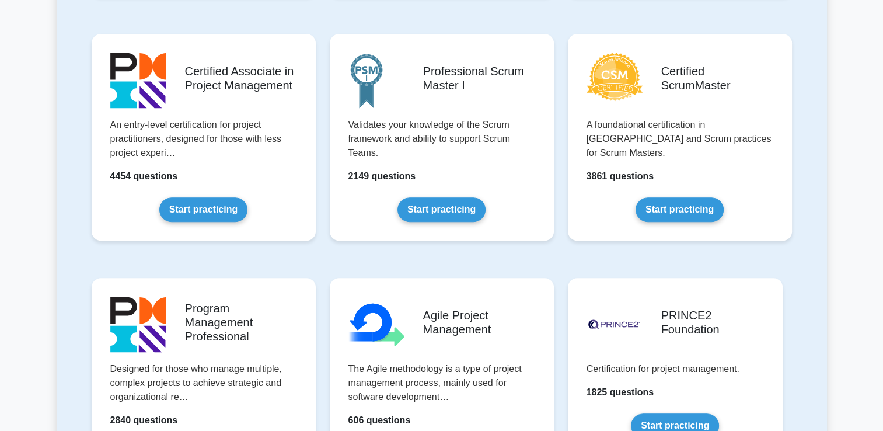
scroll to position [502, 0]
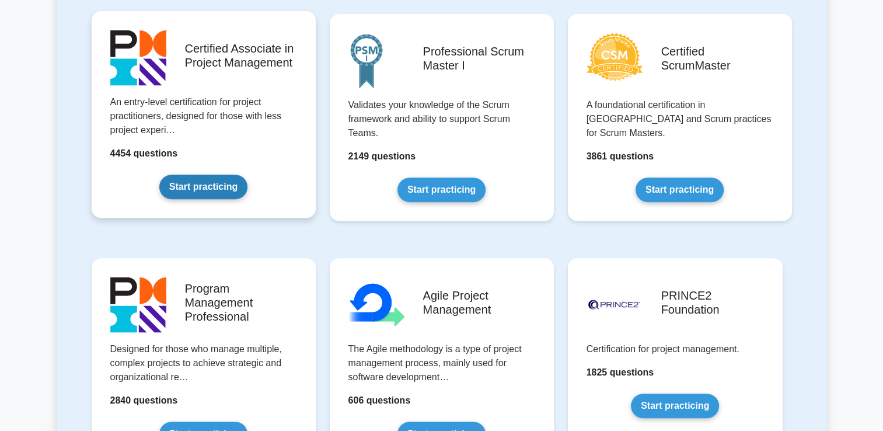
click at [215, 186] on link "Start practicing" at bounding box center [203, 187] width 88 height 25
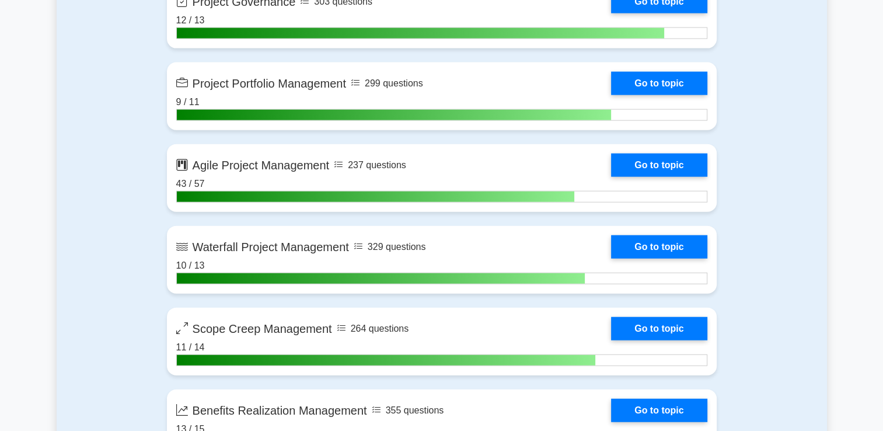
scroll to position [2712, 0]
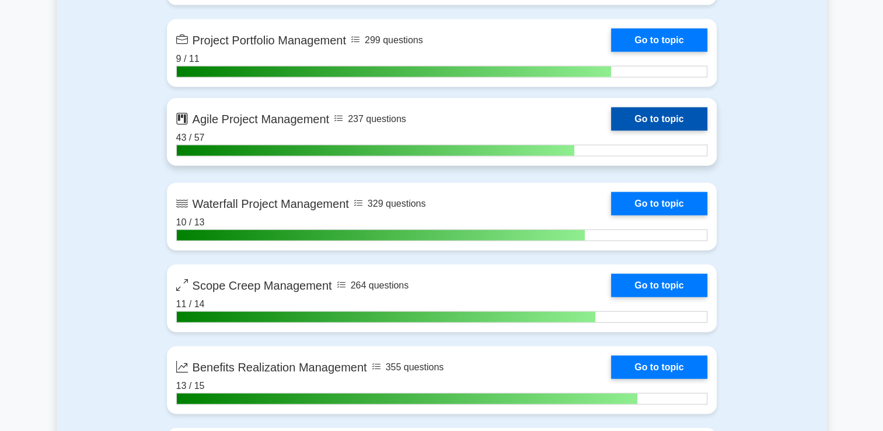
click at [639, 120] on link "Go to topic" at bounding box center [659, 118] width 96 height 23
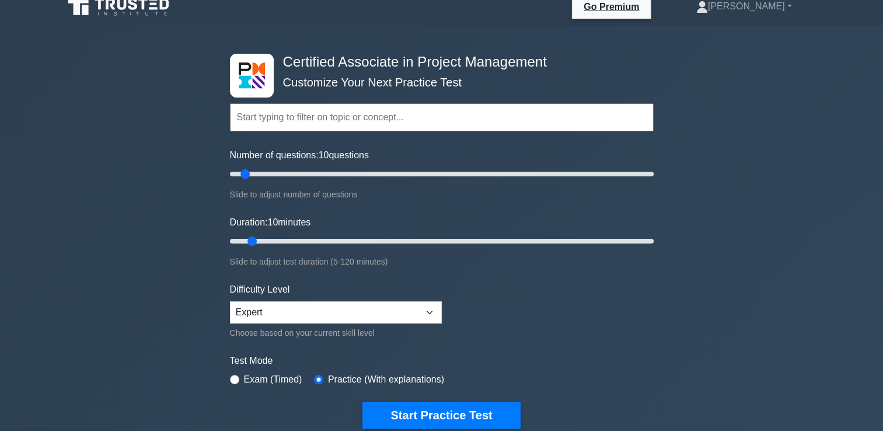
scroll to position [0, 0]
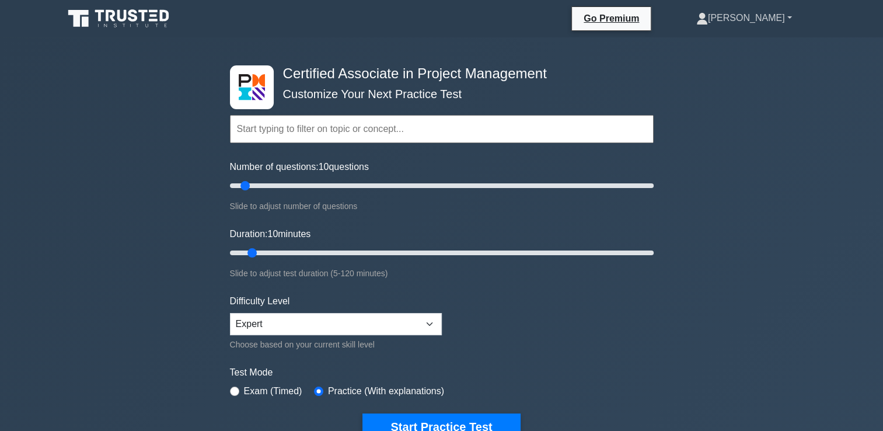
click at [757, 27] on link "[PERSON_NAME]" at bounding box center [745, 17] width 152 height 23
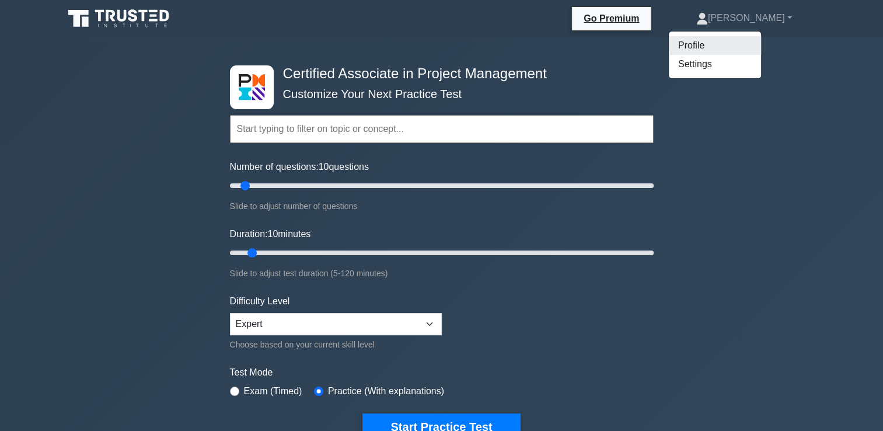
click at [747, 40] on link "Profile" at bounding box center [715, 45] width 92 height 19
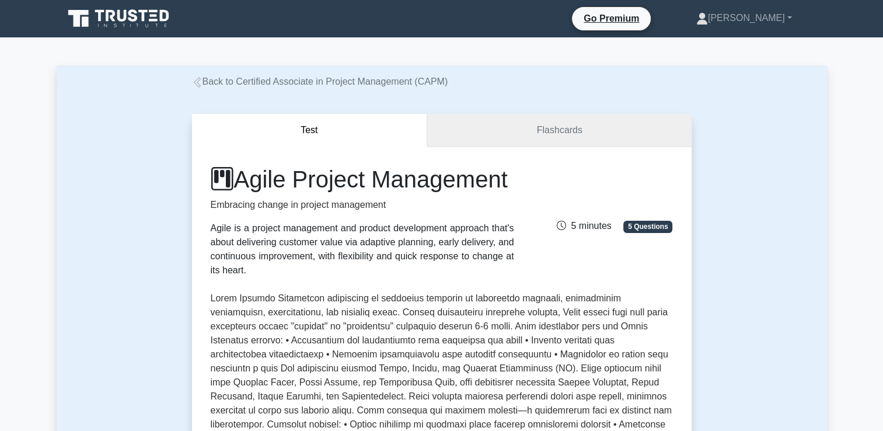
click at [485, 145] on link "Flashcards" at bounding box center [559, 130] width 264 height 33
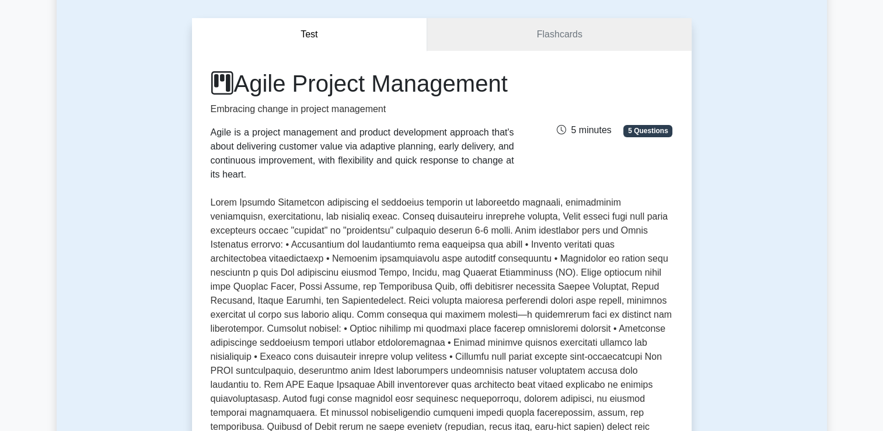
scroll to position [93, 0]
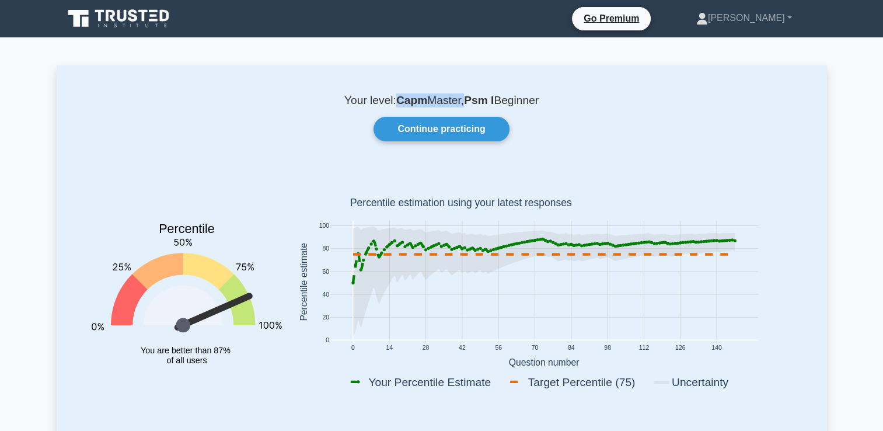
drag, startPoint x: 462, startPoint y: 104, endPoint x: 396, endPoint y: 107, distance: 66.1
click at [396, 107] on p "Your level: Capm Master, Psm I Beginner" at bounding box center [442, 100] width 715 height 14
click at [592, 101] on p "Your level: Capm Master, Psm I Beginner" at bounding box center [442, 100] width 715 height 14
drag, startPoint x: 549, startPoint y: 106, endPoint x: 469, endPoint y: 107, distance: 79.4
click at [469, 107] on p "Your level: Capm Master, Psm I Beginner" at bounding box center [442, 100] width 715 height 14
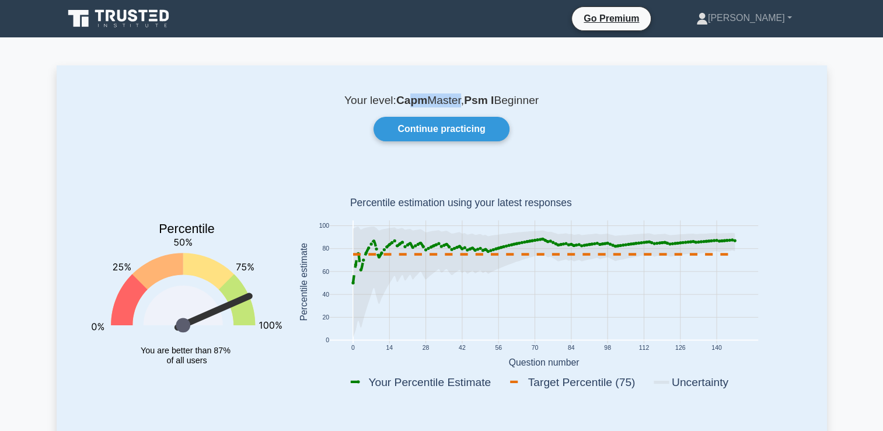
drag, startPoint x: 469, startPoint y: 107, endPoint x: 404, endPoint y: 108, distance: 65.4
click at [404, 107] on p "Your level: Capm Master, Psm I Beginner" at bounding box center [442, 100] width 715 height 14
drag, startPoint x: 404, startPoint y: 108, endPoint x: 463, endPoint y: 130, distance: 63.0
click at [463, 130] on link "Continue practicing" at bounding box center [441, 129] width 135 height 25
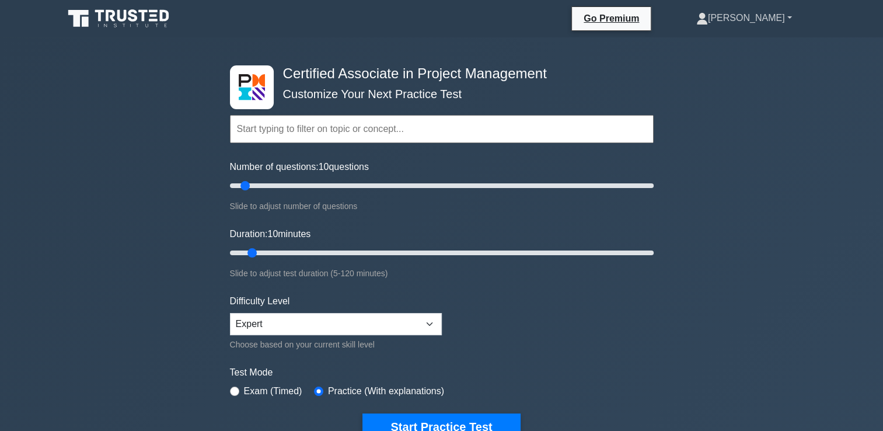
click at [781, 17] on link "[PERSON_NAME]" at bounding box center [745, 17] width 152 height 23
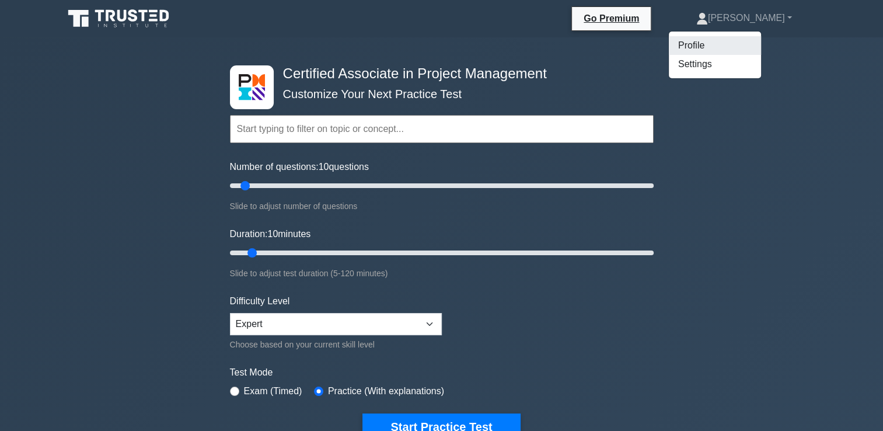
click at [759, 52] on link "Profile" at bounding box center [715, 45] width 92 height 19
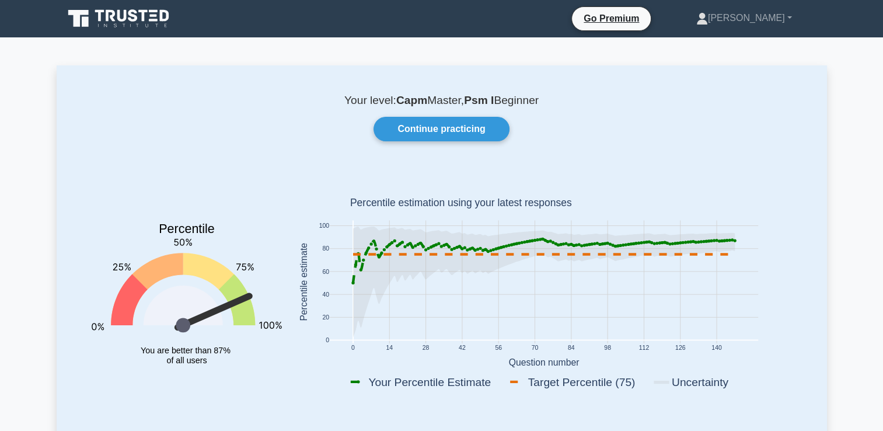
click at [91, 26] on icon at bounding box center [120, 19] width 112 height 22
